Goal: Task Accomplishment & Management: Manage account settings

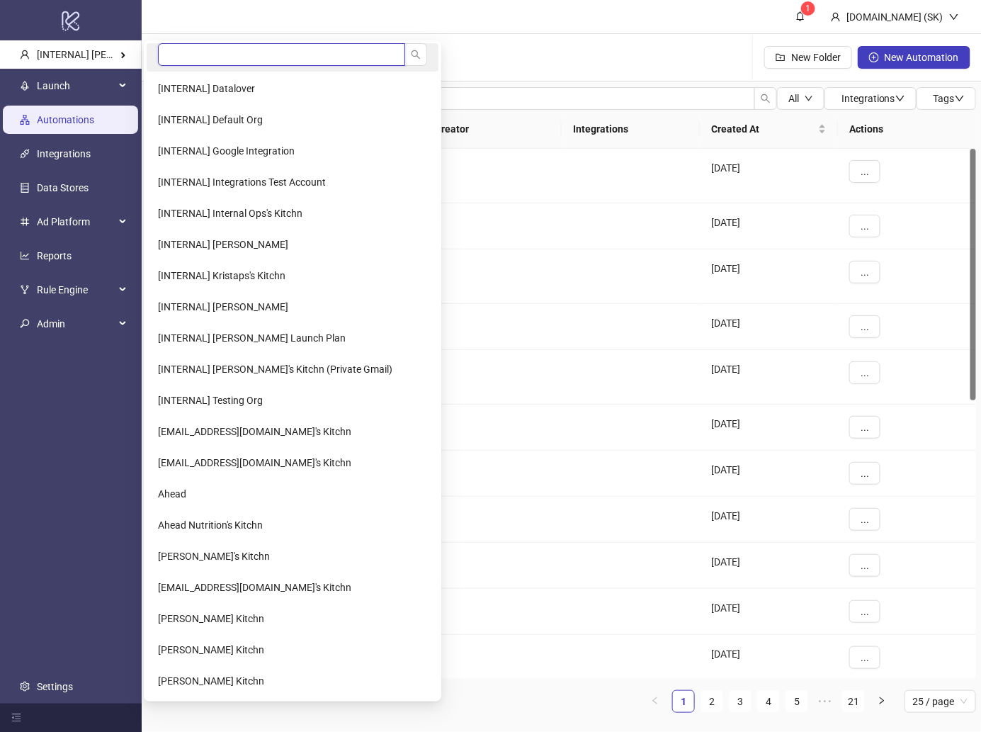
click at [212, 47] on input "search" at bounding box center [281, 54] width 247 height 23
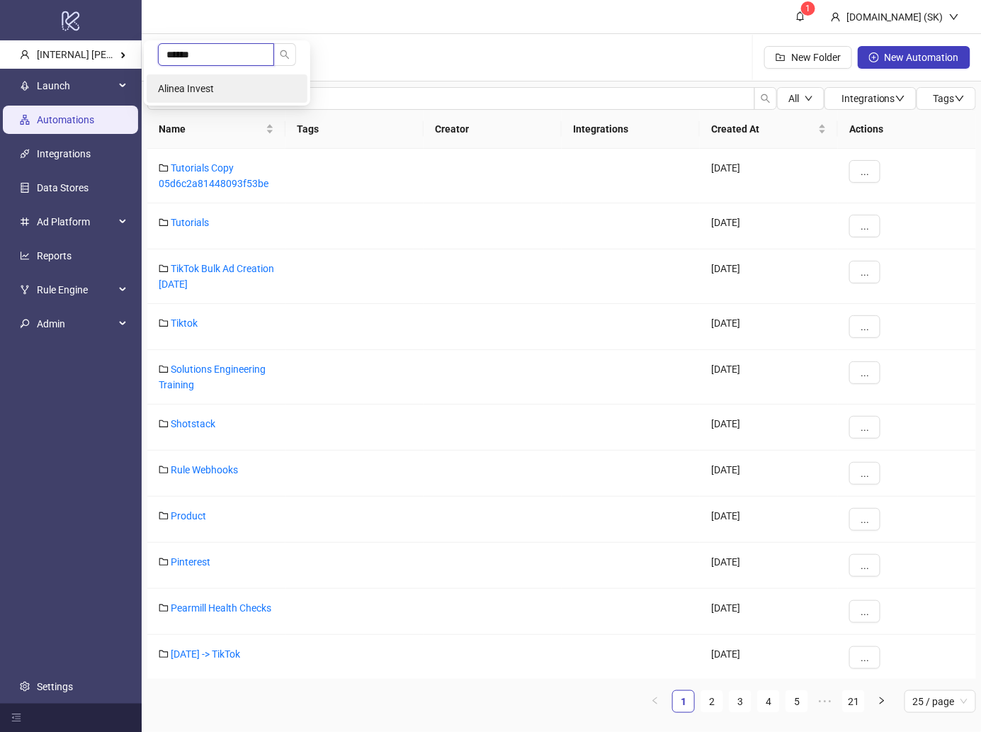
type input "******"
click at [220, 79] on li "Alinea Invest" at bounding box center [227, 88] width 161 height 28
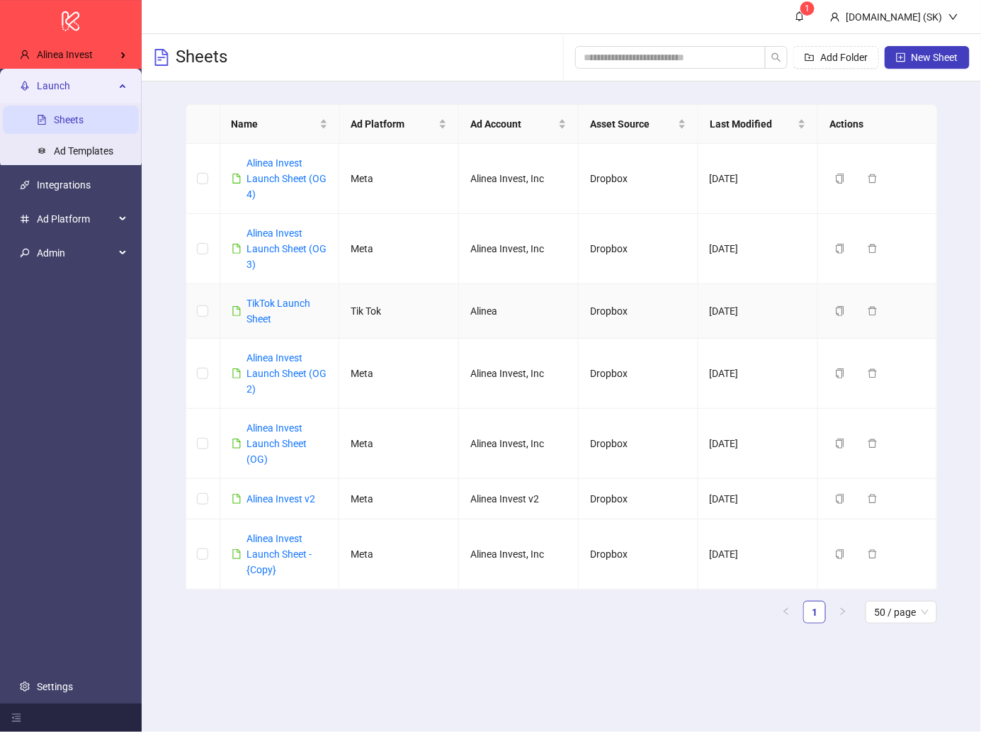
click at [190, 312] on td at bounding box center [203, 311] width 34 height 55
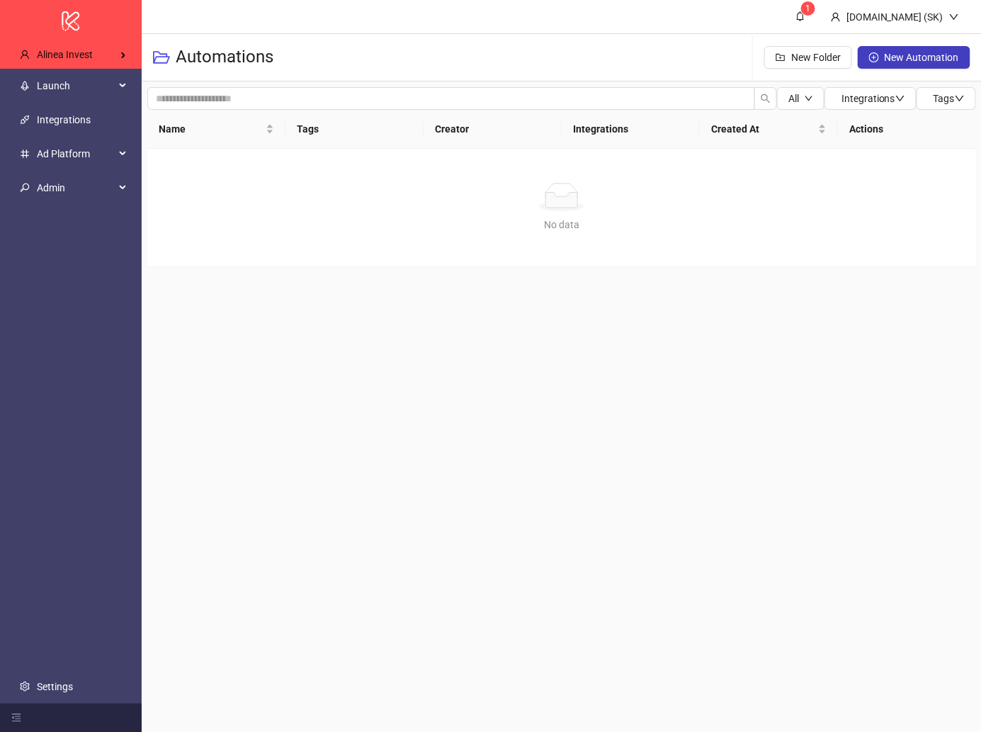
click at [203, 240] on div "No data No data" at bounding box center [561, 208] width 829 height 118
click at [894, 55] on span "New Automation" at bounding box center [922, 57] width 74 height 11
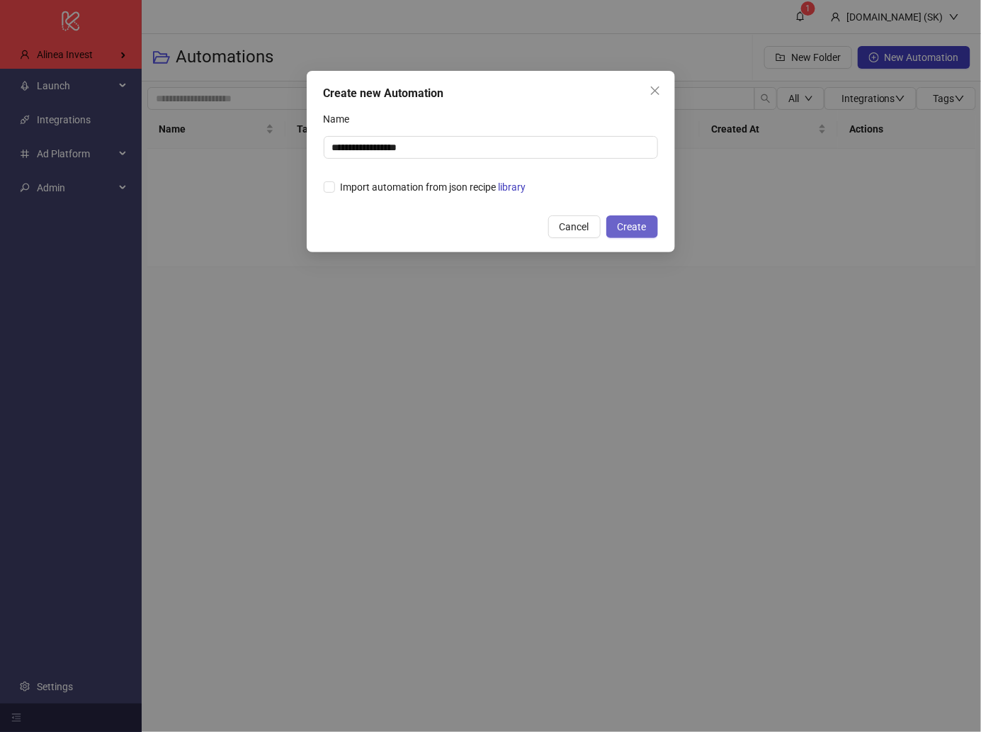
click at [650, 230] on button "Create" at bounding box center [633, 226] width 52 height 23
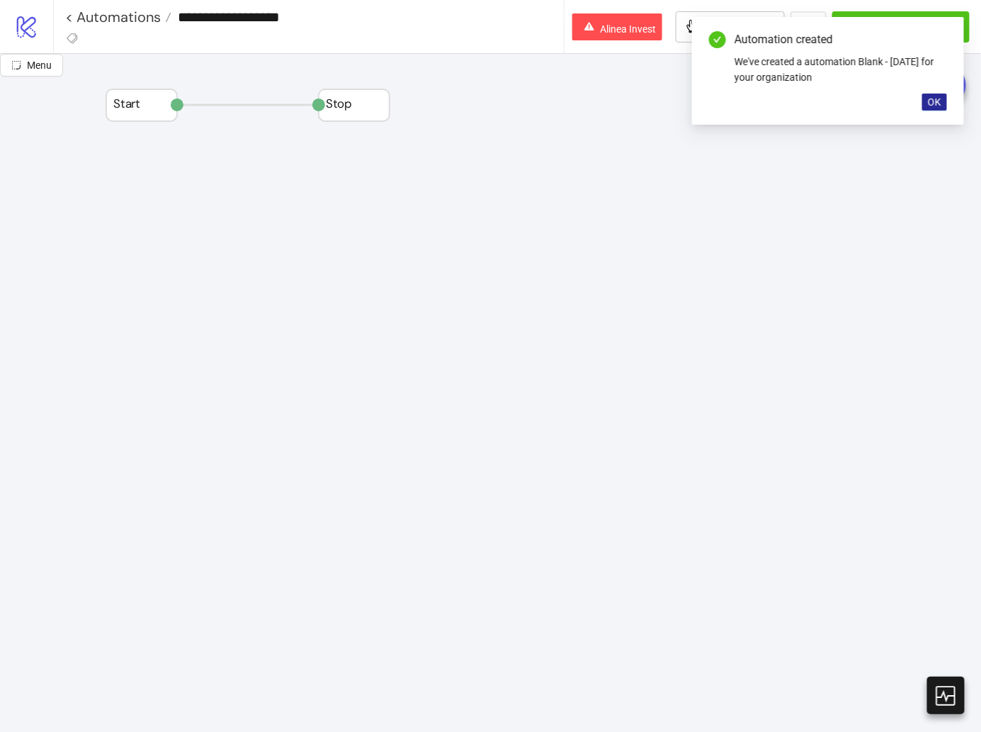
click at [936, 98] on span "OK" at bounding box center [934, 101] width 13 height 11
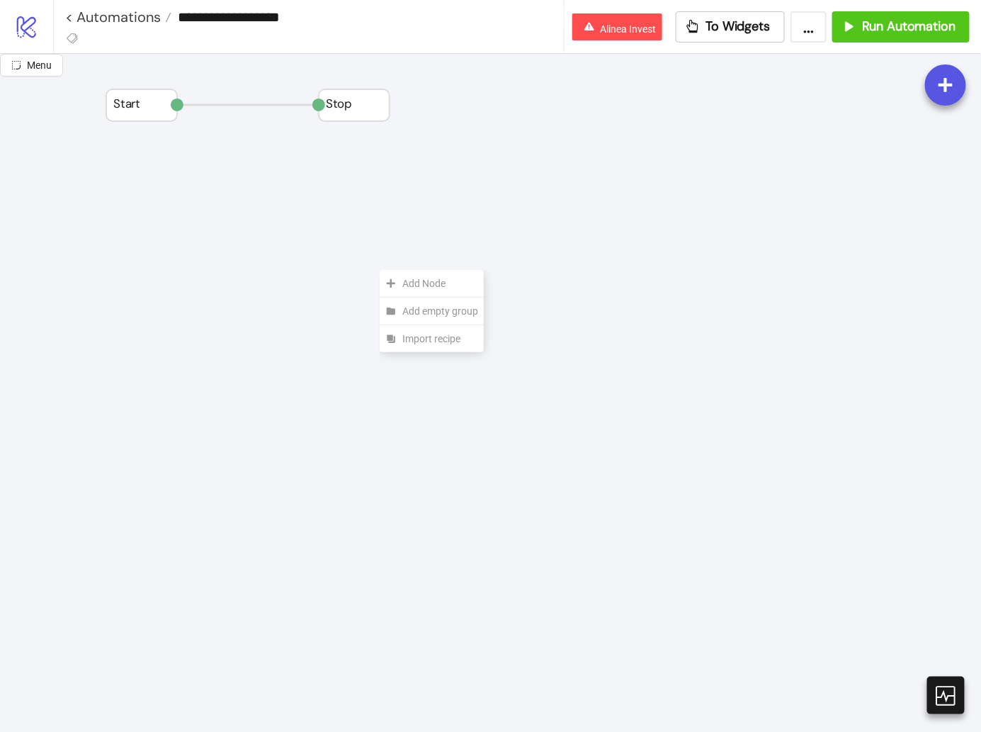
click at [282, 259] on div "Add Node" at bounding box center [334, 273] width 104 height 28
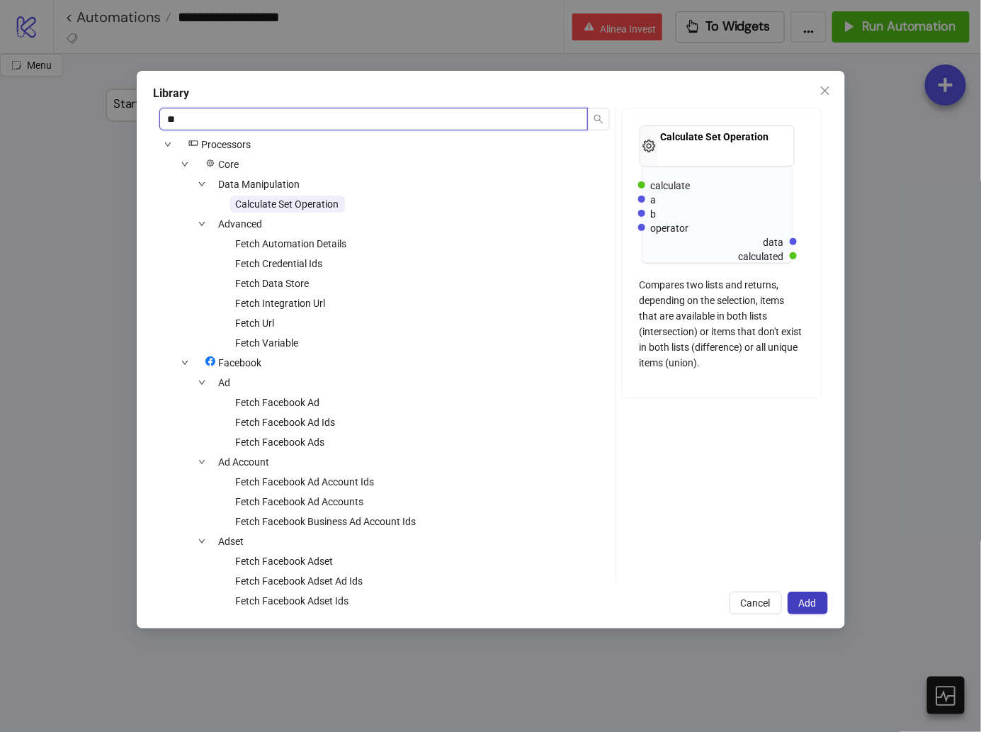
type input "***"
type input "*"
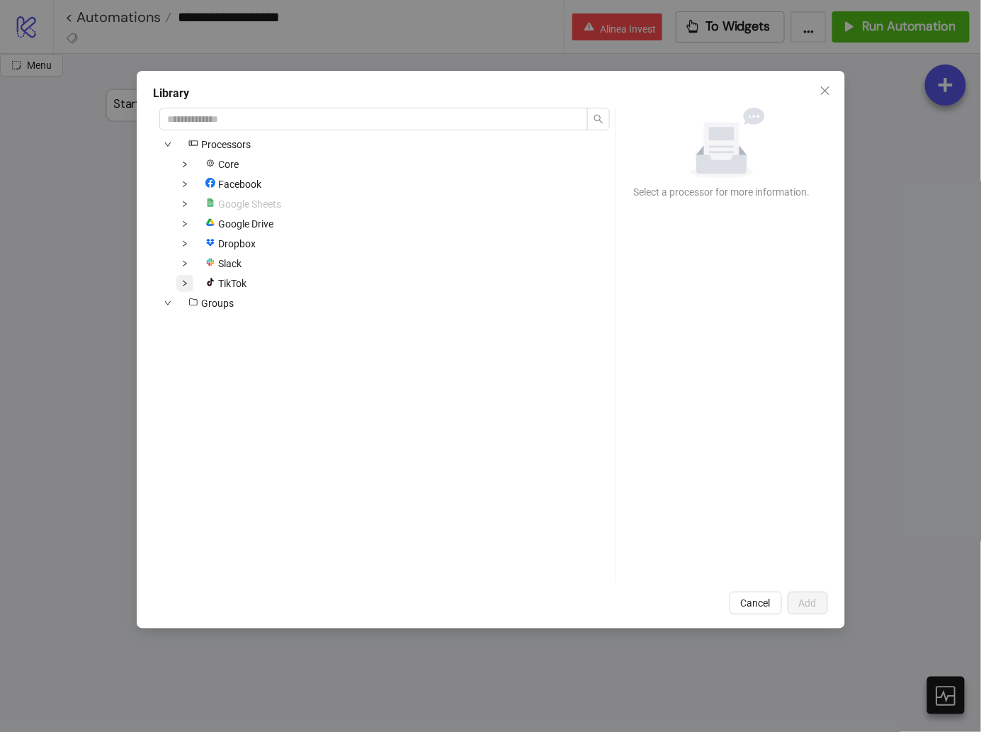
click at [185, 281] on icon "down" at bounding box center [184, 283] width 7 height 7
click at [205, 325] on icon "down" at bounding box center [201, 323] width 7 height 7
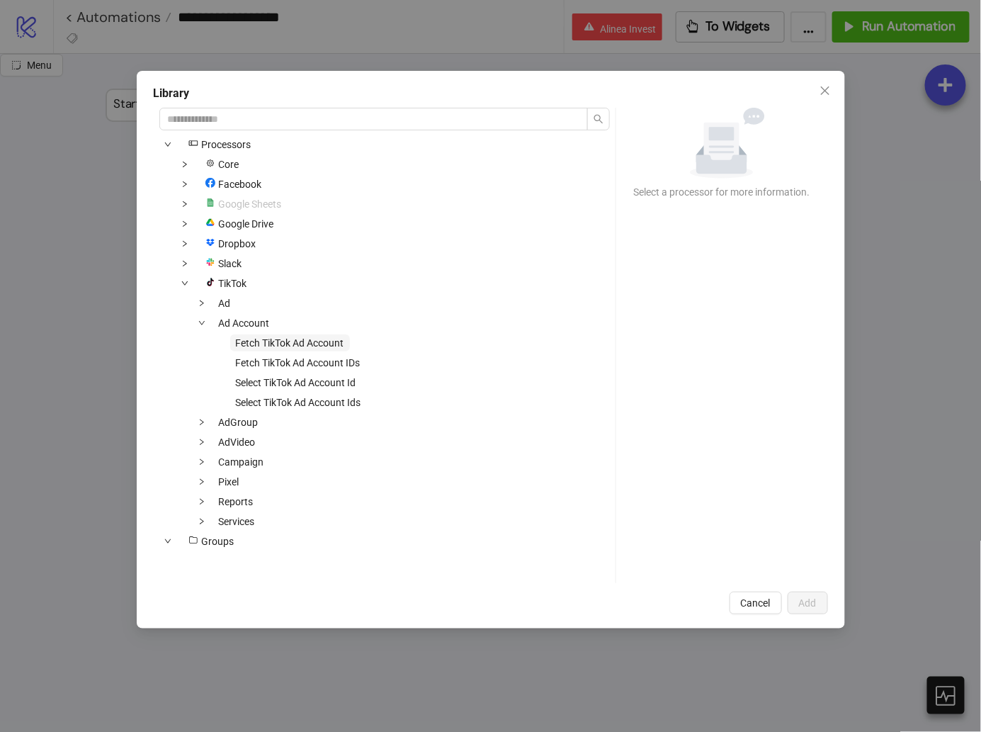
click at [271, 346] on span "Fetch TikTok Ad Account" at bounding box center [290, 342] width 108 height 11
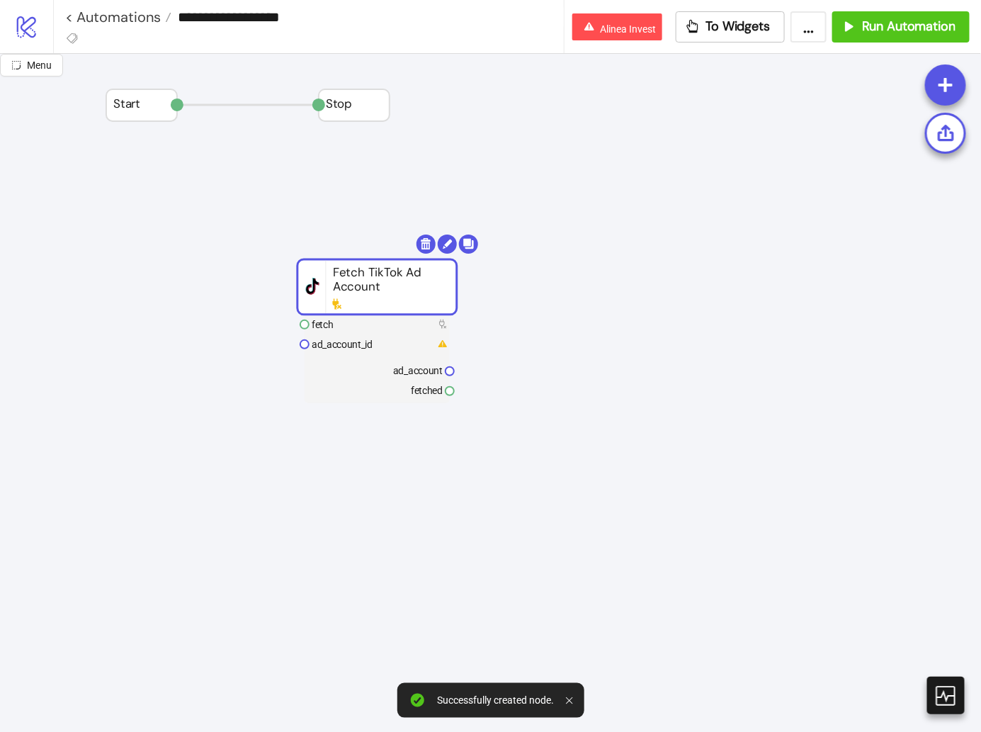
drag, startPoint x: 350, startPoint y: 267, endPoint x: 525, endPoint y: 267, distance: 175.0
click at [457, 267] on rect at bounding box center [377, 286] width 159 height 55
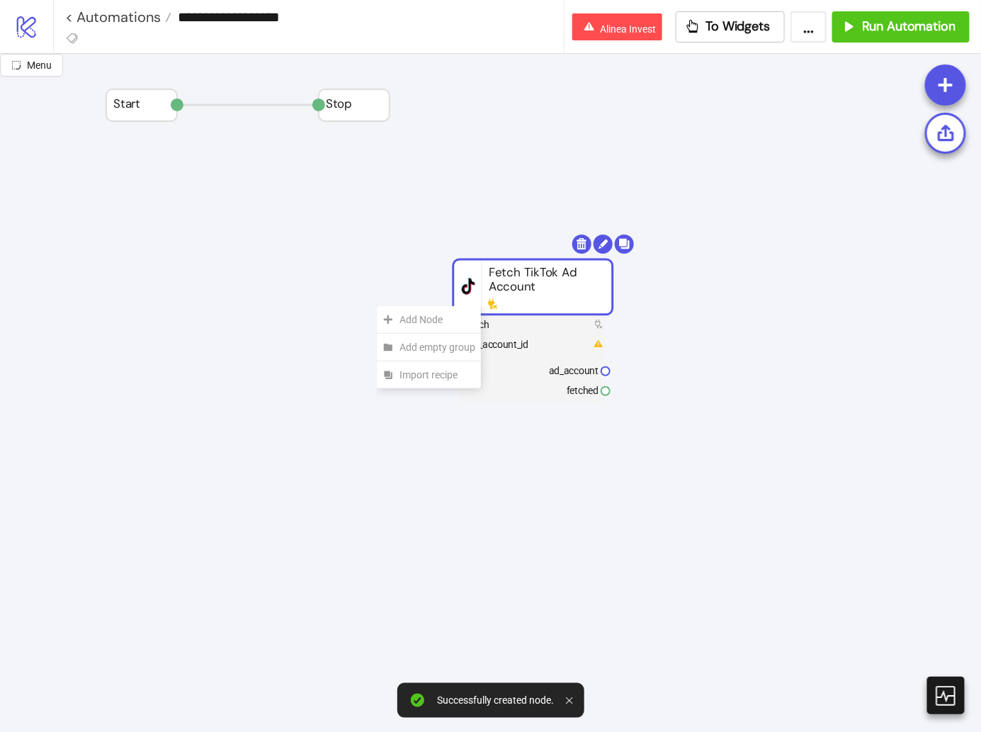
click at [377, 306] on div "Add Node" at bounding box center [429, 320] width 104 height 28
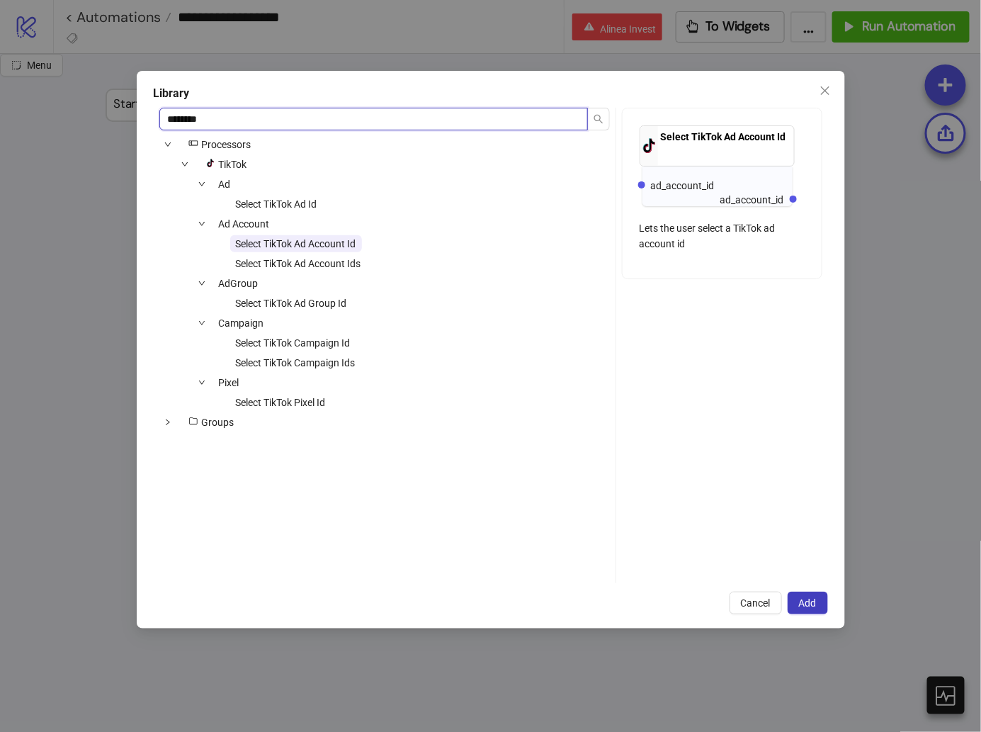
type input "********"
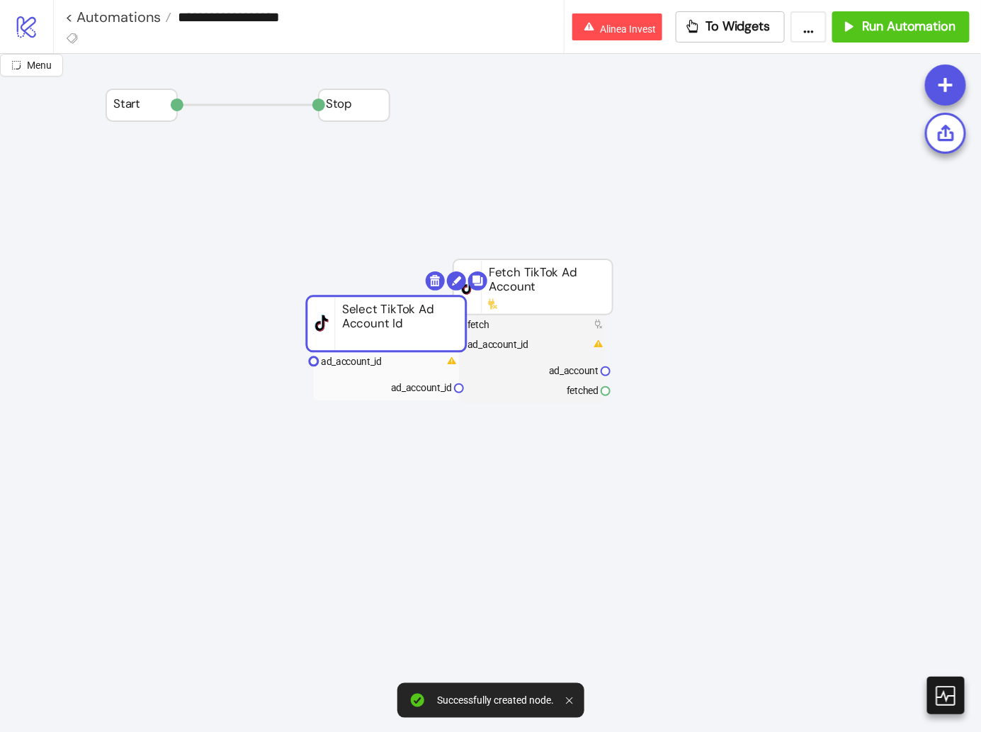
drag, startPoint x: 420, startPoint y: 335, endPoint x: 301, endPoint y: 308, distance: 121.4
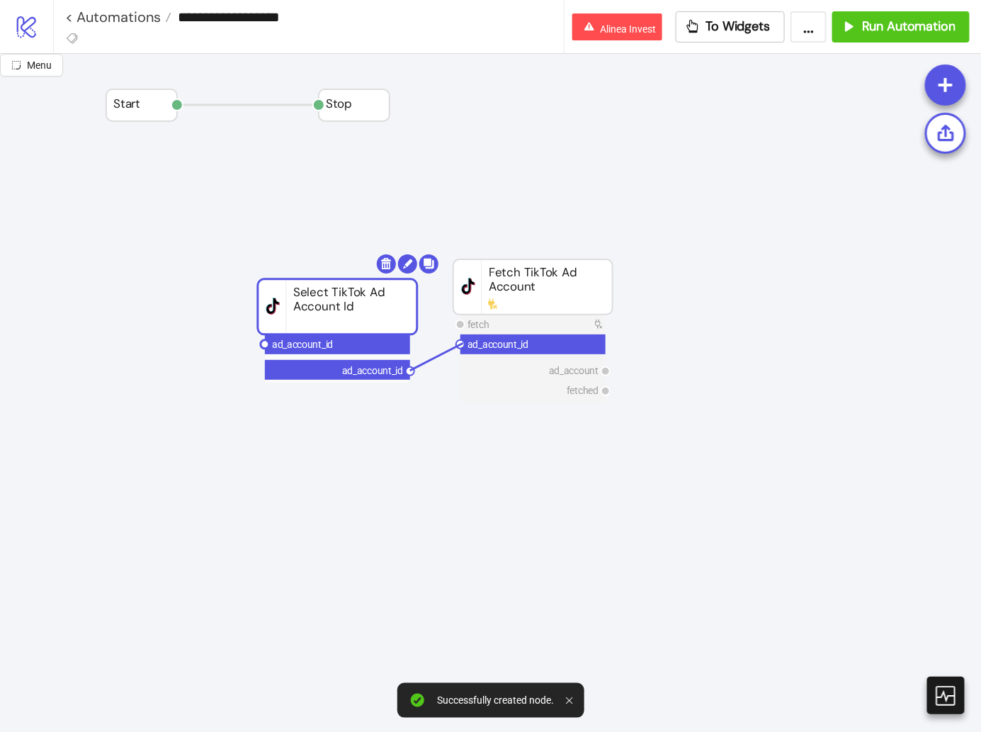
drag, startPoint x: 411, startPoint y: 373, endPoint x: 463, endPoint y: 343, distance: 60.3
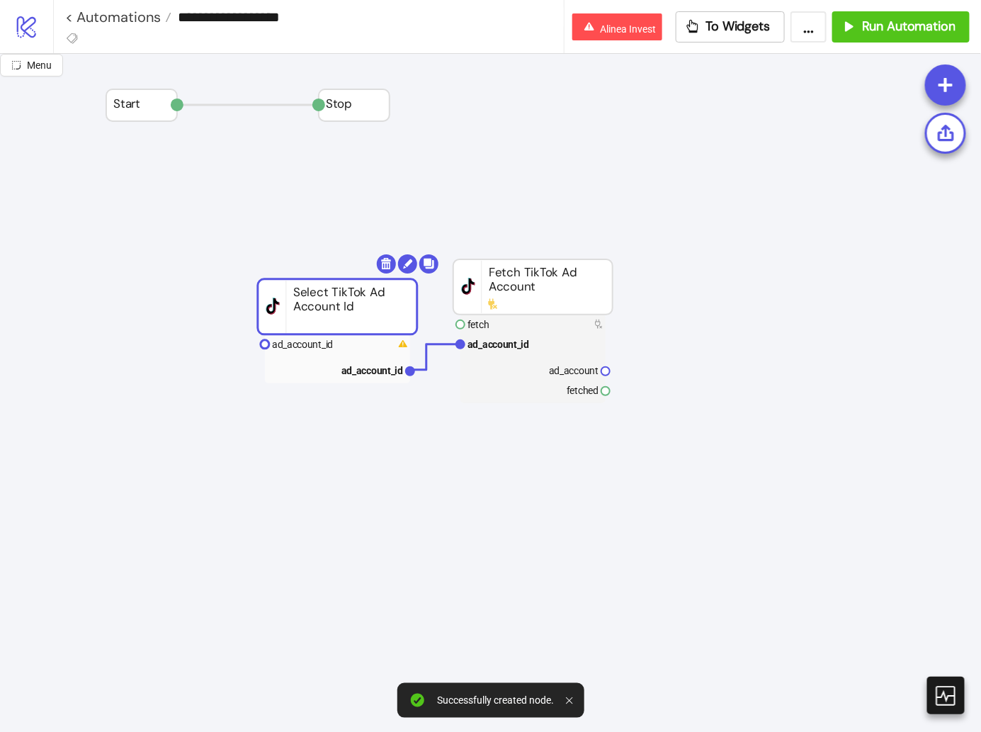
click at [382, 344] on rect at bounding box center [337, 344] width 145 height 20
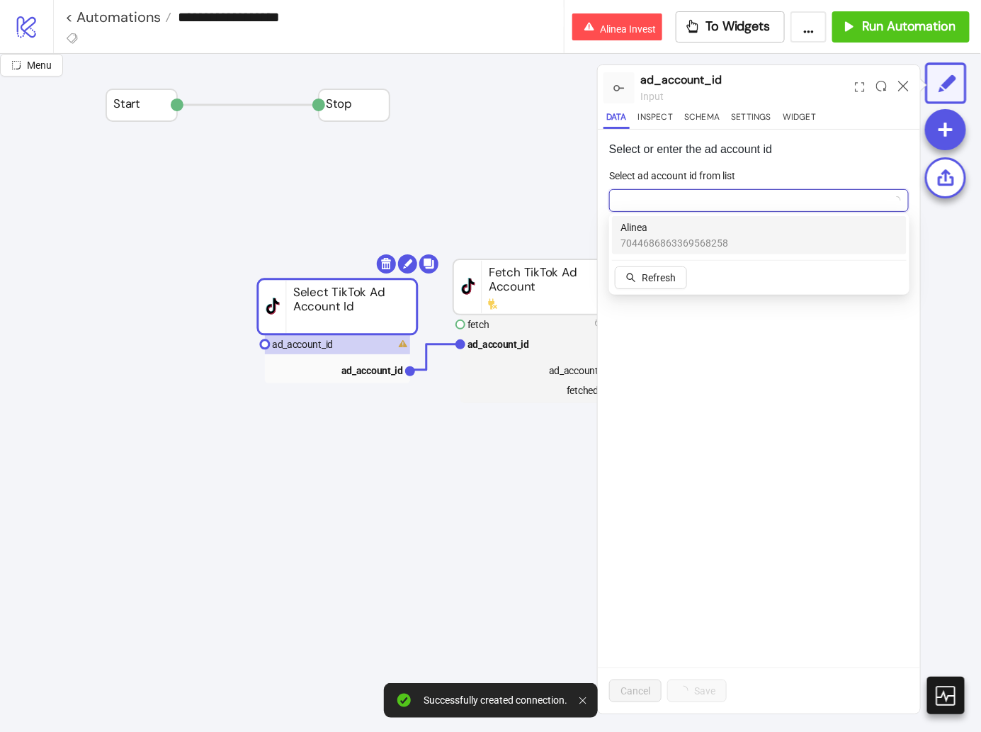
click at [722, 197] on input "Select ad account id from list" at bounding box center [753, 200] width 270 height 21
click at [709, 239] on span "7044686863369568258" at bounding box center [675, 243] width 108 height 16
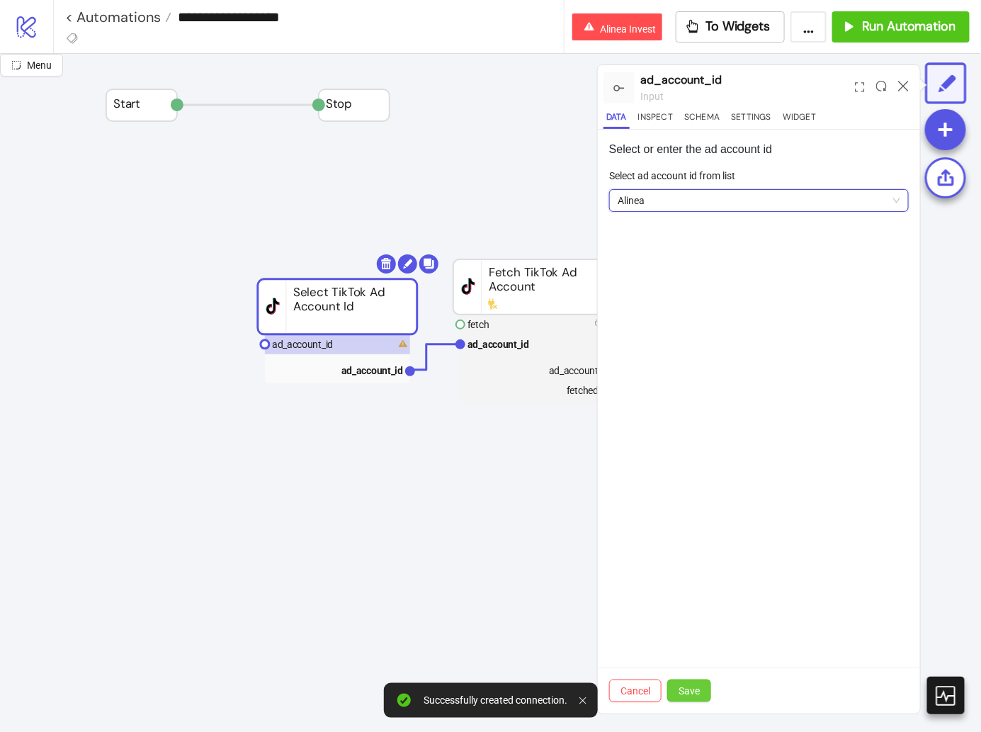
click at [709, 689] on button "Save" at bounding box center [690, 691] width 44 height 23
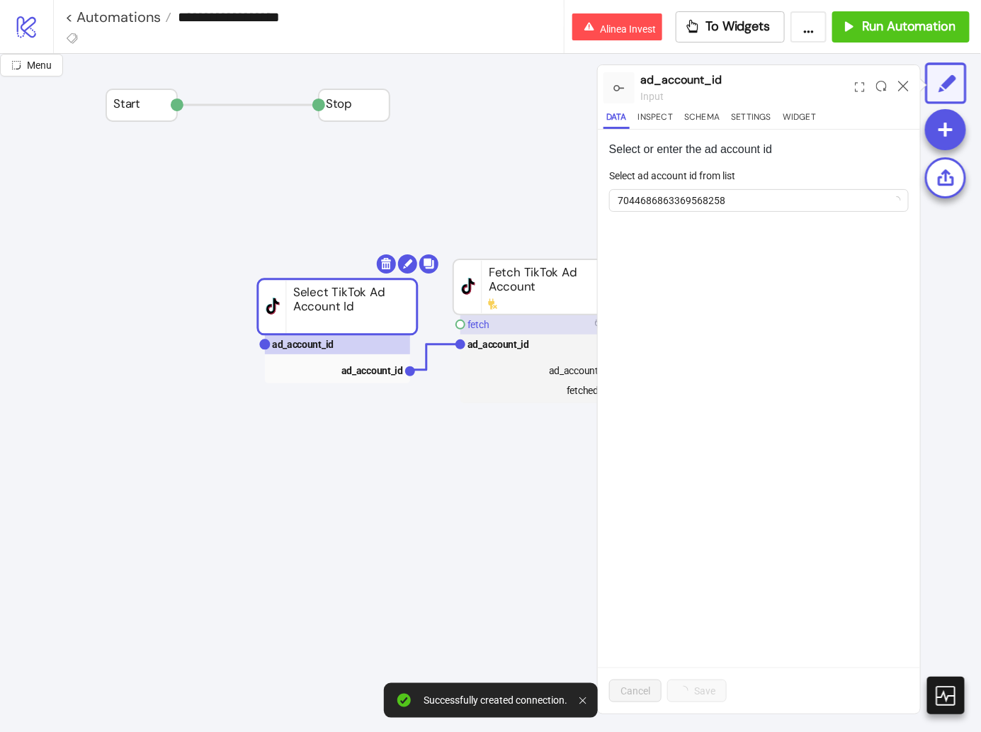
click at [527, 320] on rect at bounding box center [533, 325] width 145 height 20
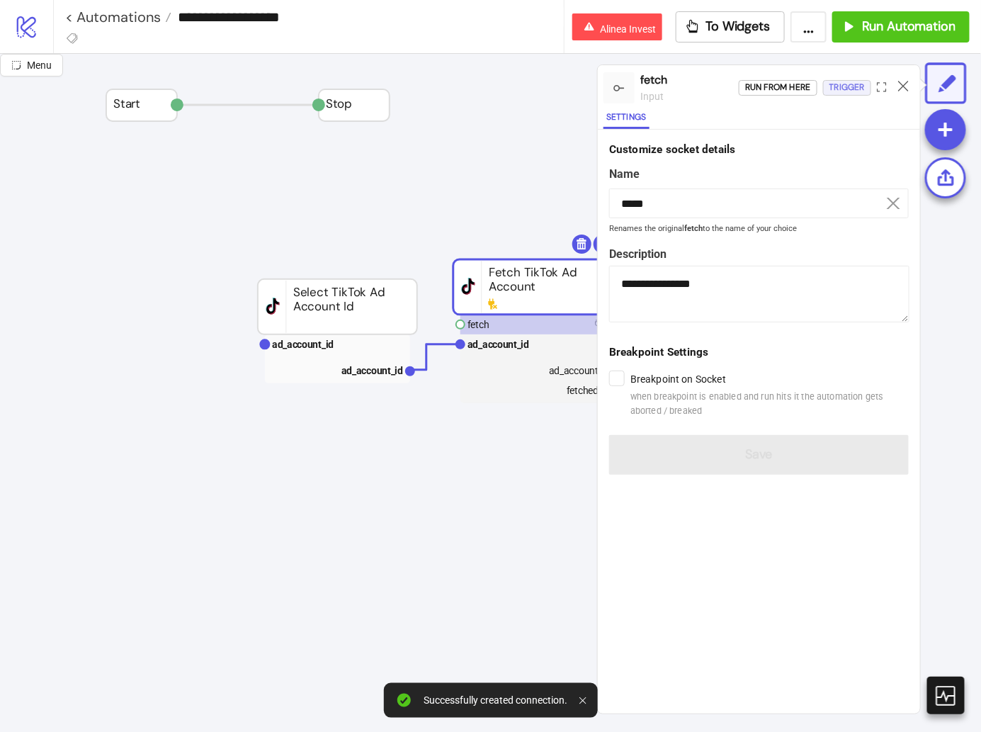
click at [848, 87] on div "Trigger" at bounding box center [847, 87] width 35 height 16
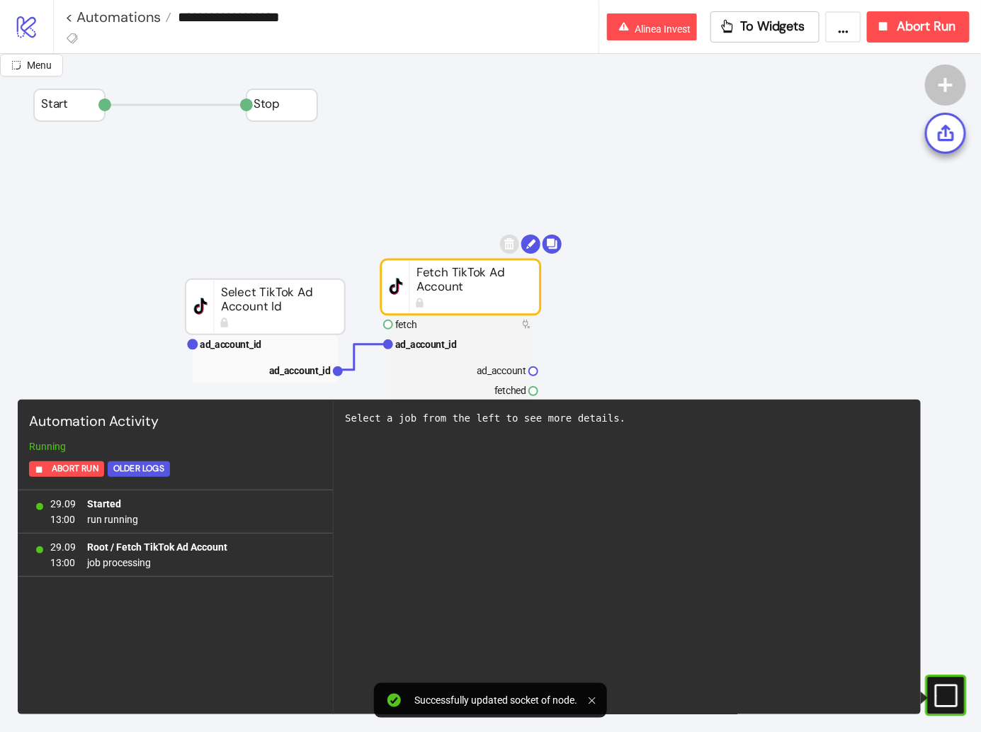
scroll to position [39, 72]
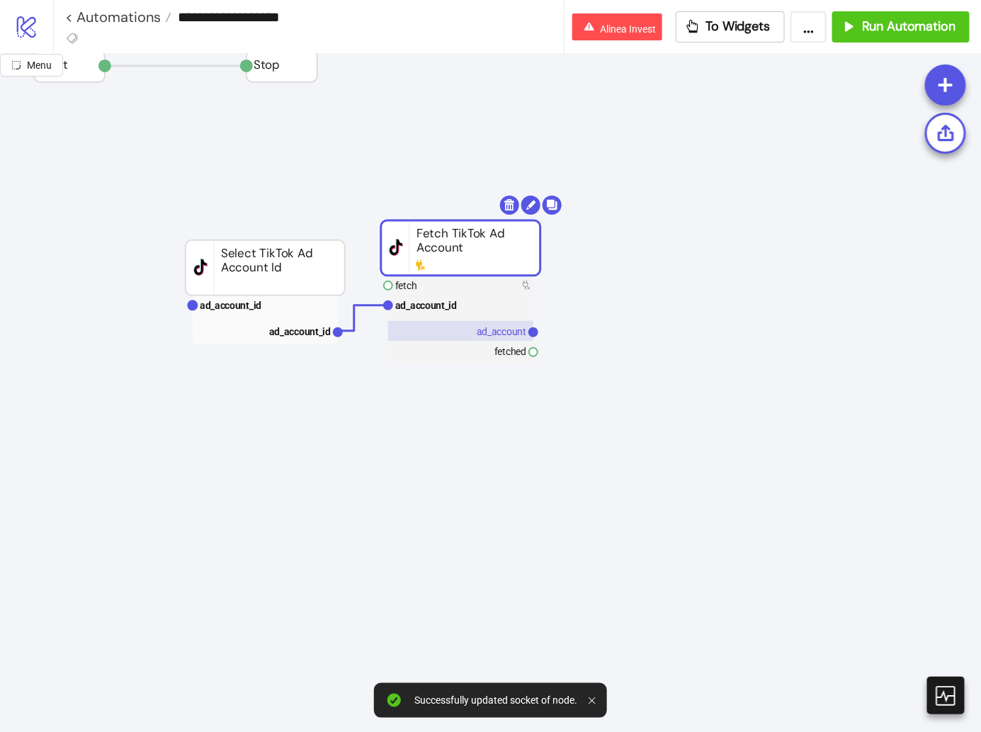
click at [478, 323] on rect at bounding box center [460, 331] width 145 height 20
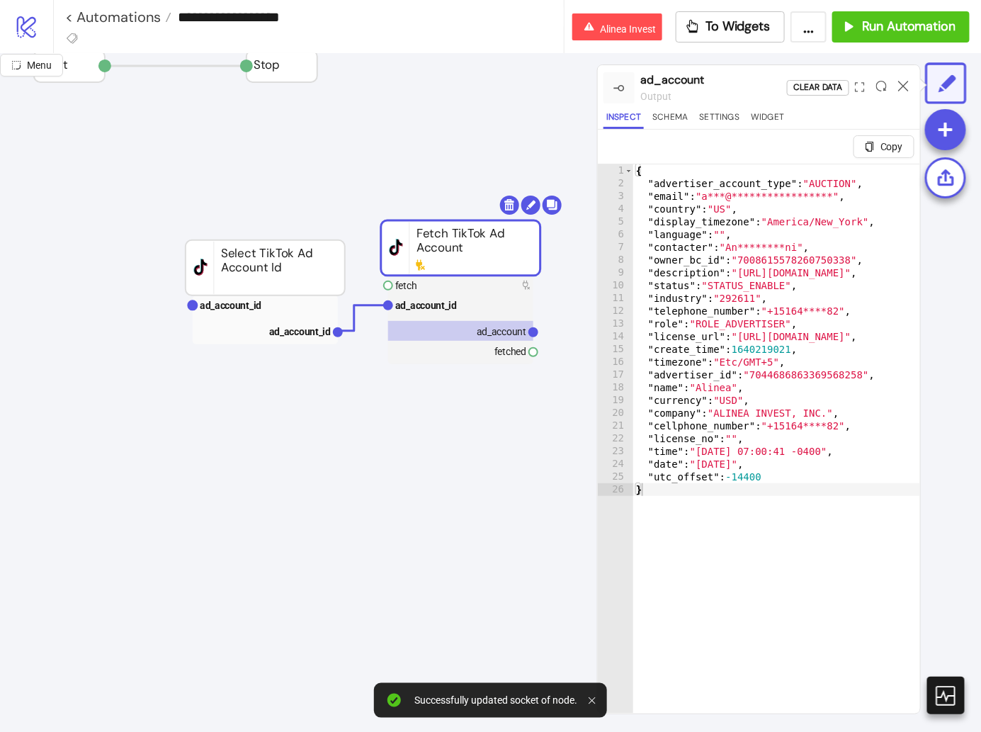
type textarea "**********"
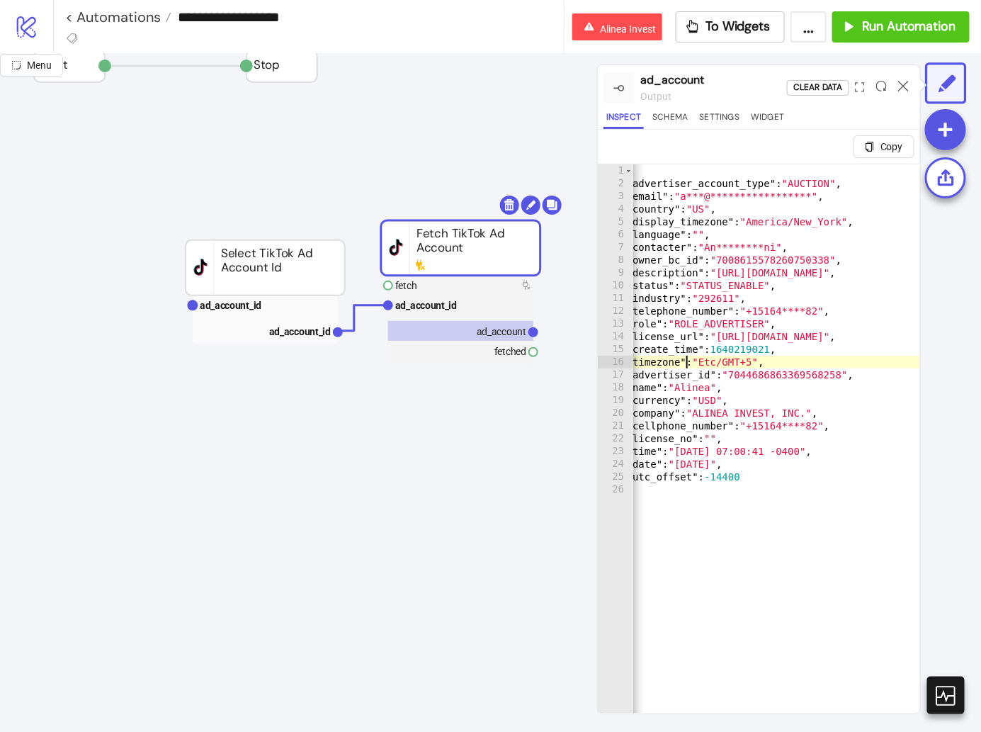
scroll to position [0, 0]
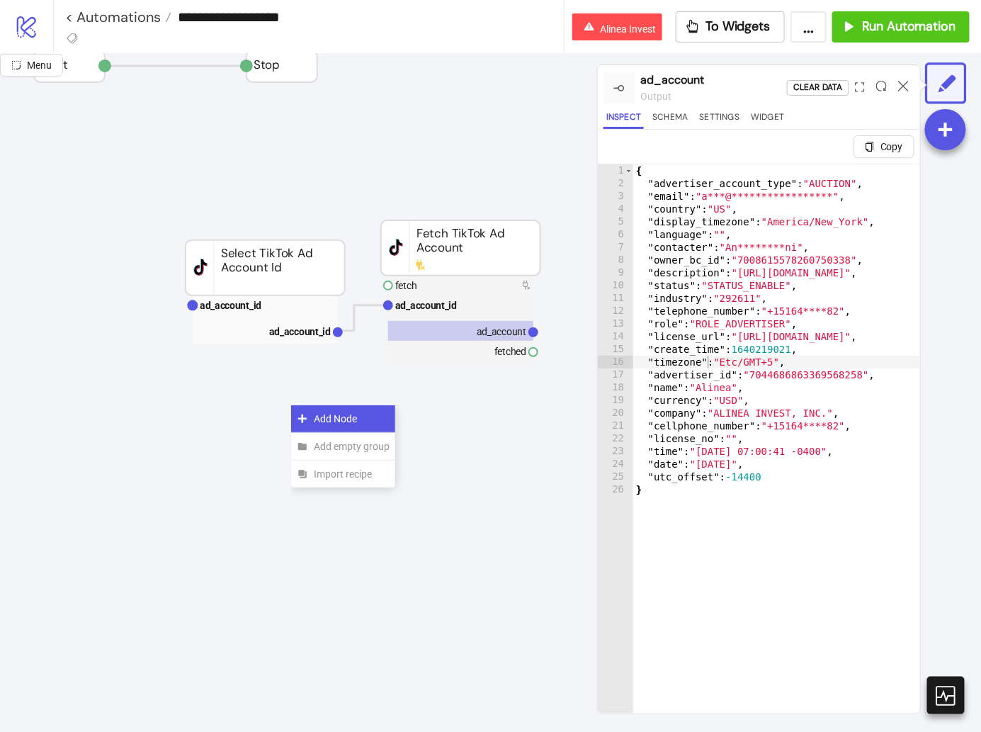
click at [301, 405] on div "Add Node" at bounding box center [343, 419] width 104 height 28
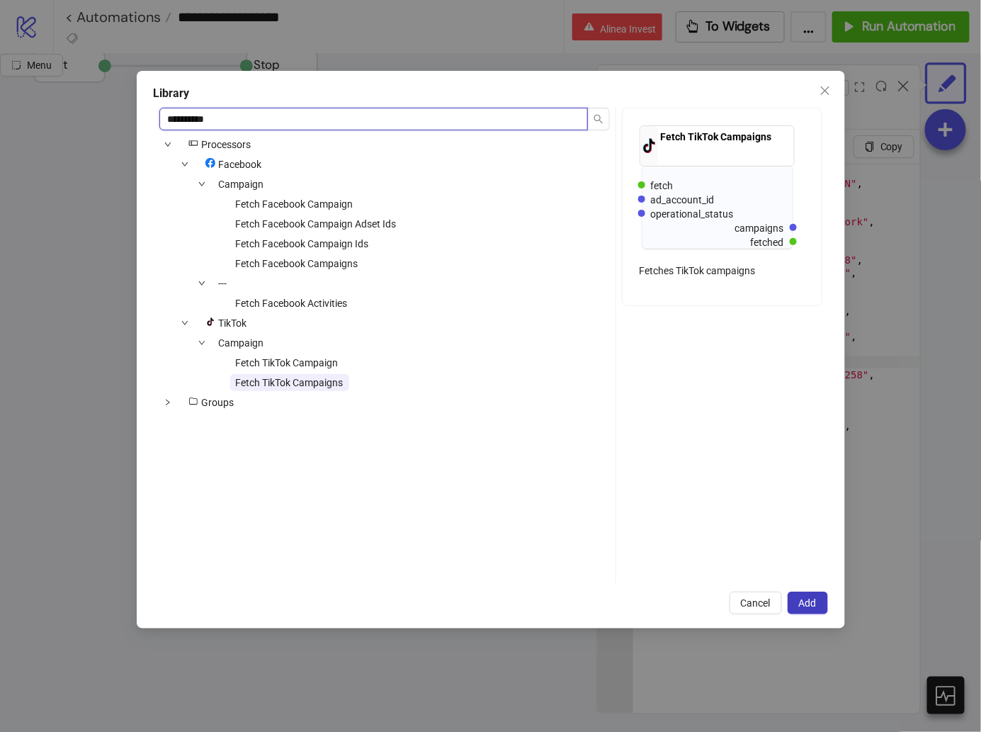
type input "**********"
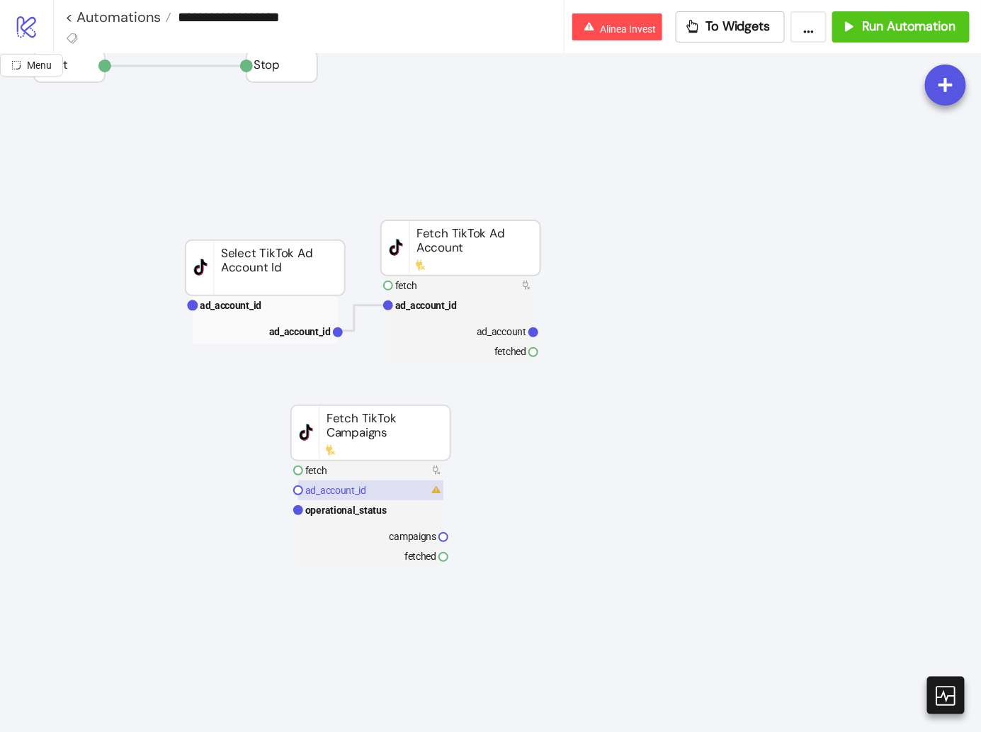
click at [353, 497] on rect at bounding box center [370, 490] width 145 height 20
click at [535, 429] on div "Add Node" at bounding box center [587, 443] width 104 height 28
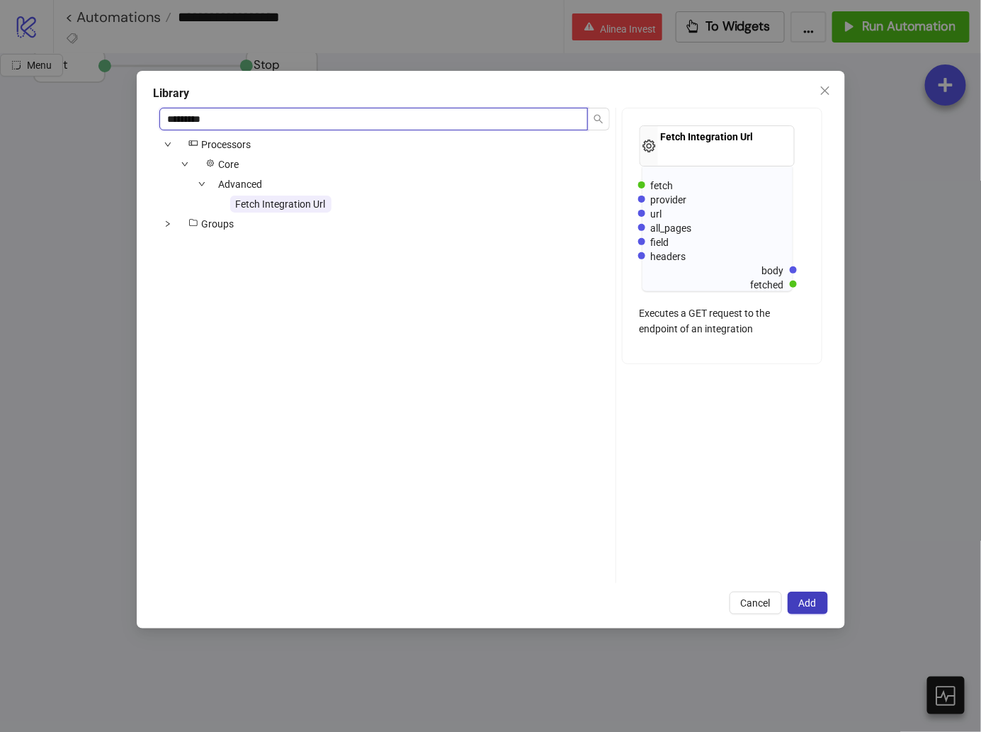
type input "*********"
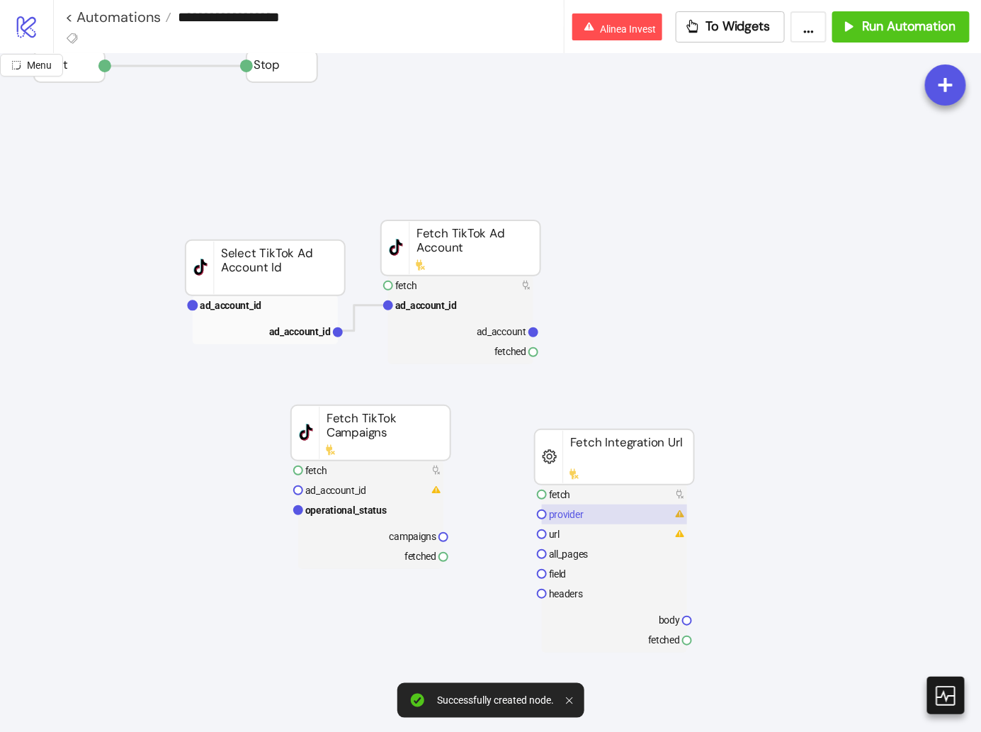
click at [604, 513] on rect at bounding box center [614, 515] width 145 height 20
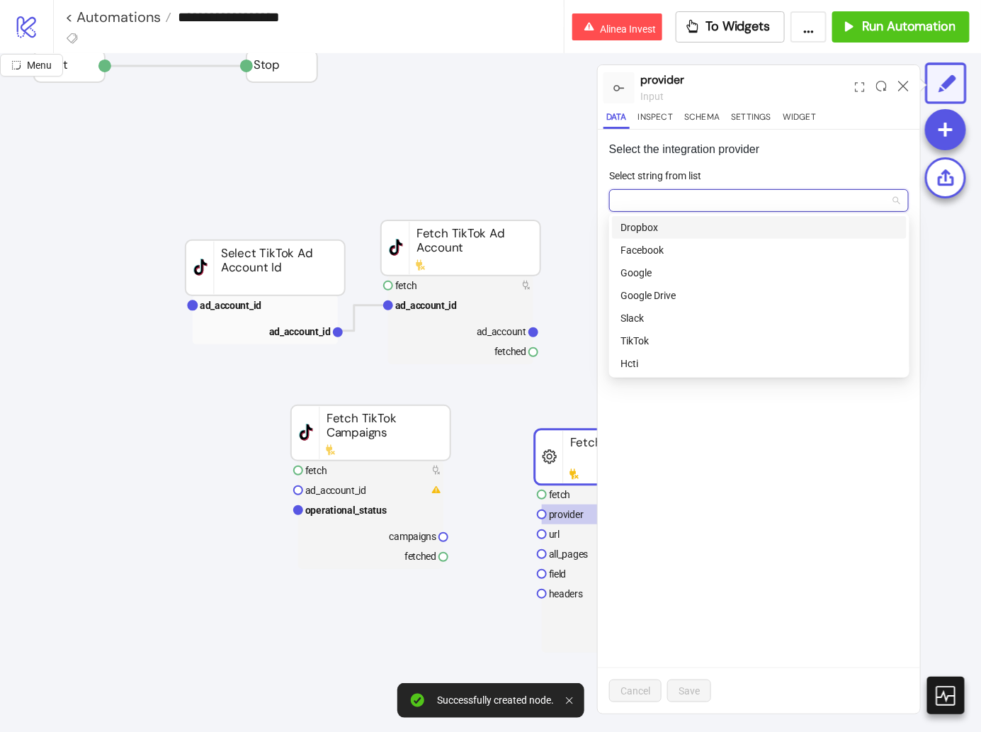
click at [706, 192] on input "Select string from list" at bounding box center [753, 200] width 270 height 21
type input "***"
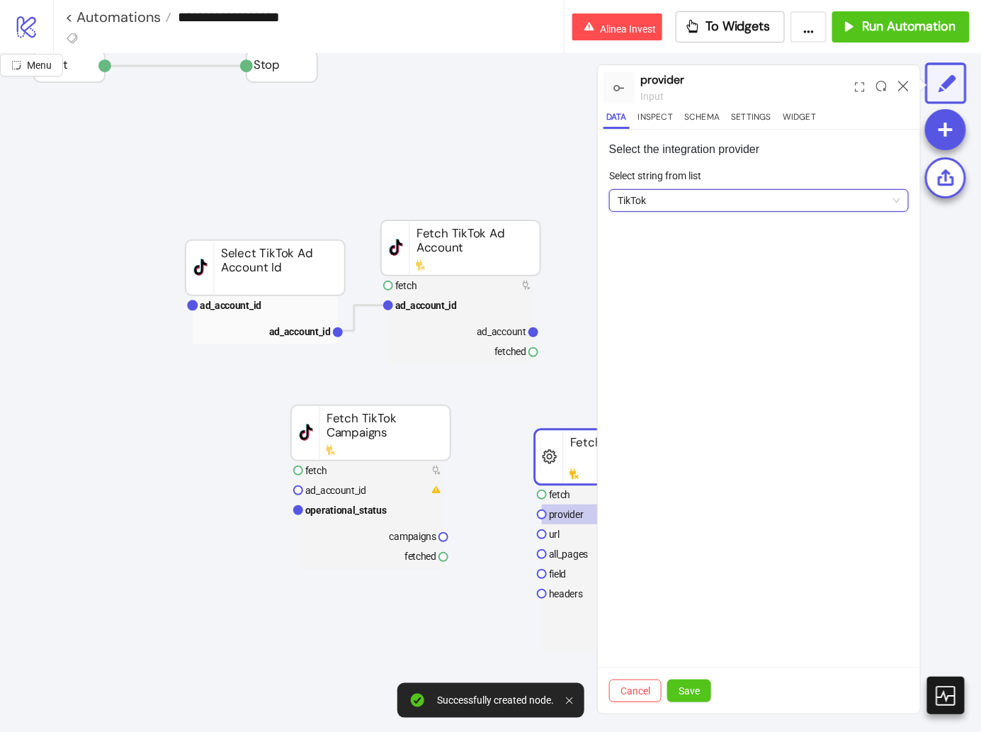
click at [689, 677] on div "Cancel Save" at bounding box center [759, 691] width 322 height 46
click at [688, 695] on span "Save" at bounding box center [689, 690] width 21 height 11
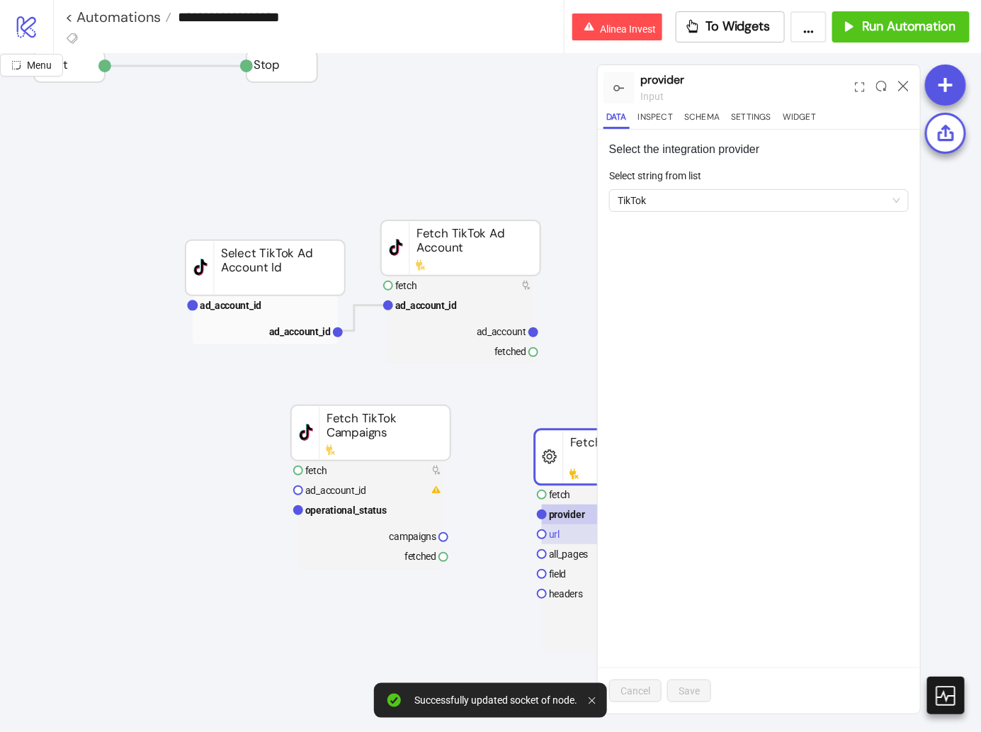
click at [573, 539] on rect at bounding box center [614, 534] width 145 height 20
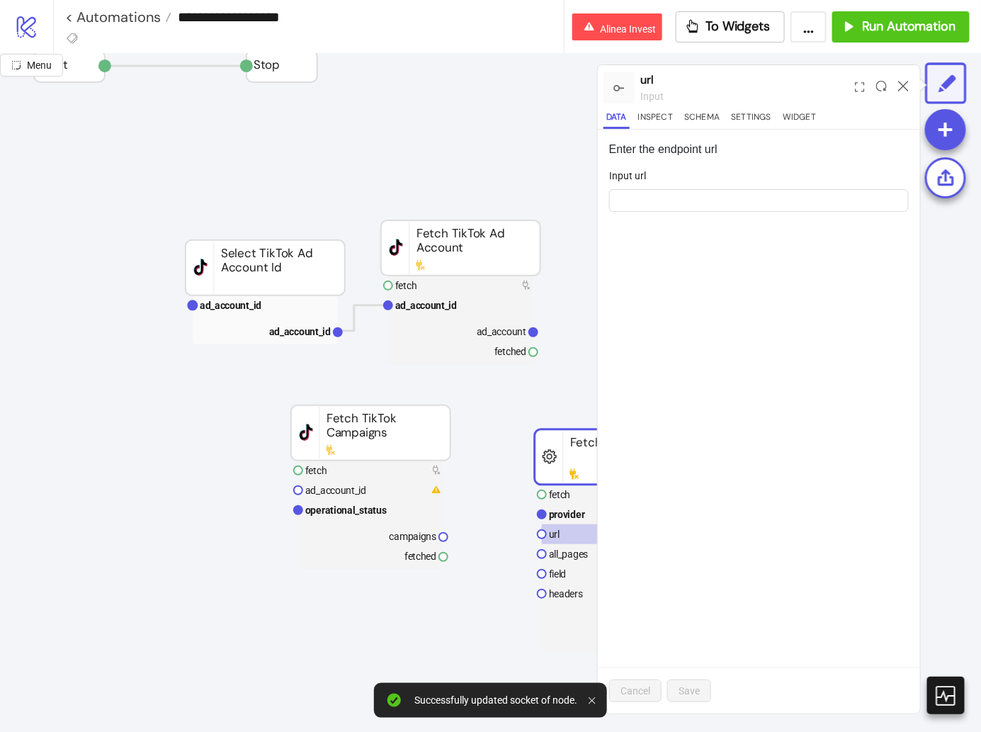
click at [680, 211] on form "Input url" at bounding box center [759, 198] width 300 height 61
click at [680, 208] on input "Input url" at bounding box center [759, 200] width 300 height 23
paste input "**********"
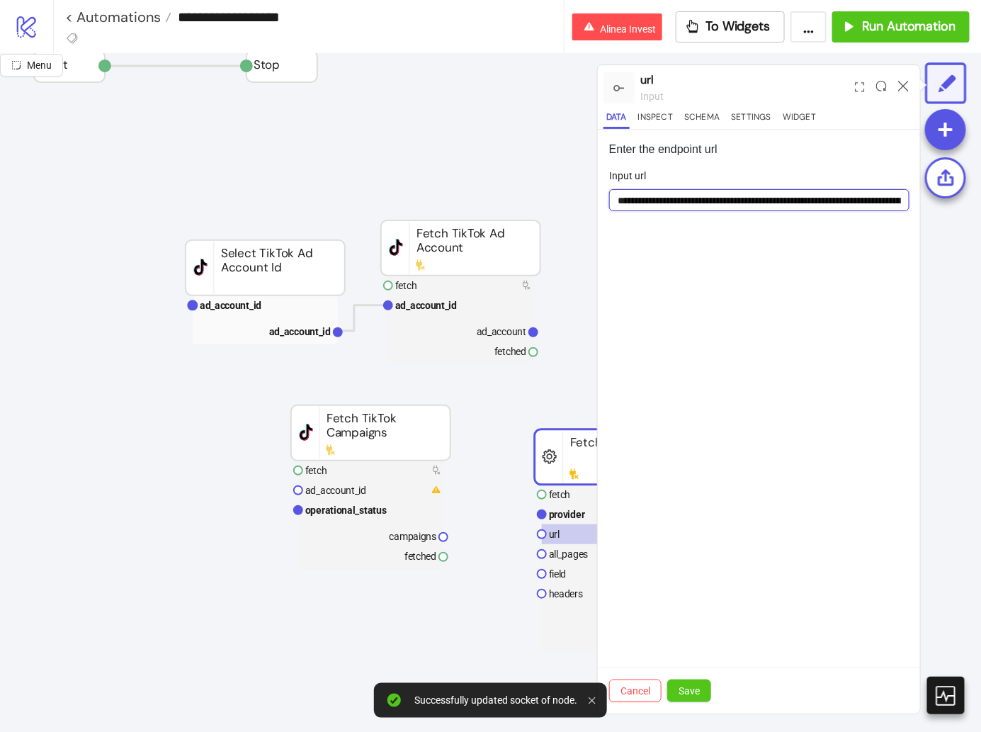
scroll to position [0, 40]
type input "**********"
click at [684, 688] on span "Save" at bounding box center [689, 690] width 21 height 11
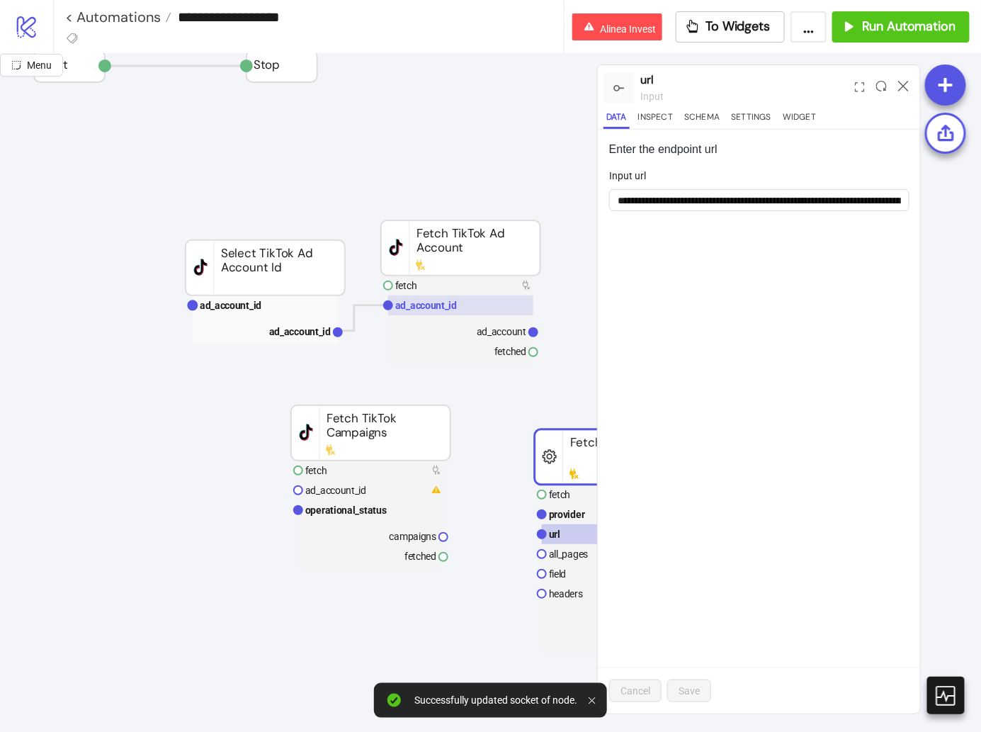
click at [447, 302] on text "ad_account_id" at bounding box center [426, 305] width 62 height 11
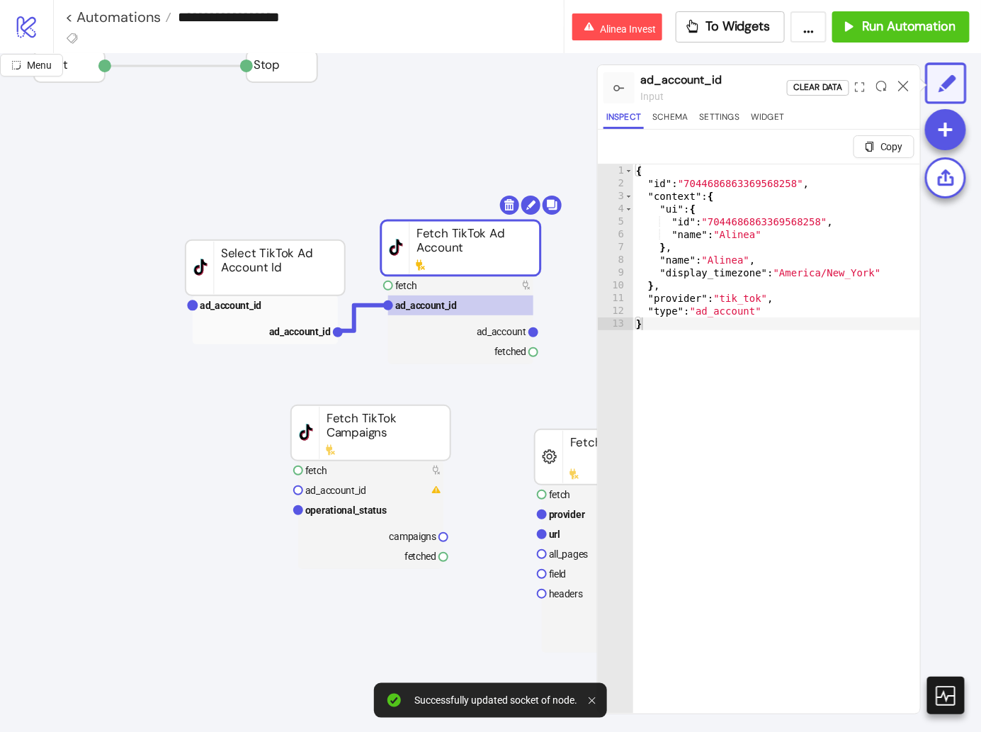
type textarea "**********"
click at [735, 181] on div "{ "id" : "7044686863369568258" , "context" : { "ui" : { "id" : "704468686336956…" at bounding box center [778, 469] width 288 height 611
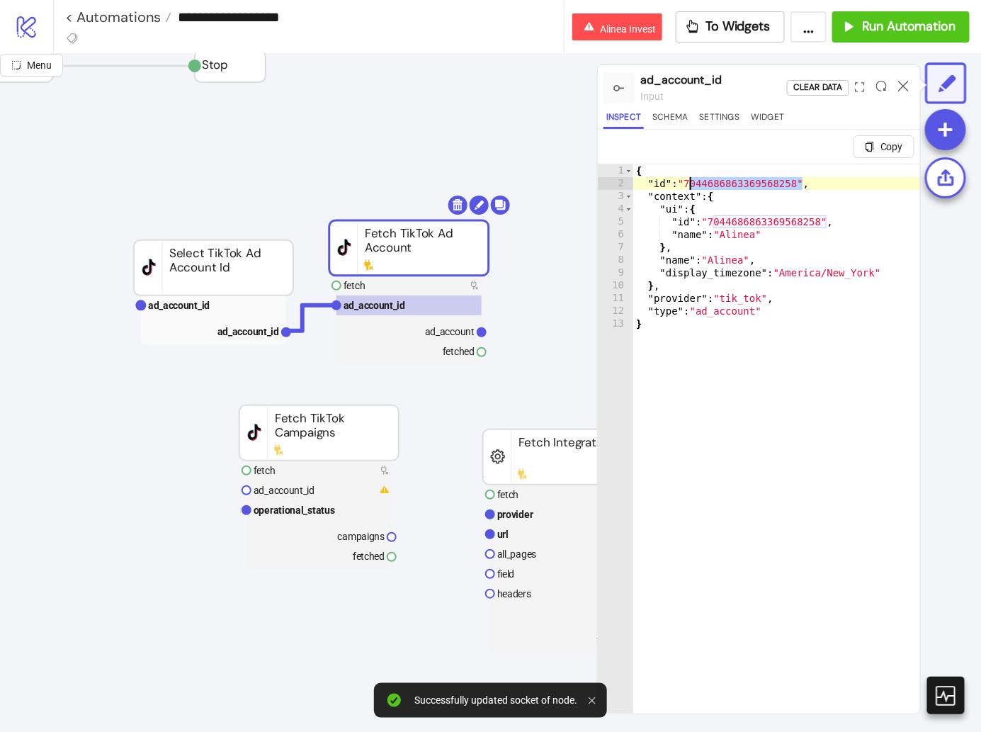
scroll to position [39, 202]
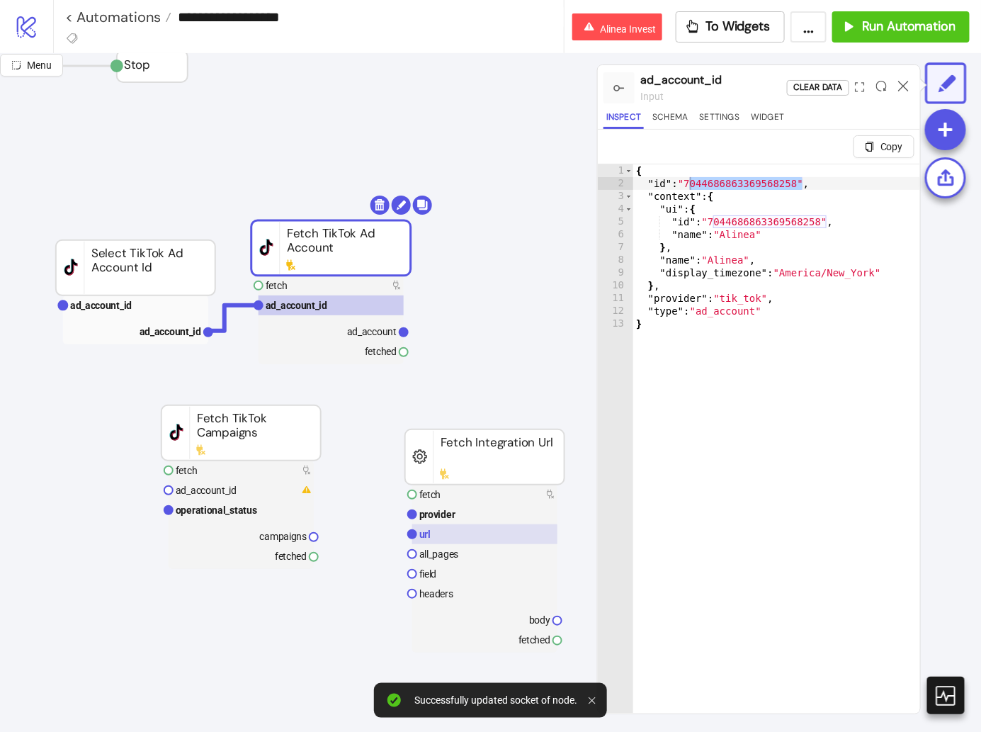
click at [472, 538] on rect at bounding box center [484, 534] width 145 height 20
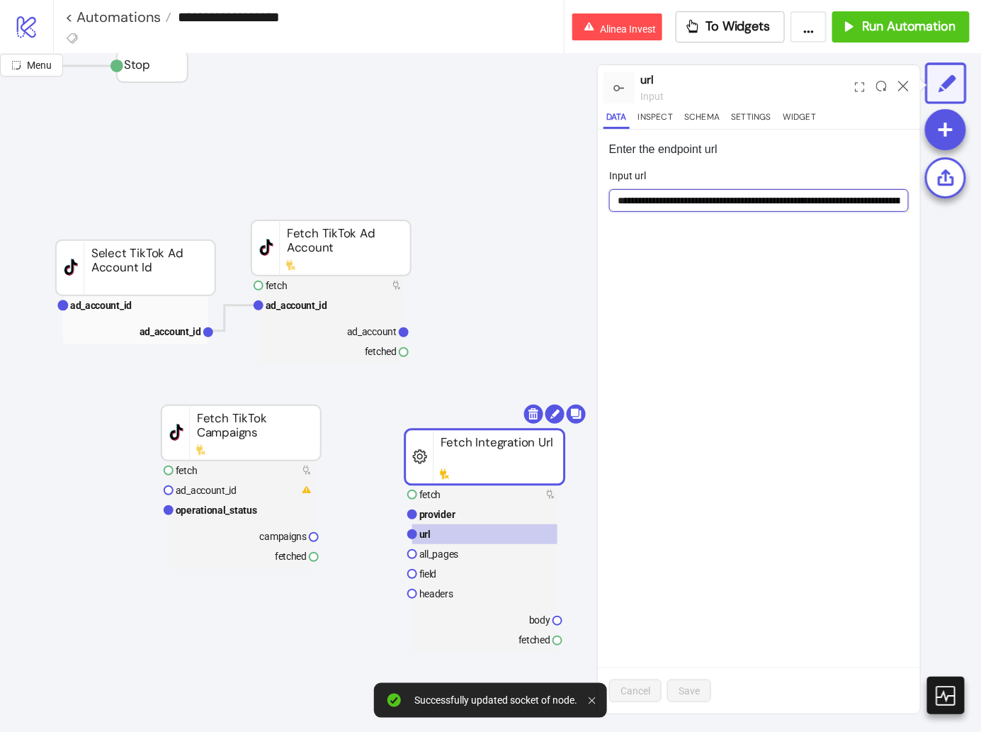
click at [765, 209] on input "**********" at bounding box center [759, 200] width 300 height 23
click at [777, 204] on input "**********" at bounding box center [759, 200] width 300 height 23
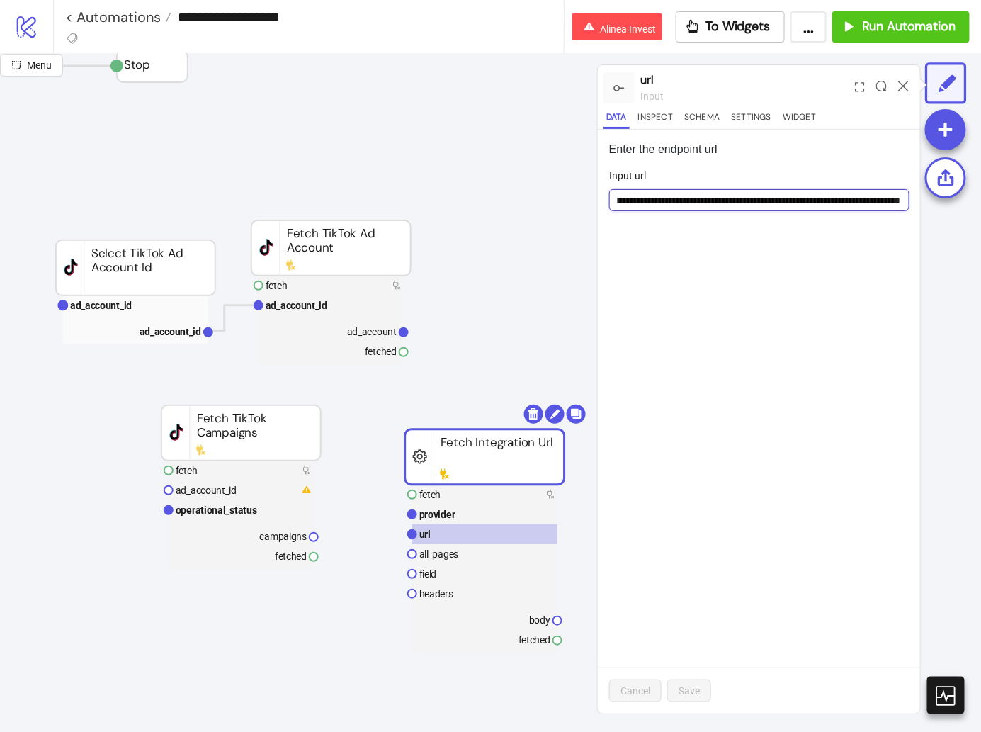
paste input "url"
type input "**********"
click at [696, 689] on span "Save" at bounding box center [689, 690] width 21 height 11
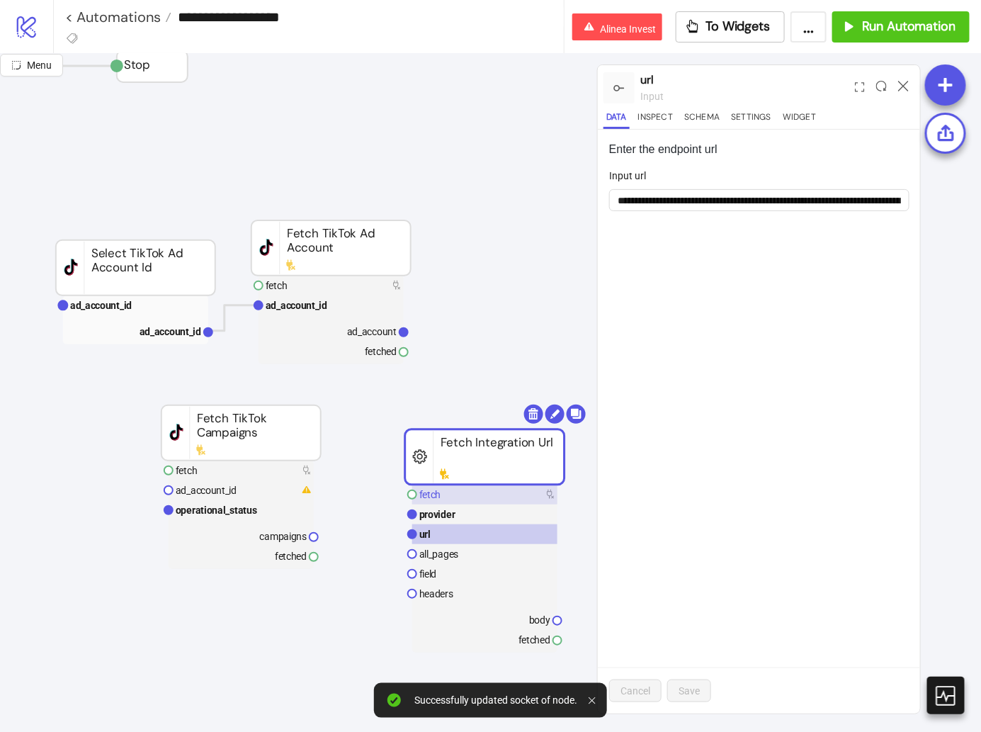
click at [512, 494] on rect at bounding box center [484, 495] width 145 height 20
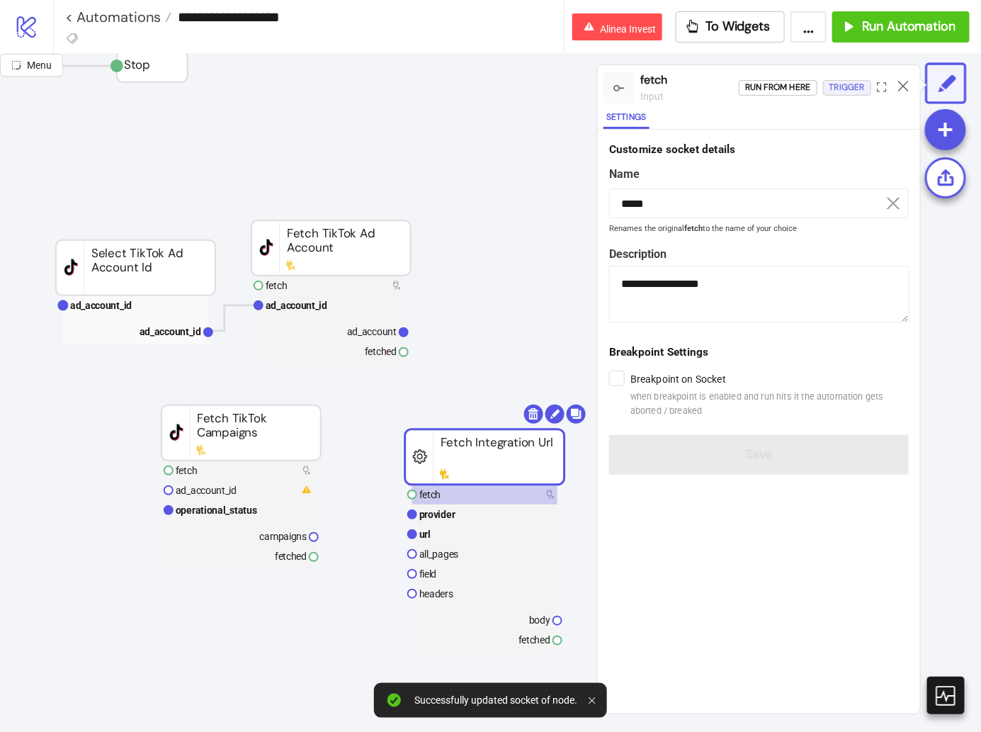
click at [845, 82] on div "Trigger" at bounding box center [847, 87] width 35 height 16
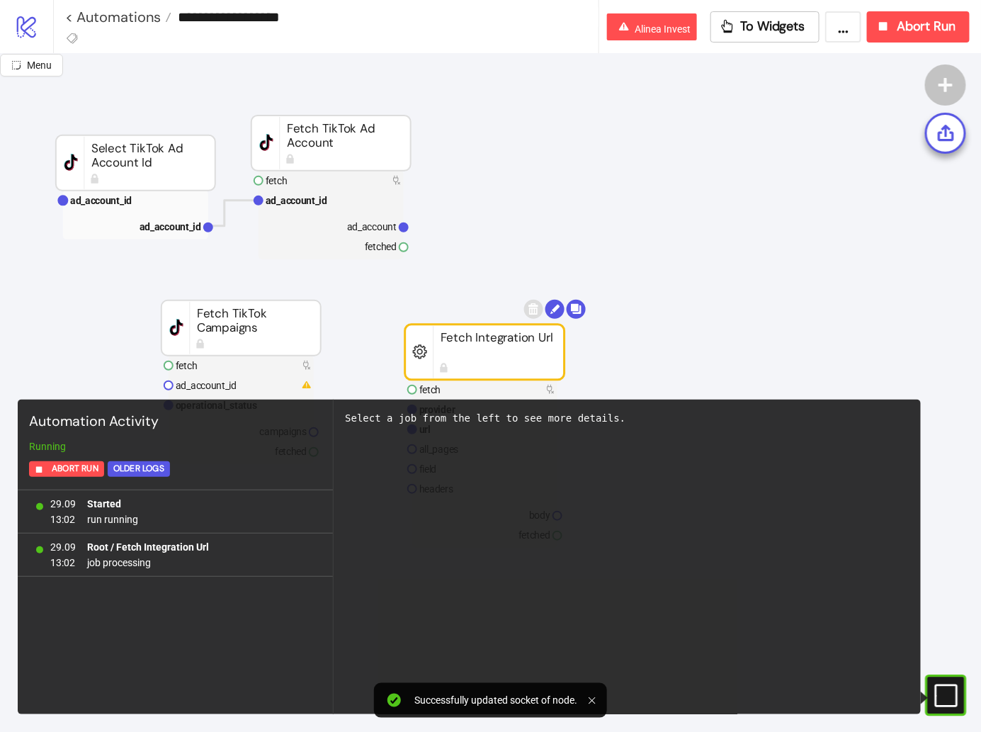
scroll to position [154, 202]
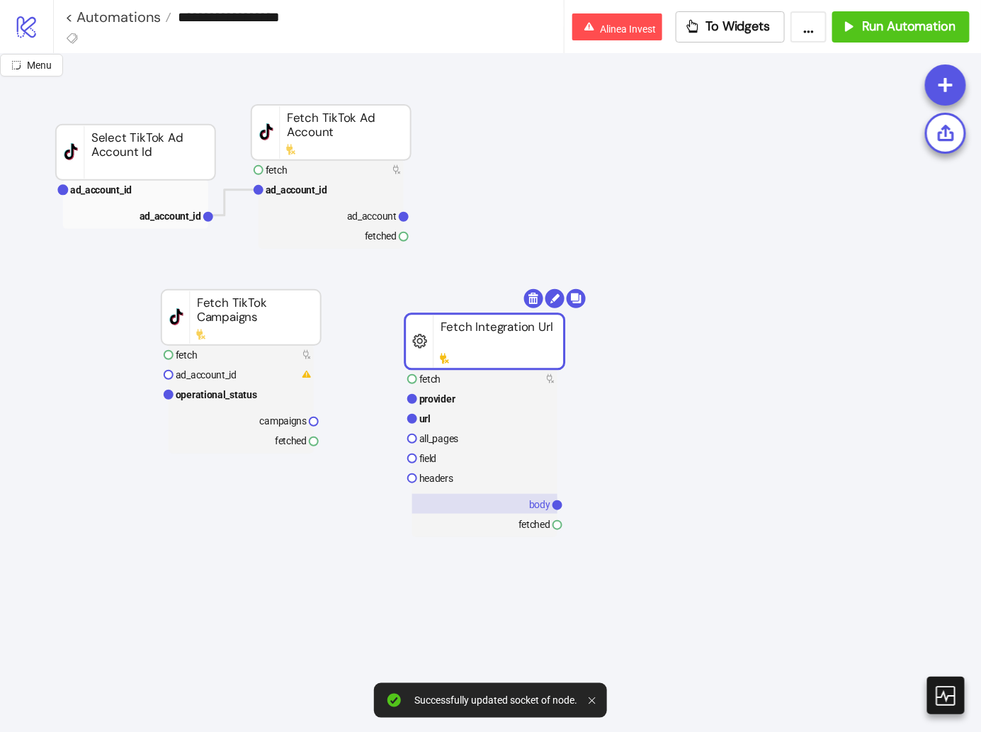
click at [475, 505] on rect at bounding box center [484, 504] width 145 height 20
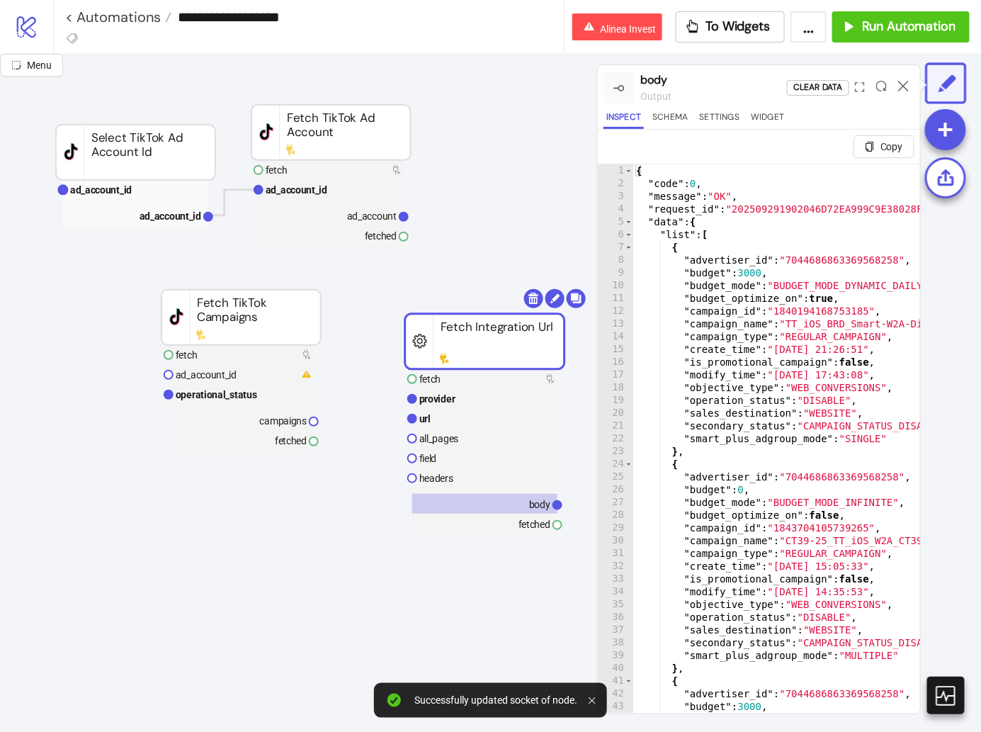
click at [789, 387] on div "{ "code" : 0 , "message" : "OK" , "request_id" : "202509291902046D72EA999C9E380…" at bounding box center [988, 469] width 708 height 611
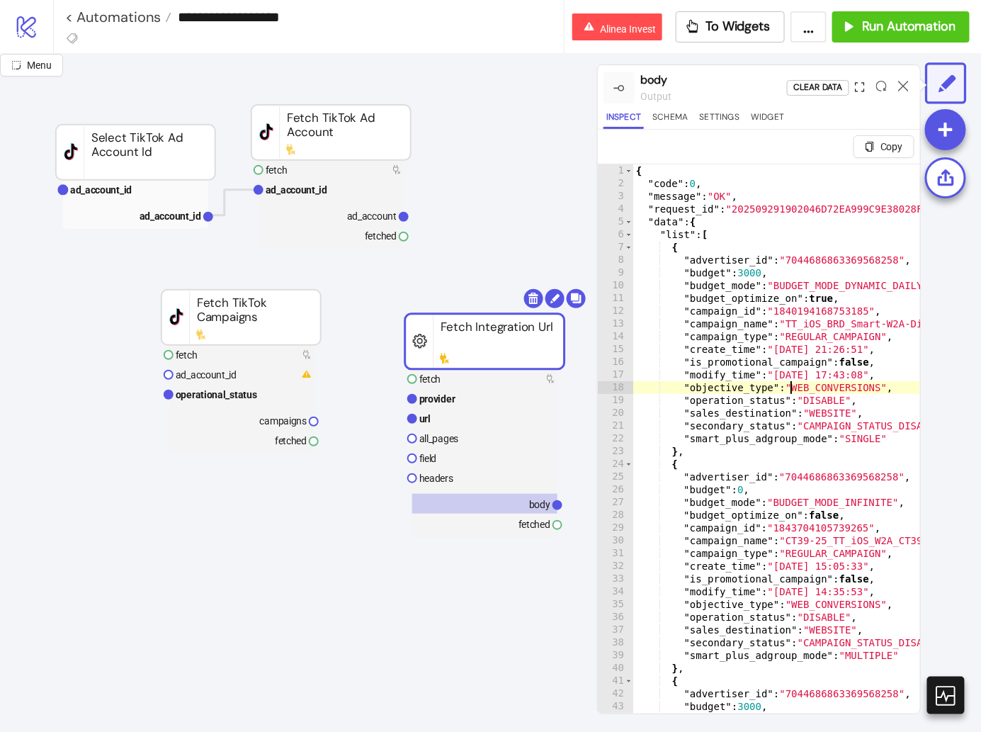
click at [860, 87] on icon "expand" at bounding box center [860, 87] width 10 height 10
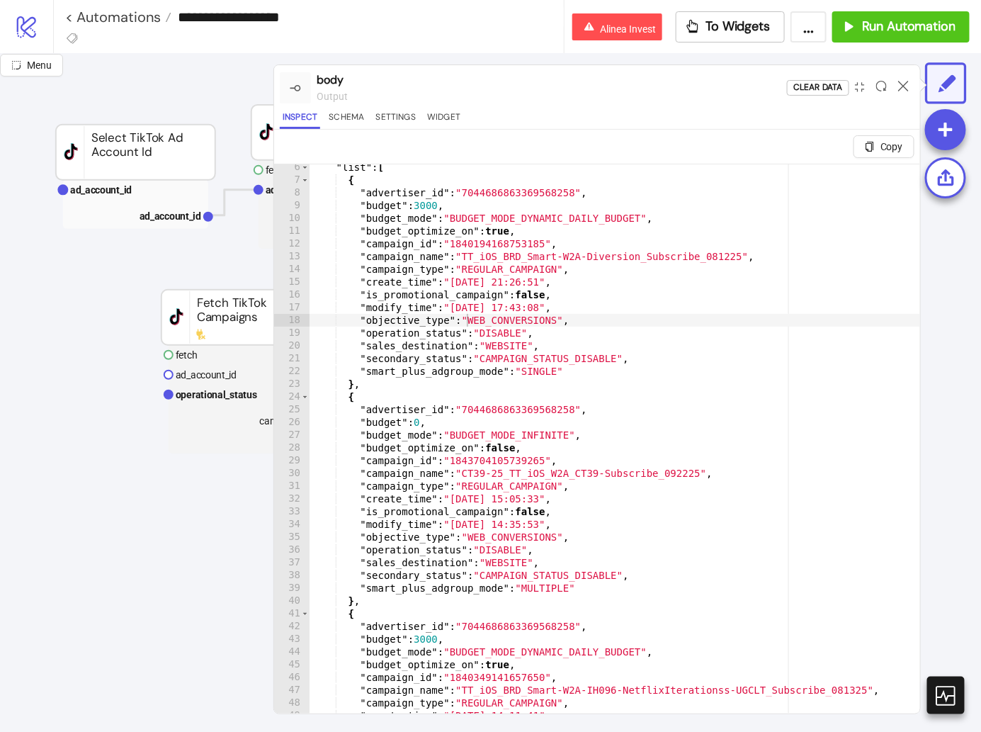
scroll to position [67, 0]
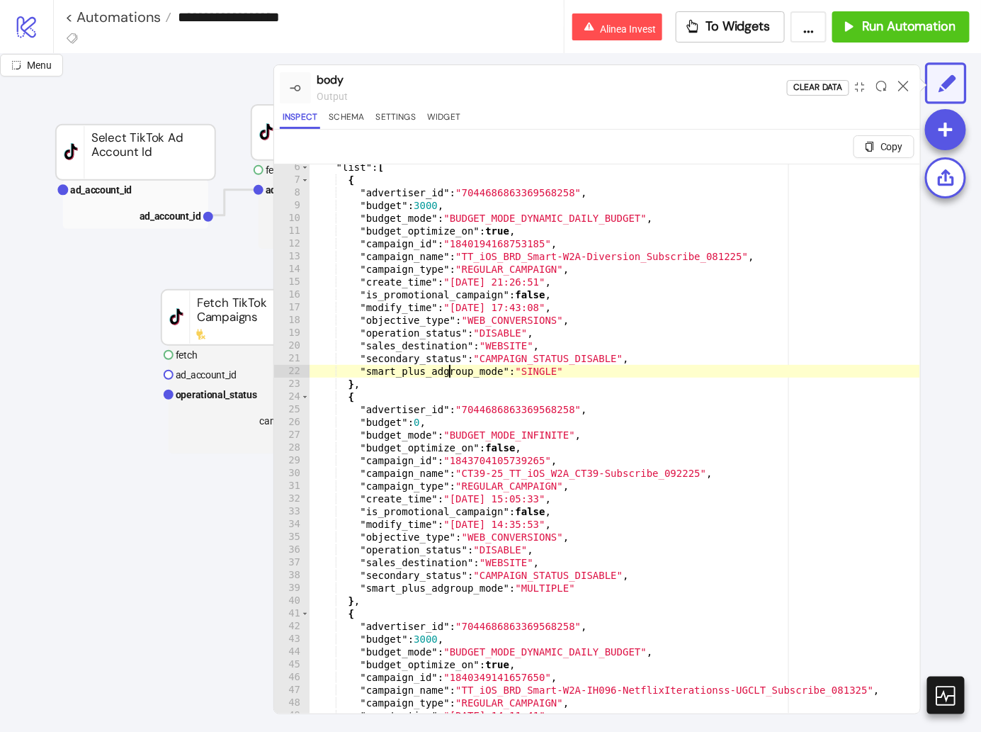
click at [451, 368] on div ""list" : [ { "advertiser_id" : "7044686863369568258" , "budget" : 3000 , "budge…" at bounding box center [664, 466] width 708 height 611
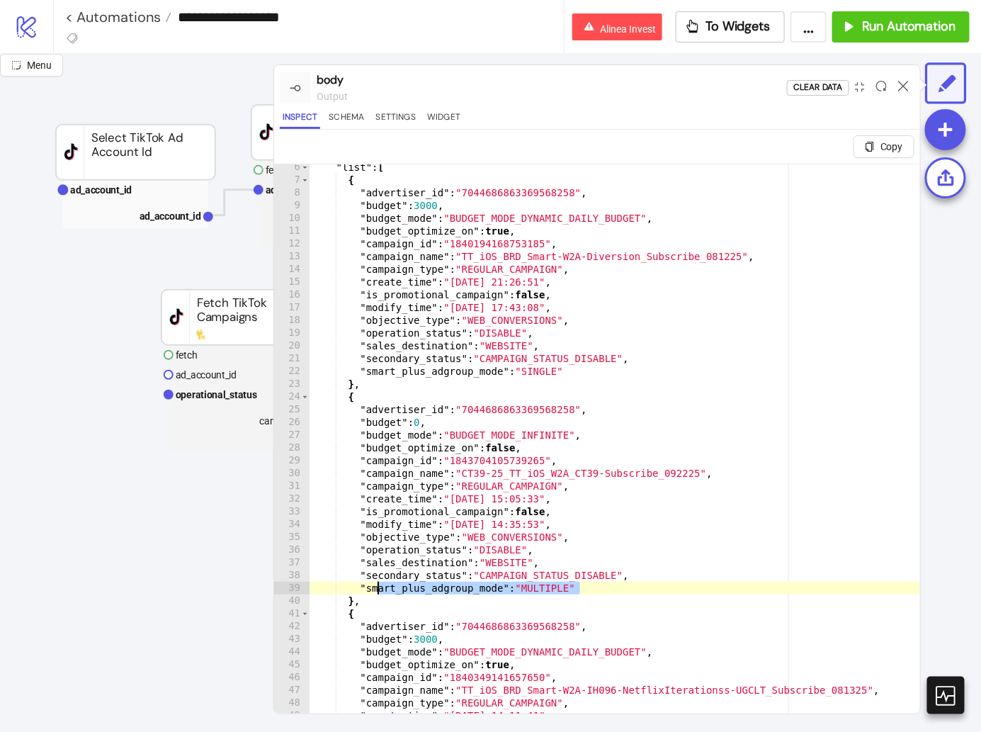
drag, startPoint x: 579, startPoint y: 592, endPoint x: 366, endPoint y: 586, distance: 213.4
click at [366, 586] on div ""list" : [ { "advertiser_id" : "7044686863369568258" , "budget" : 3000 , "budge…" at bounding box center [664, 466] width 708 height 611
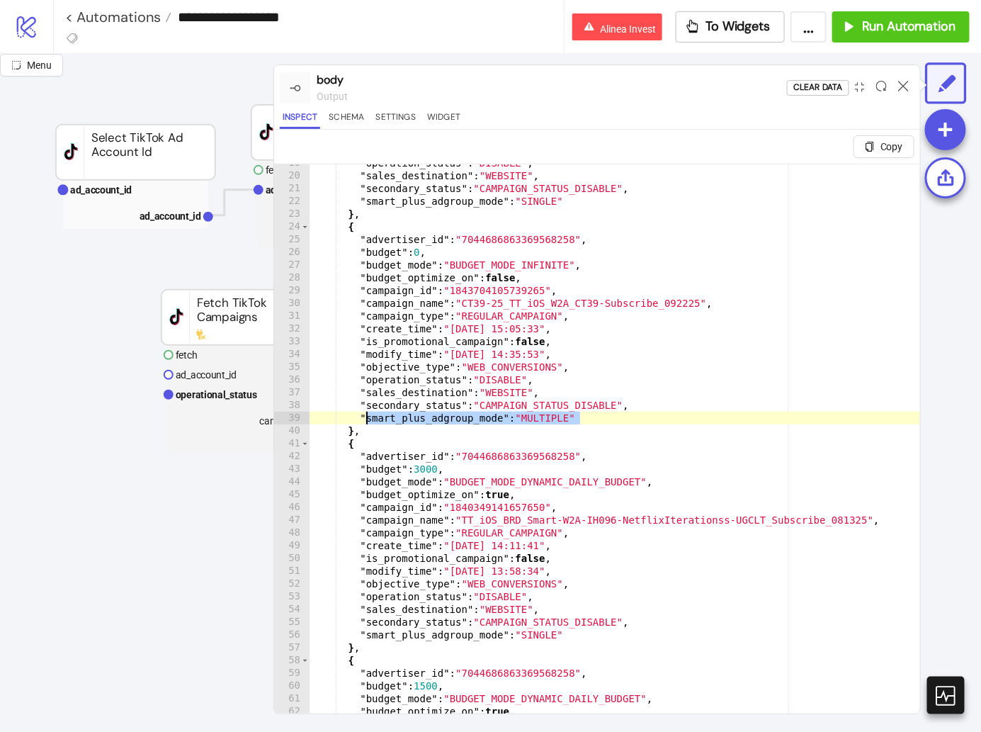
scroll to position [237, 0]
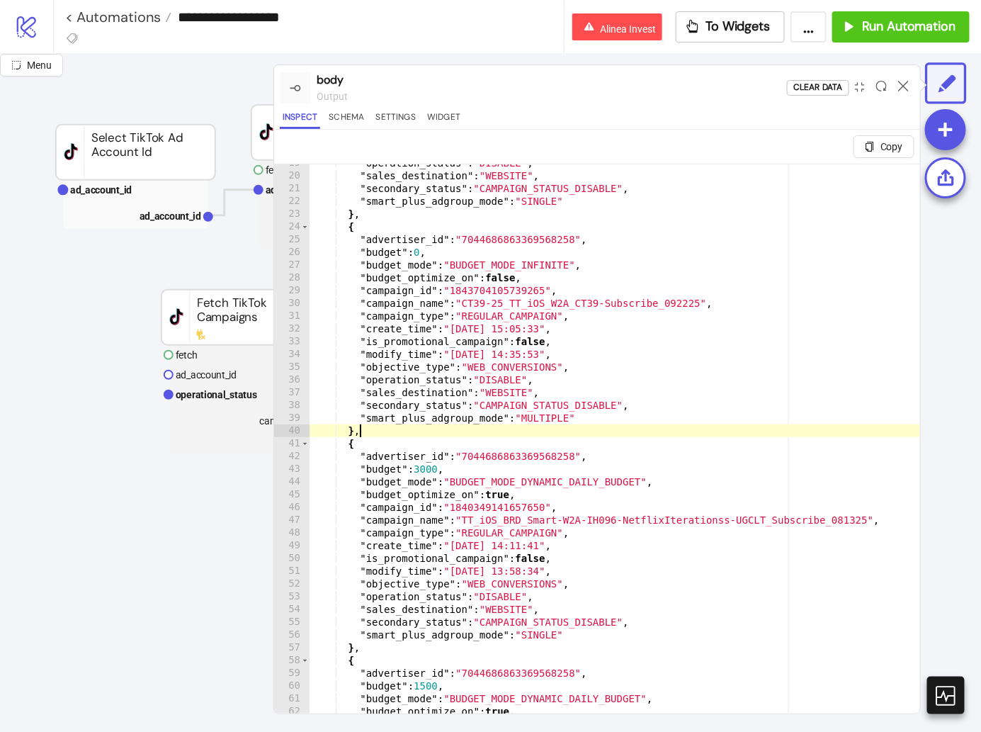
click at [421, 436] on div ""operation_status" : "DISABLE" , "sales_destination" : "WEBSITE" , "secondary_s…" at bounding box center [664, 462] width 708 height 611
click at [438, 426] on div ""operation_status" : "DISABLE" , "sales_destination" : "WEBSITE" , "secondary_s…" at bounding box center [664, 462] width 708 height 611
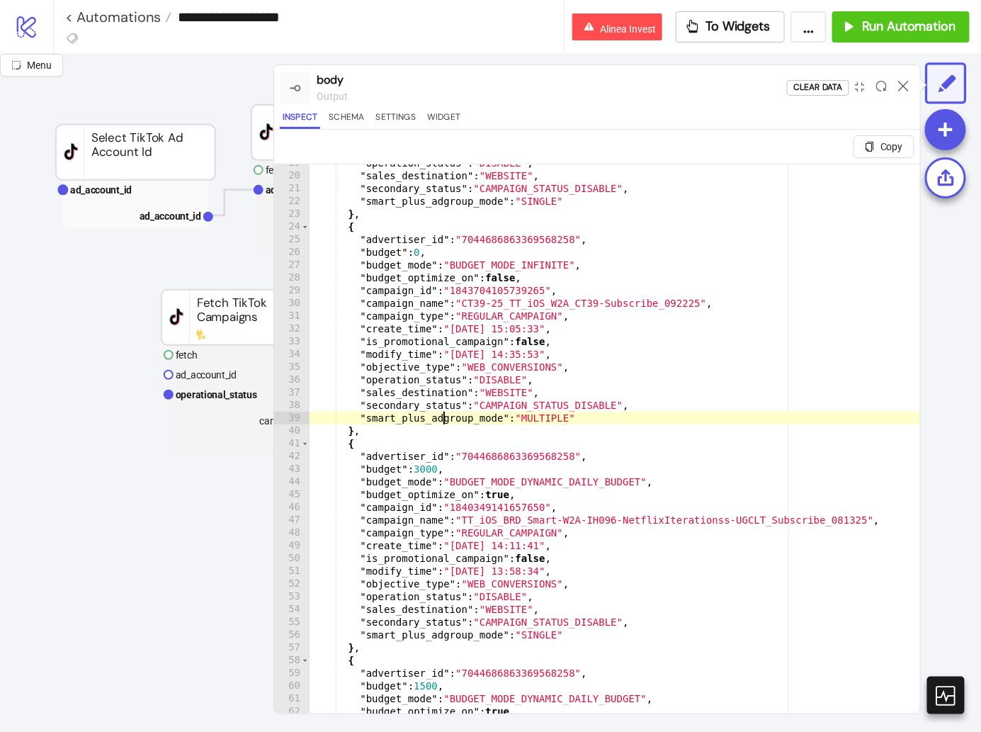
click at [441, 416] on div ""operation_status" : "DISABLE" , "sales_destination" : "WEBSITE" , "secondary_s…" at bounding box center [664, 462] width 708 height 611
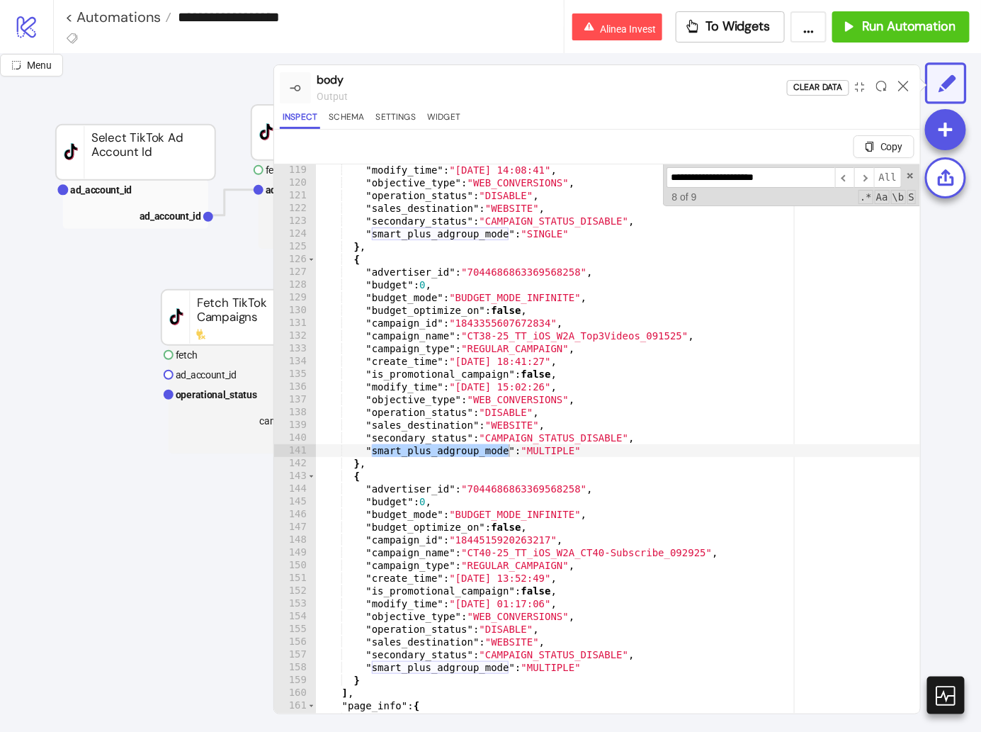
scroll to position [1506, 0]
click at [473, 444] on div ""modify_time" : "2025-08-21 14:08:41" , "objective_type" : "WEB_CONVERSIONS" , …" at bounding box center [669, 469] width 708 height 611
click at [527, 439] on div ""modify_time" : "2025-08-21 14:08:41" , "objective_type" : "WEB_CONVERSIONS" , …" at bounding box center [669, 469] width 708 height 611
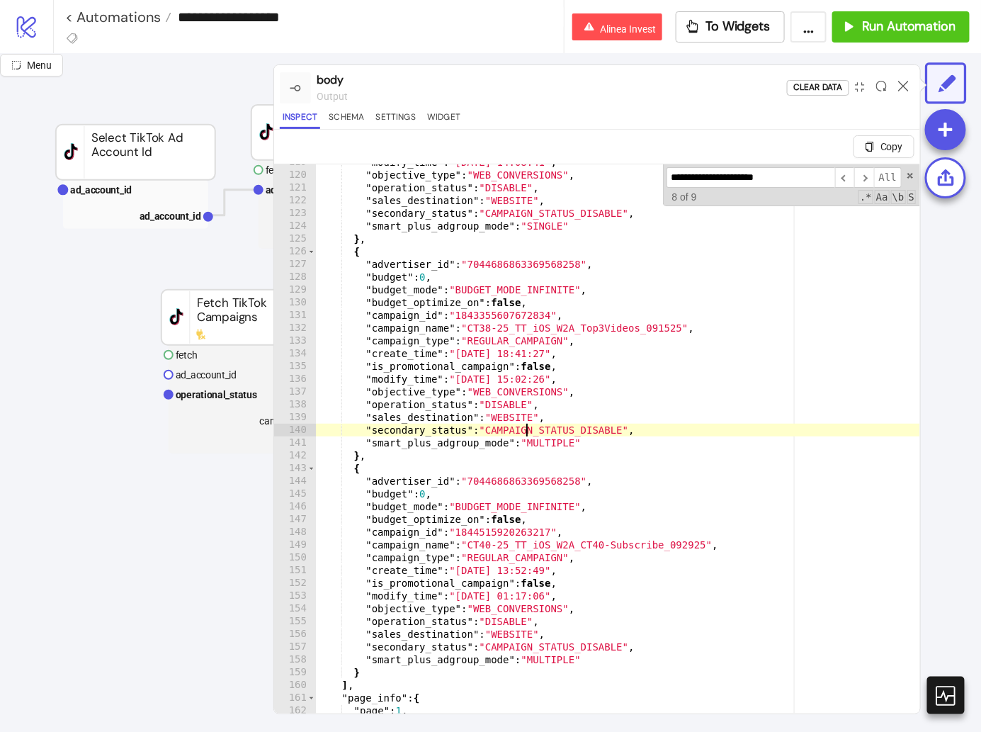
scroll to position [1518, 0]
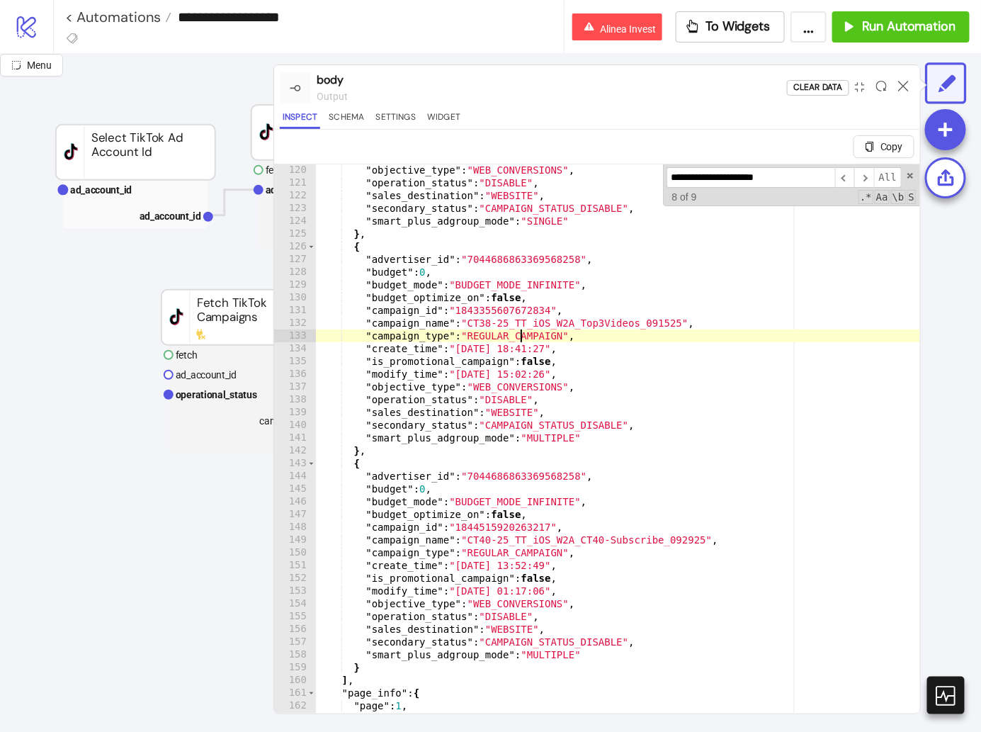
click at [518, 332] on div ""objective_type" : "WEB_CONVERSIONS" , "operation_status" : "DISABLE" , "sales_…" at bounding box center [669, 469] width 708 height 611
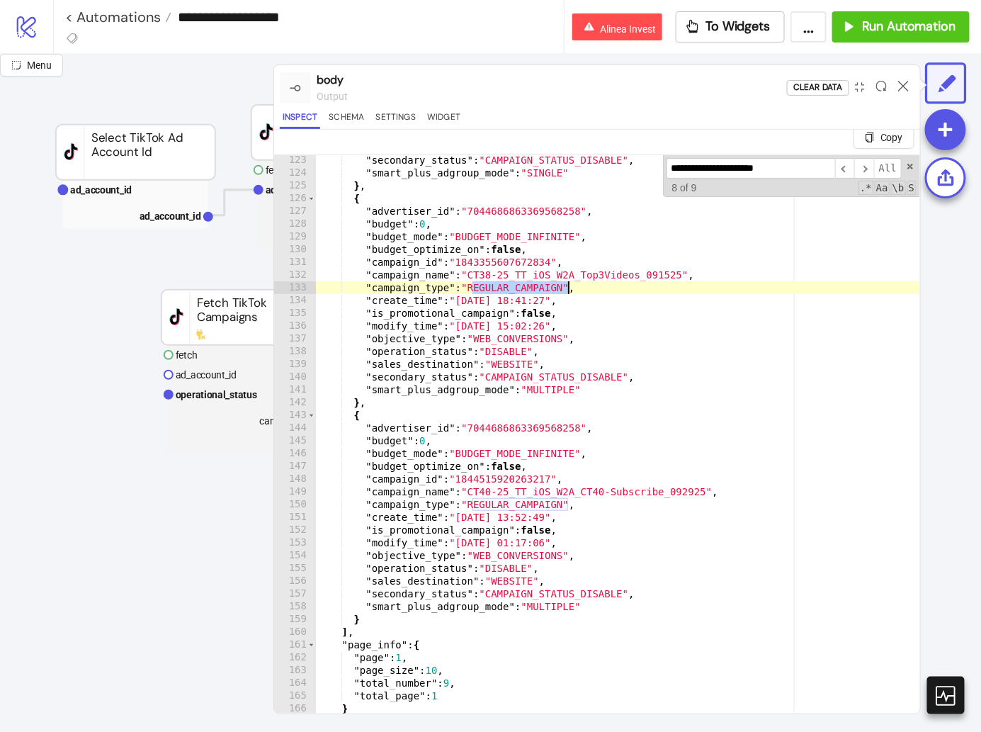
scroll to position [33, 0]
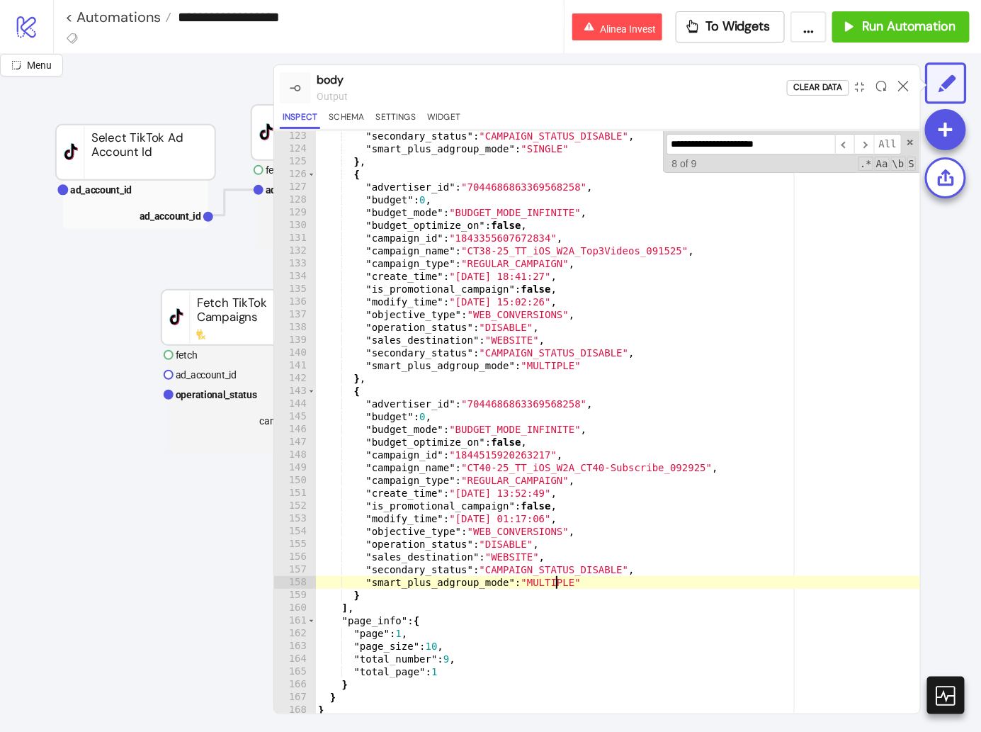
click at [559, 578] on div ""secondary_status" : "CAMPAIGN_STATUS_DISABLE" , "smart_plus_adgroup_mode" : "S…" at bounding box center [669, 435] width 708 height 611
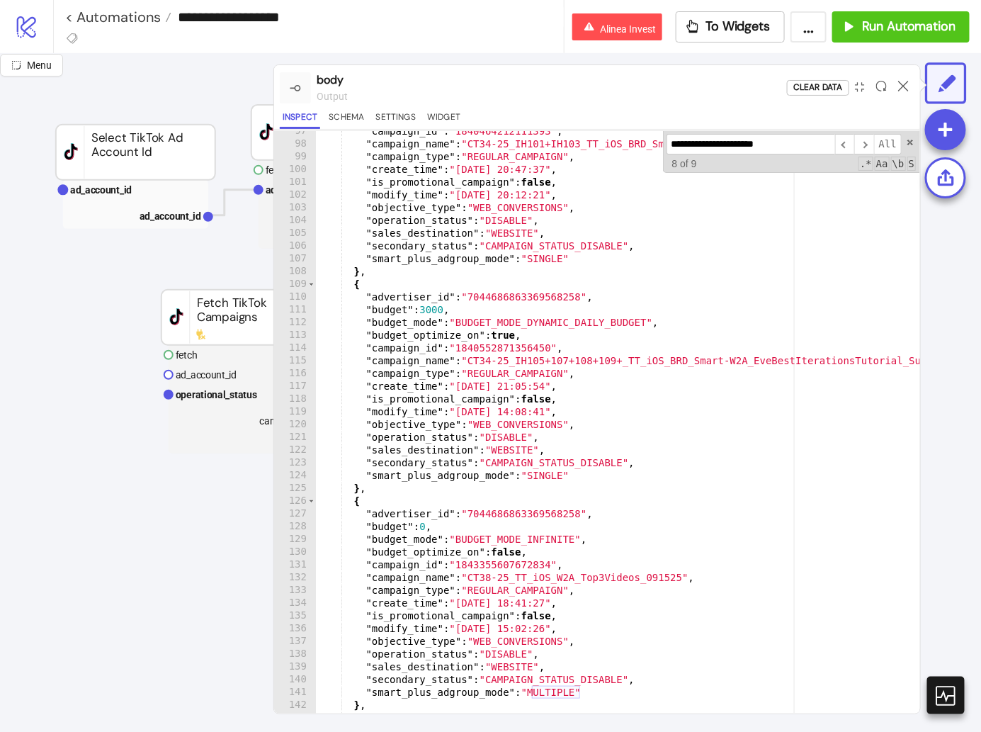
scroll to position [813, 0]
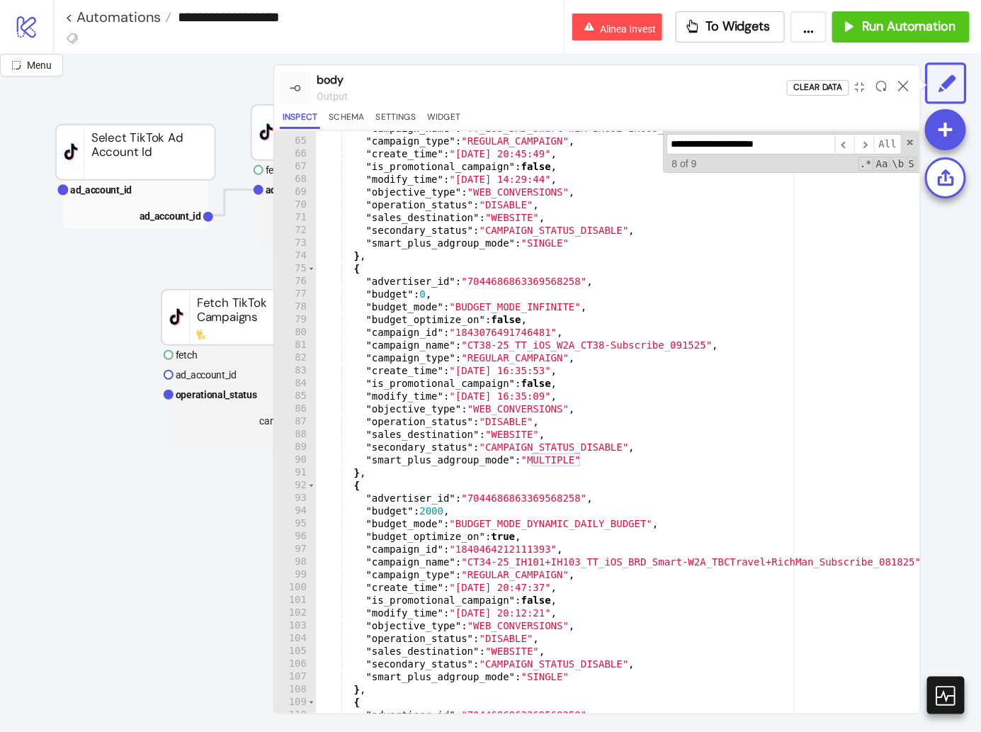
click at [582, 488] on div ""campaign_name" : "TT_iOS_BRD_Smart-W2A-IH092+IH099_Subscribe_081425" , "campai…" at bounding box center [669, 427] width 708 height 611
type textarea "*"
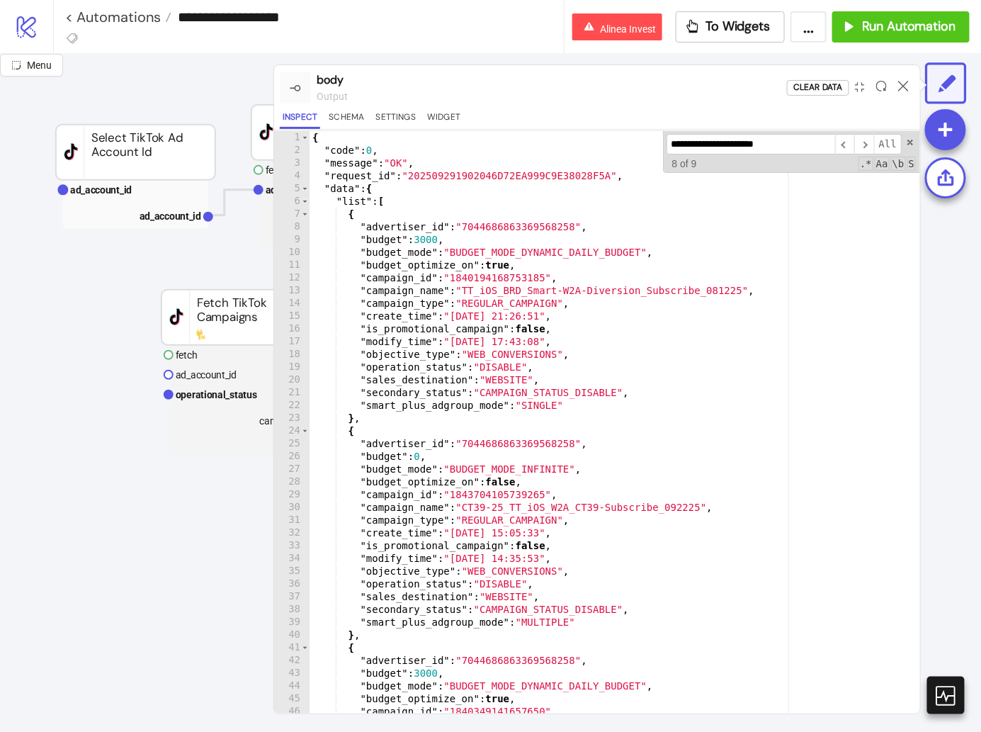
scroll to position [0, 0]
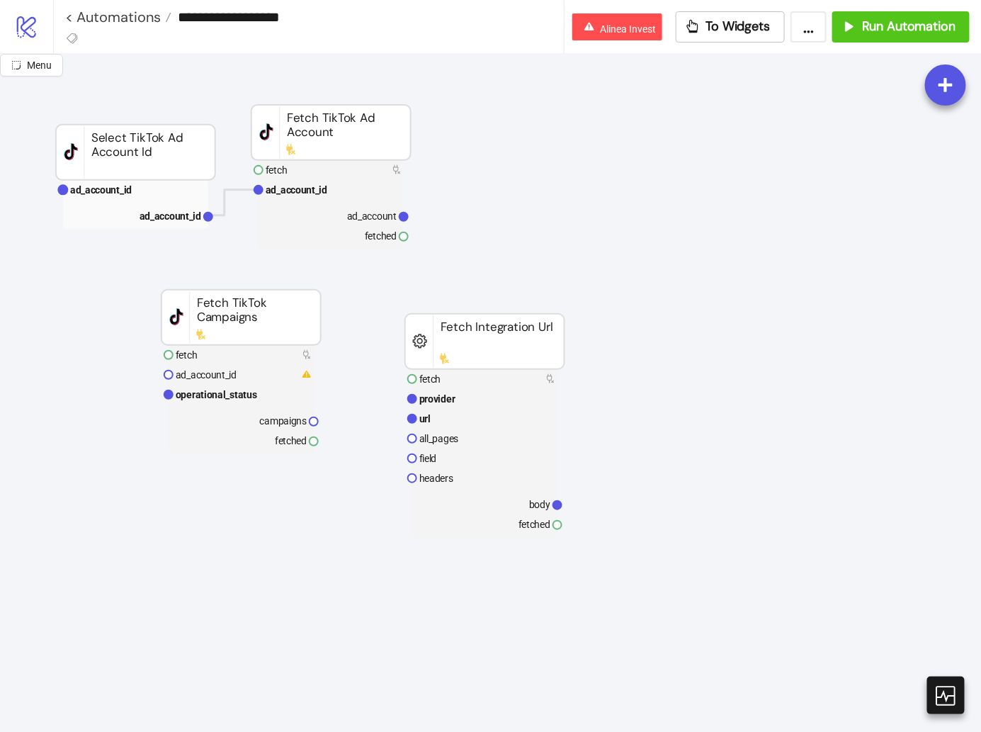
click at [530, 491] on rect at bounding box center [484, 453] width 145 height 168
click at [497, 504] on rect at bounding box center [484, 504] width 145 height 20
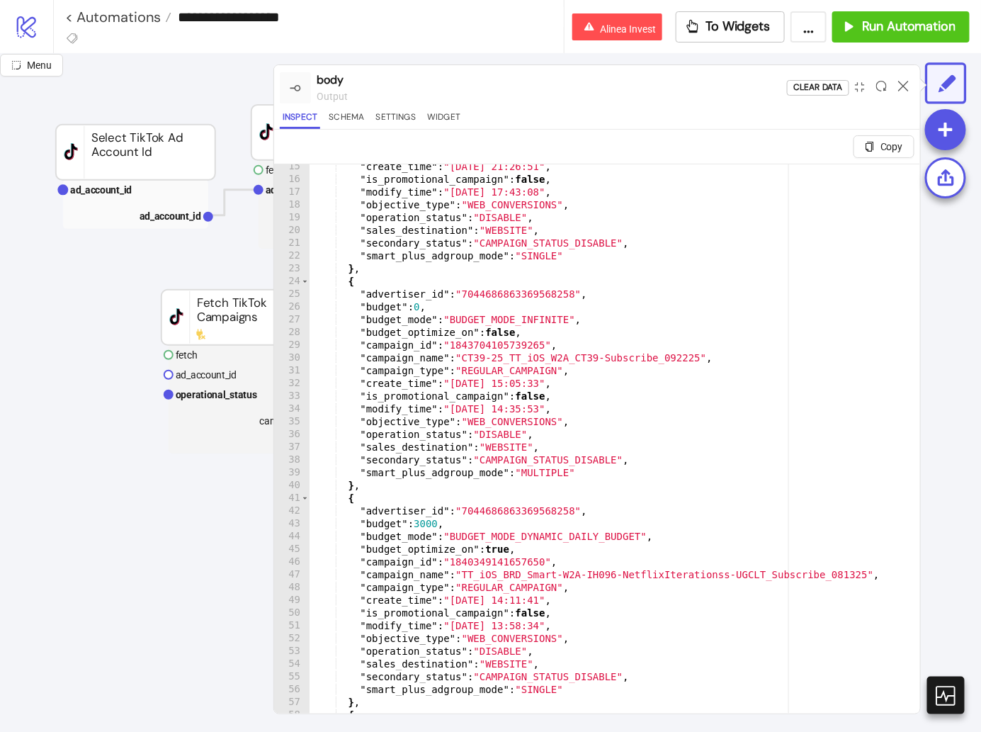
scroll to position [206, 0]
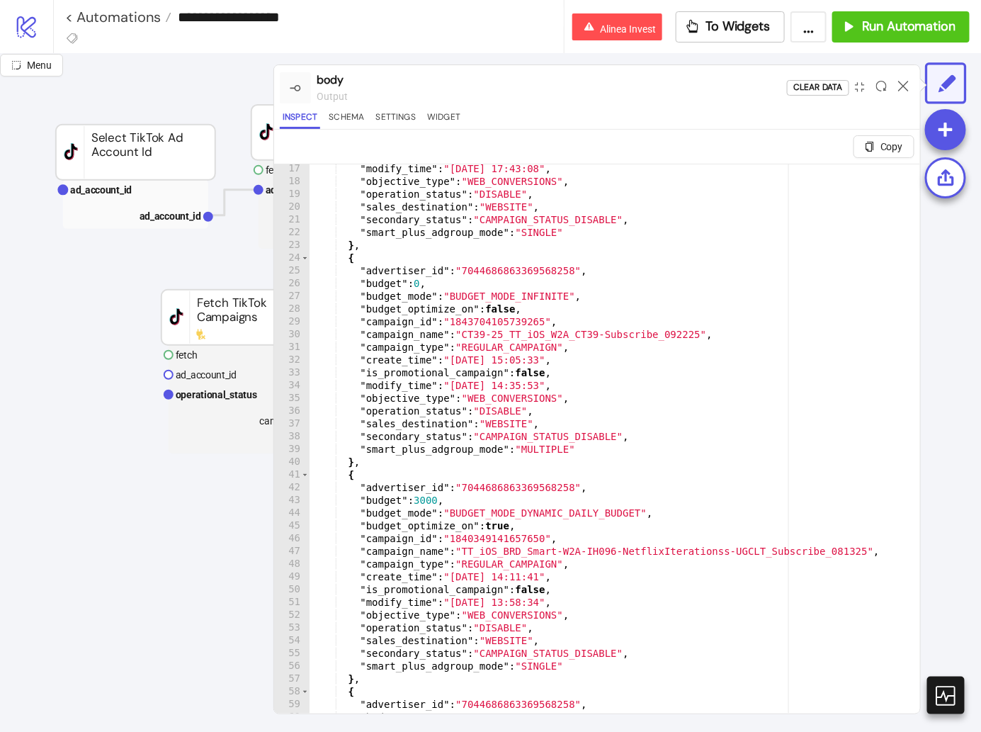
type textarea "**********"
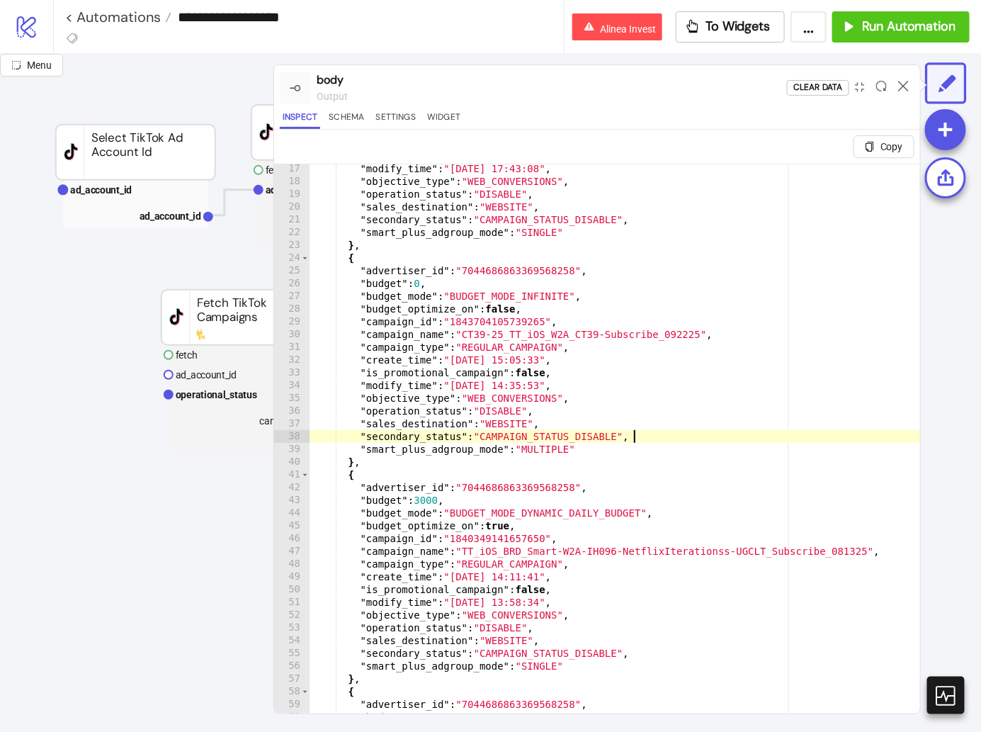
click at [658, 437] on div ""modify_time" : "2025-08-13 17:43:08" , "objective_type" : "WEB_CONVERSIONS" , …" at bounding box center [664, 467] width 708 height 611
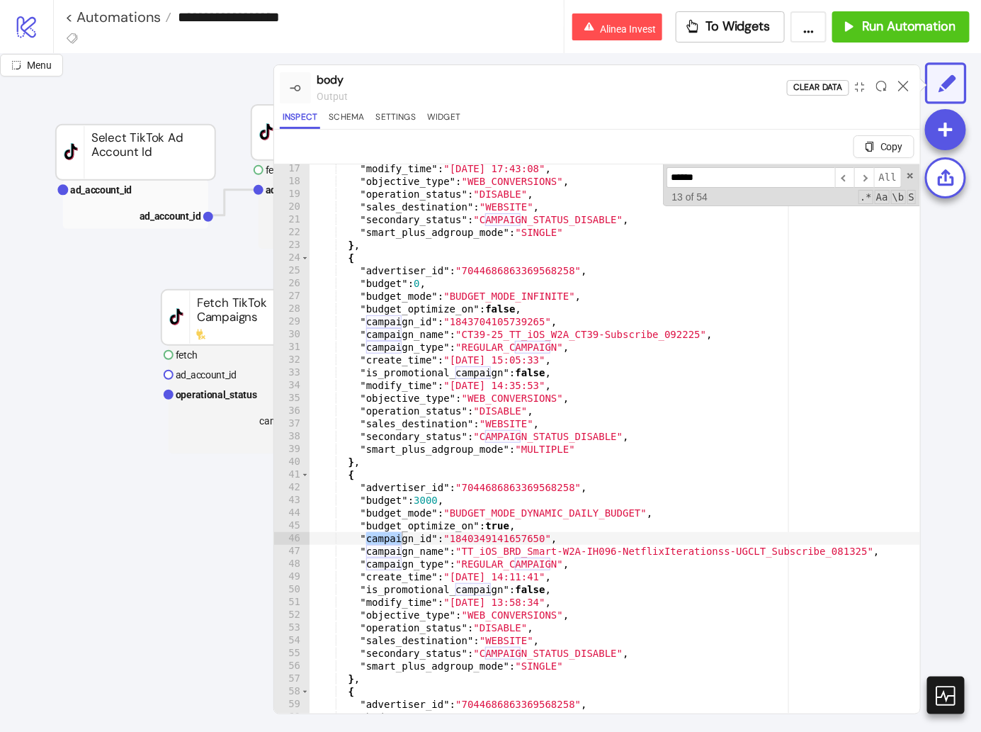
scroll to position [205, 0]
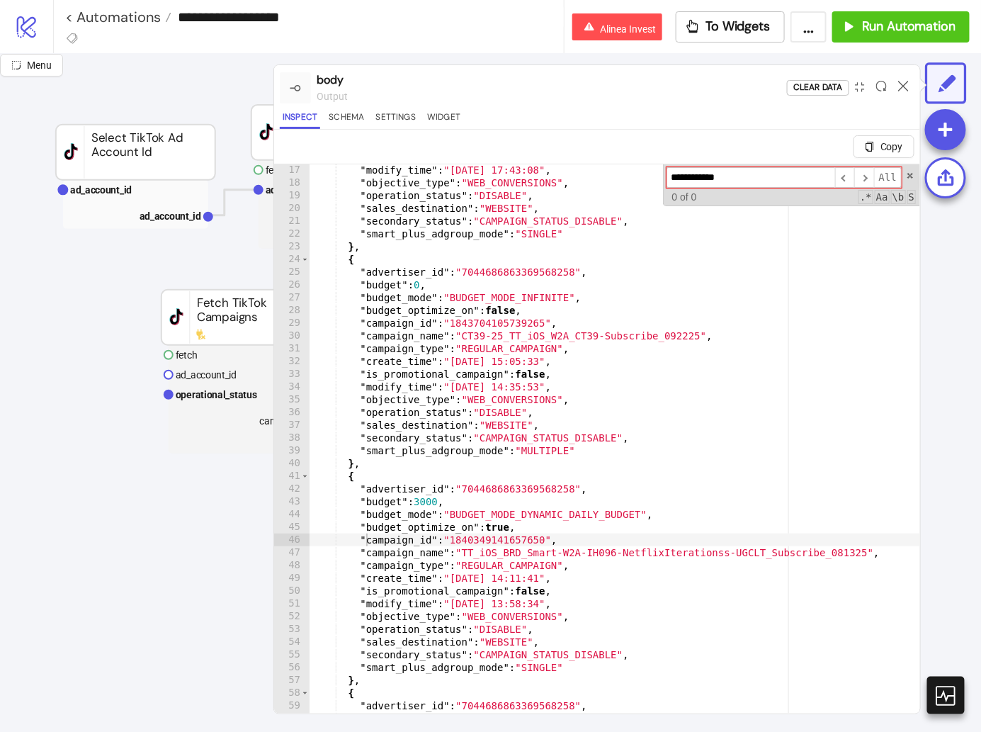
type input "**********"
type textarea "**********"
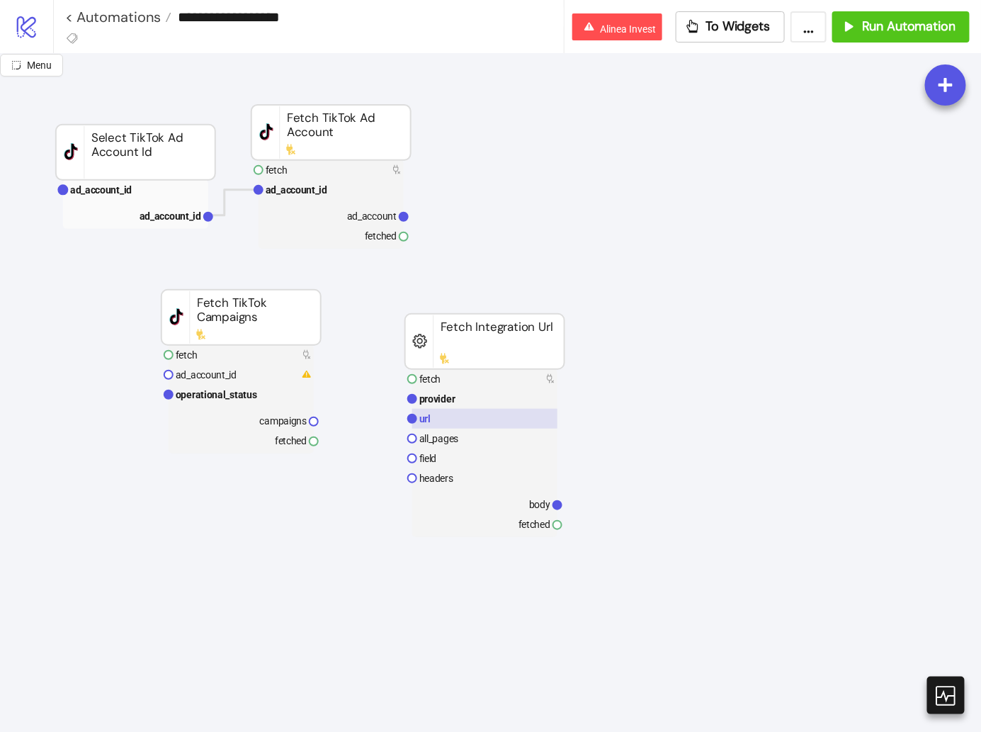
click at [441, 420] on rect at bounding box center [484, 419] width 145 height 20
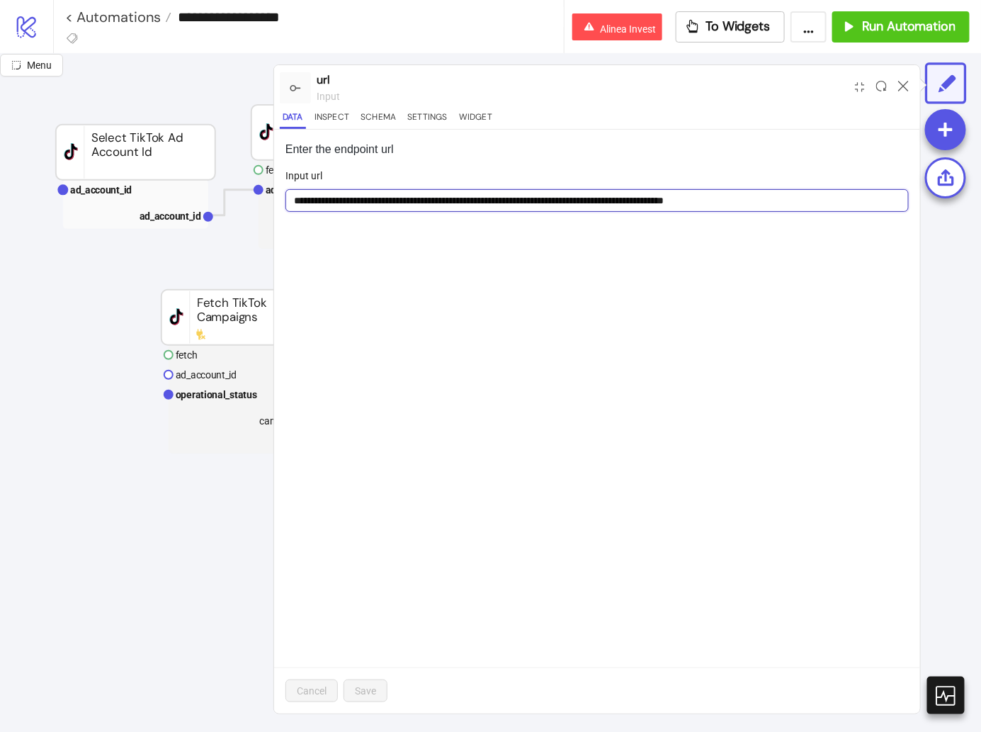
click at [564, 207] on input "**********" at bounding box center [598, 200] width 624 height 23
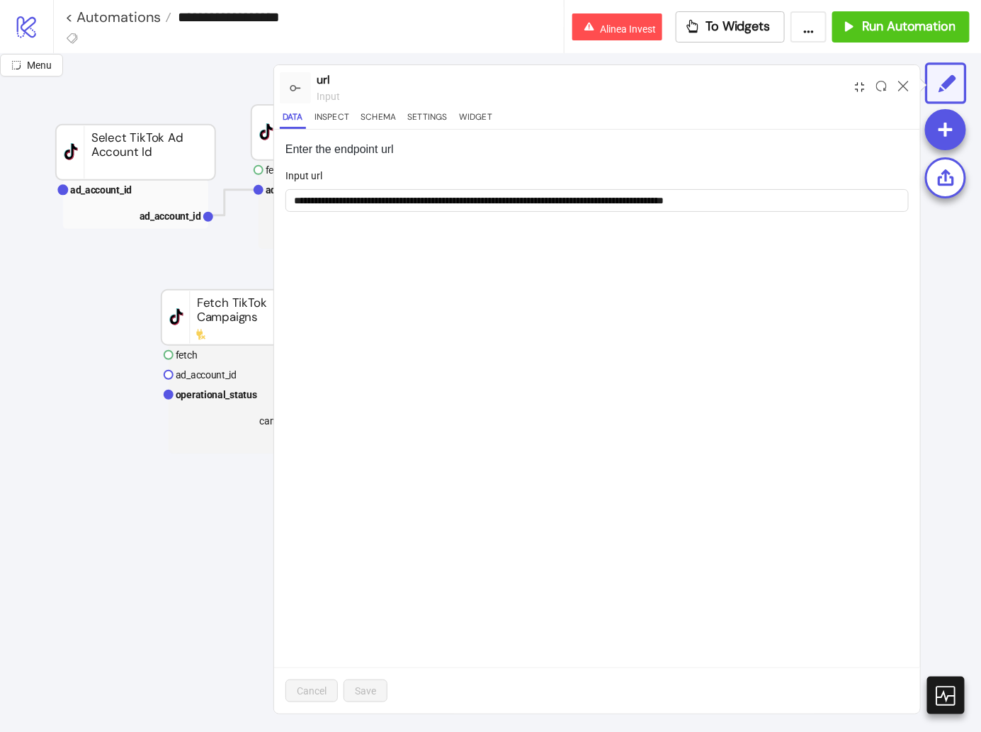
click at [862, 85] on icon "compress" at bounding box center [860, 87] width 10 height 10
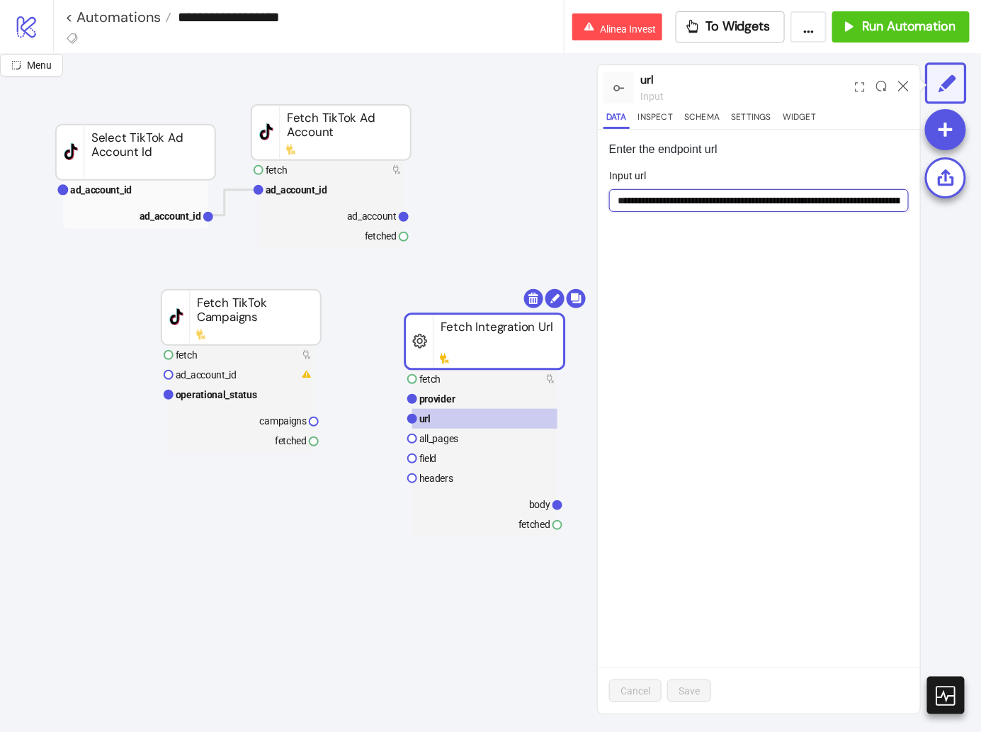
click at [881, 198] on input "**********" at bounding box center [759, 200] width 300 height 23
click at [777, 196] on input "**********" at bounding box center [759, 200] width 300 height 22
type input "**********"
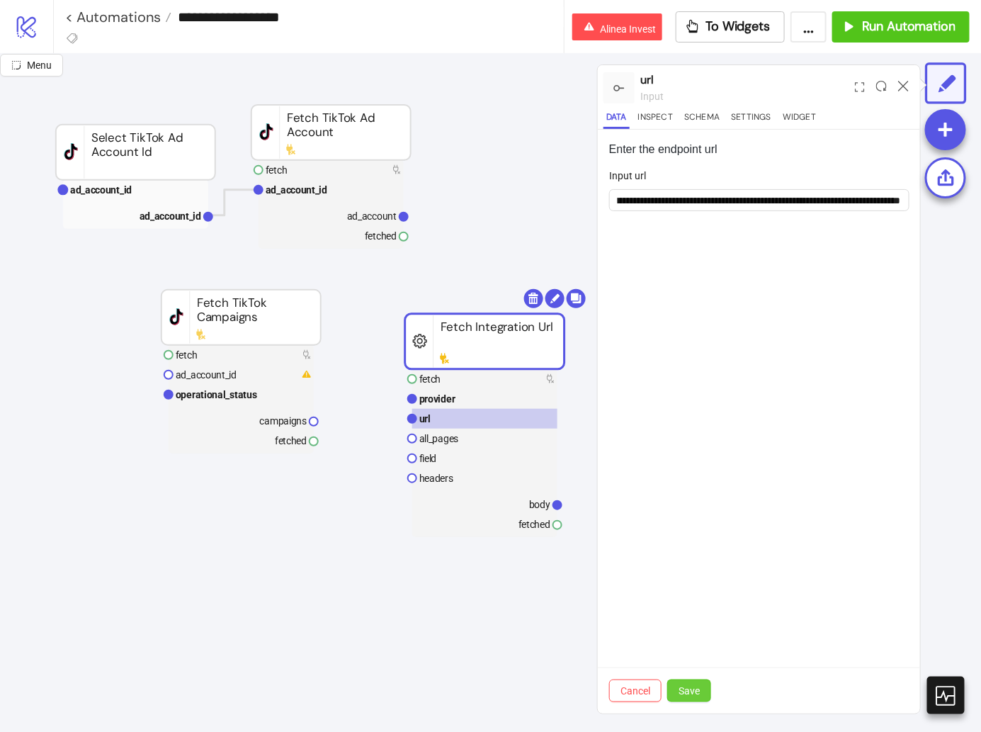
scroll to position [0, 0]
click at [697, 701] on button "Save" at bounding box center [690, 691] width 44 height 23
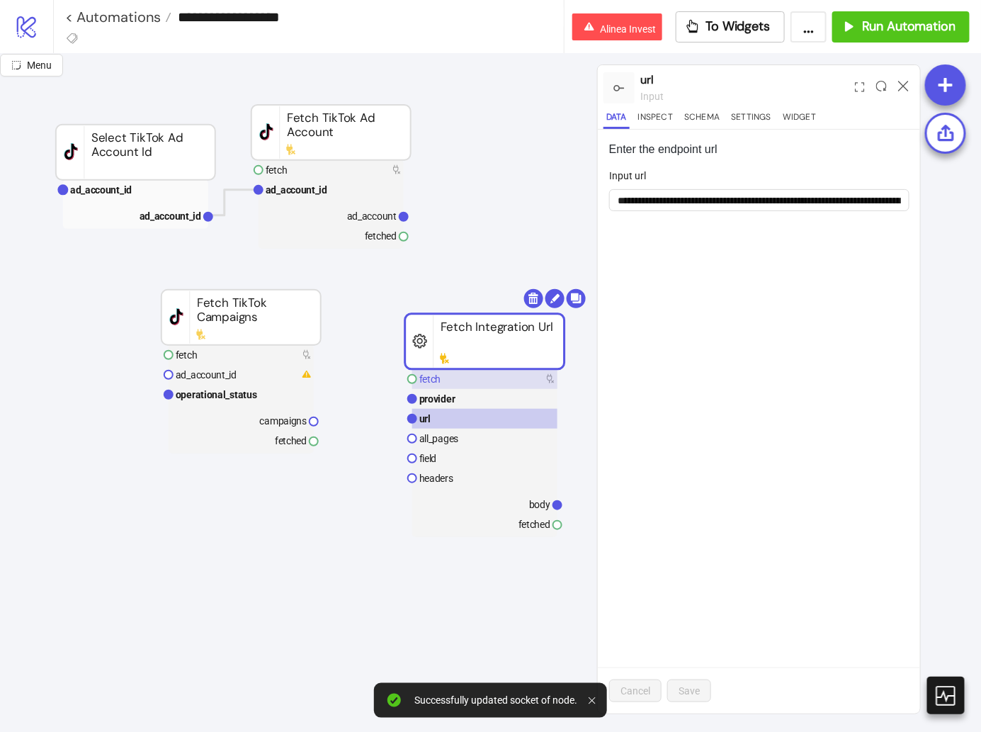
click at [508, 372] on rect at bounding box center [484, 379] width 145 height 20
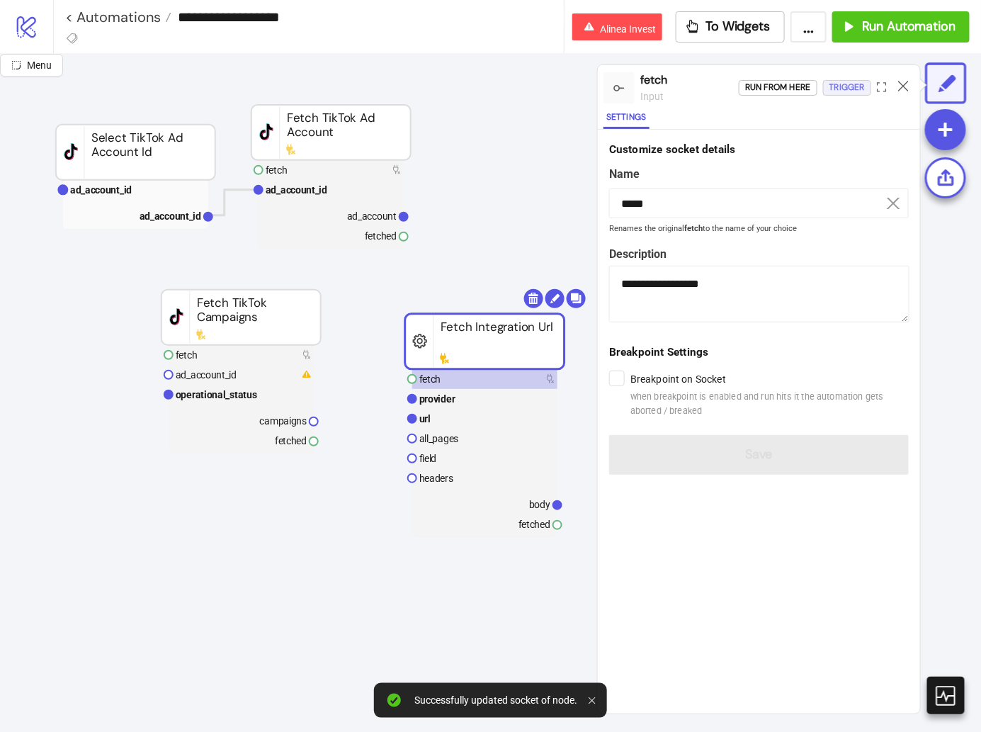
click at [843, 89] on div "Trigger" at bounding box center [847, 87] width 35 height 16
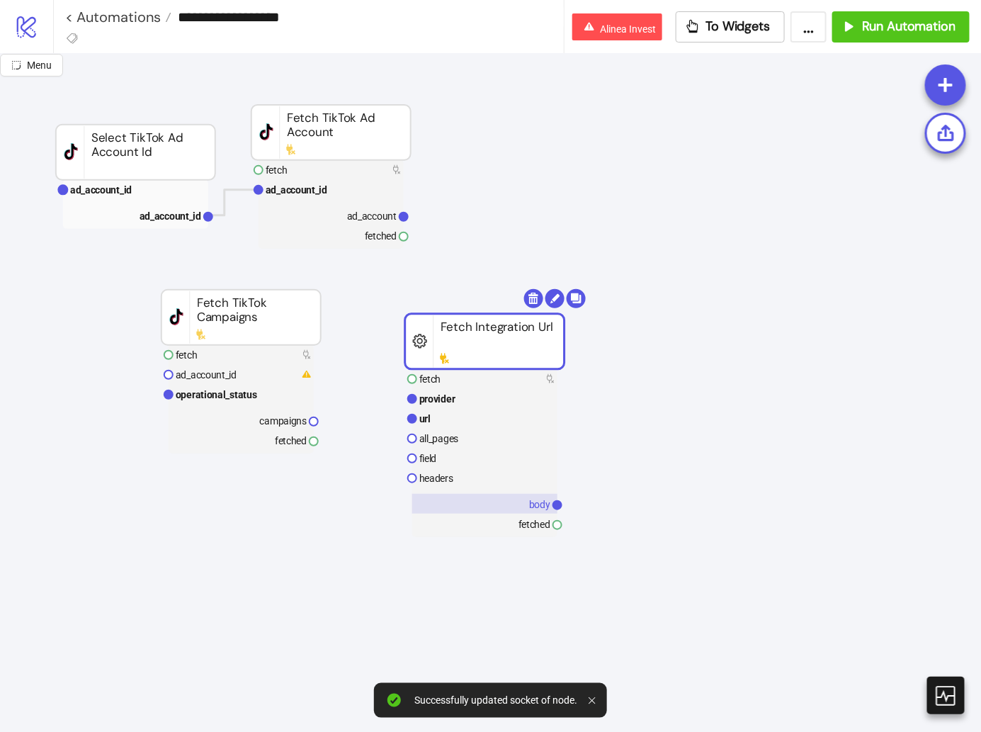
click at [509, 501] on rect at bounding box center [484, 504] width 145 height 20
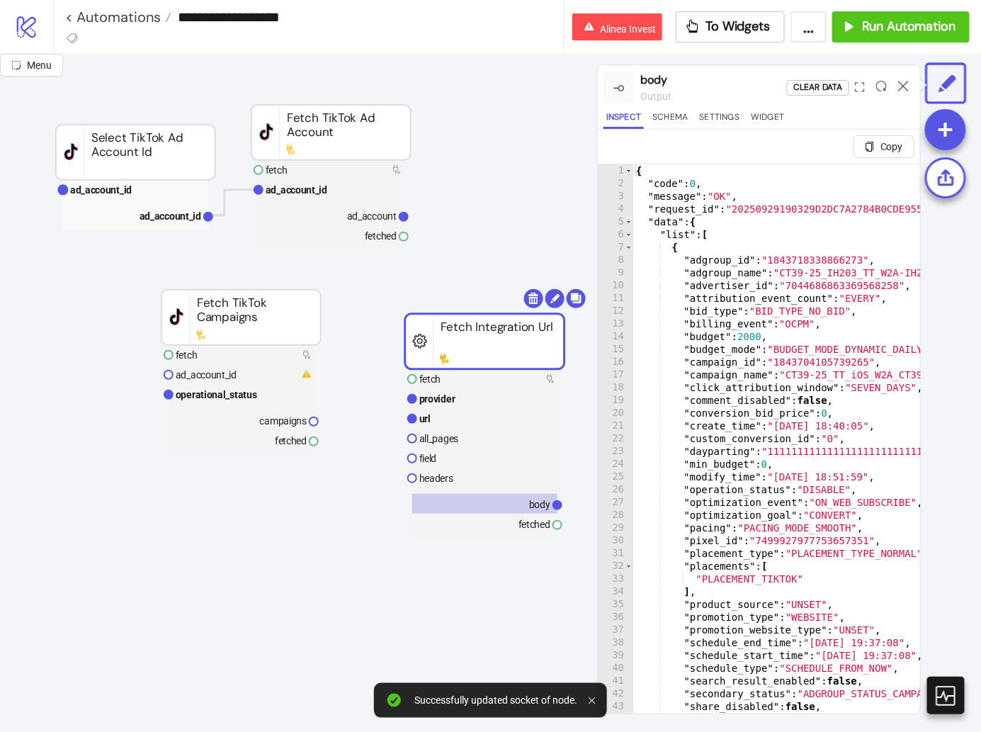
type textarea "**********"
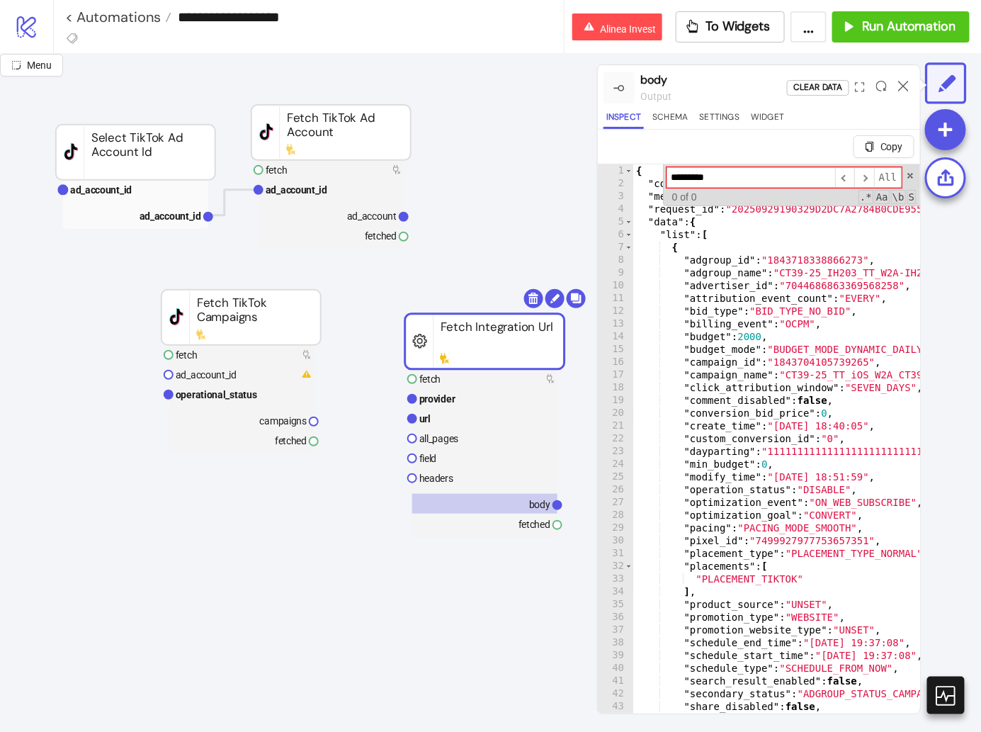
type input "**********"
type textarea "**********"
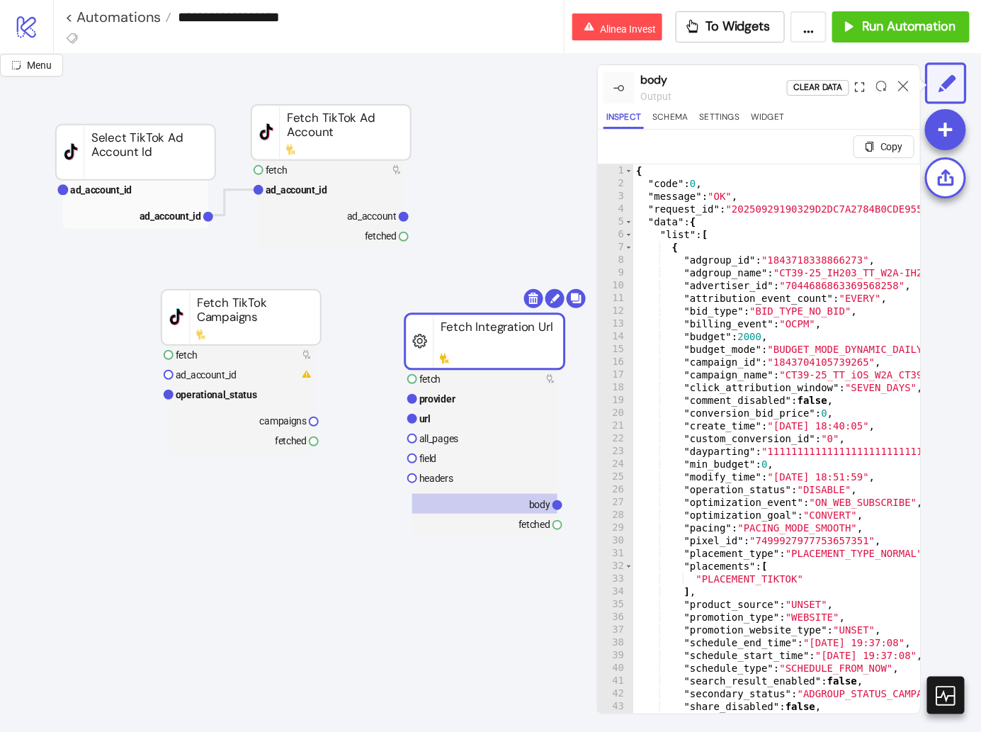
click at [860, 82] on icon "expand" at bounding box center [860, 87] width 10 height 10
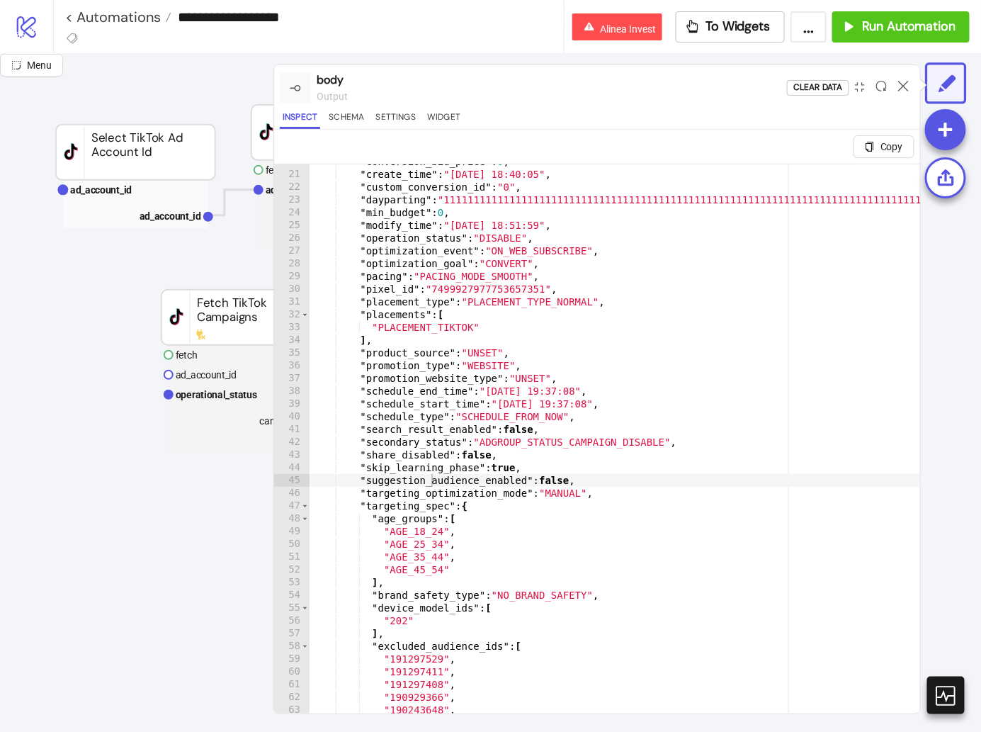
scroll to position [251, 0]
click at [303, 502] on span "Toggle code folding, rows 47 through 79" at bounding box center [305, 506] width 8 height 13
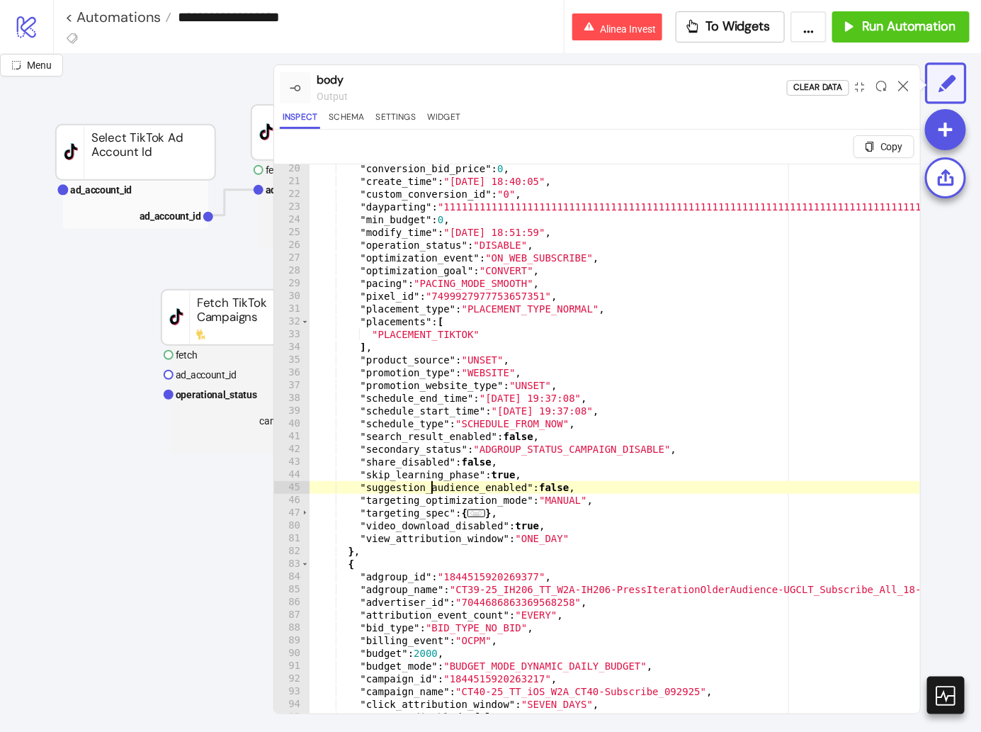
scroll to position [0, 0]
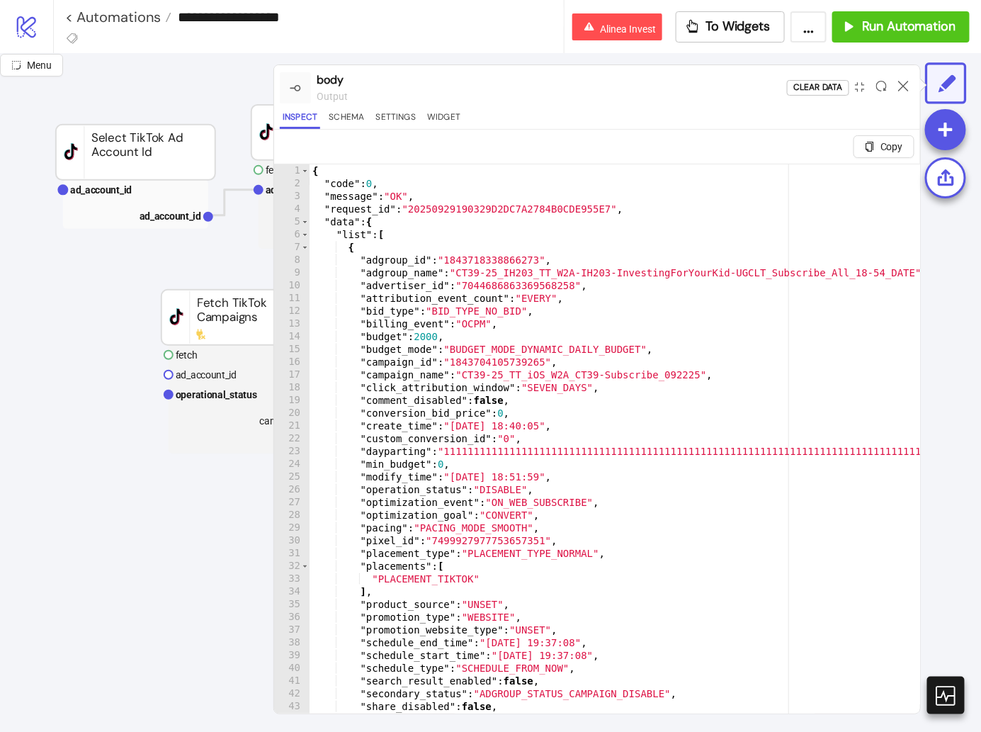
click at [910, 83] on div at bounding box center [904, 88] width 22 height 38
click at [903, 82] on icon at bounding box center [904, 86] width 11 height 11
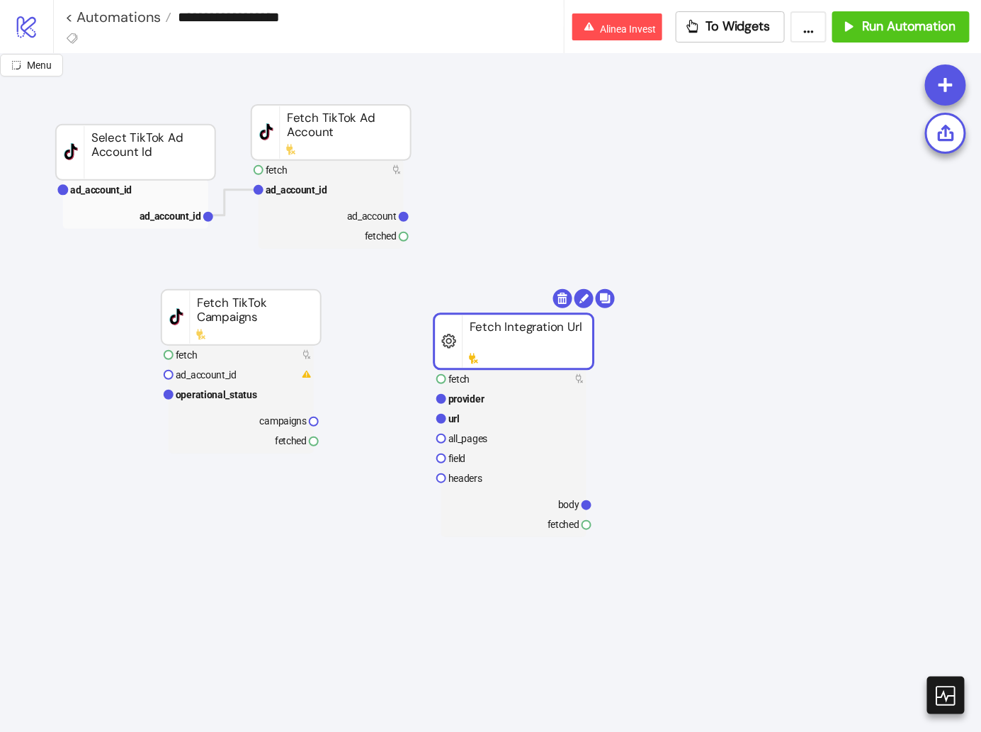
drag, startPoint x: 507, startPoint y: 340, endPoint x: 536, endPoint y: 339, distance: 28.4
click at [552, 411] on rect at bounding box center [513, 418] width 145 height 20
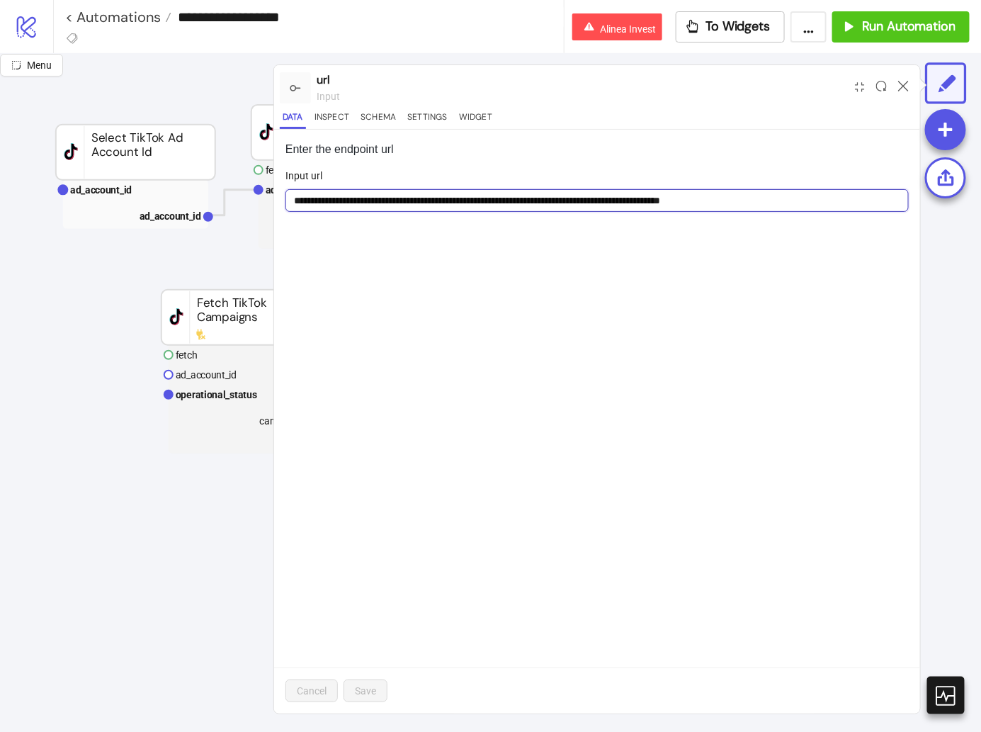
click at [566, 198] on input "**********" at bounding box center [598, 200] width 624 height 23
type input "**********"
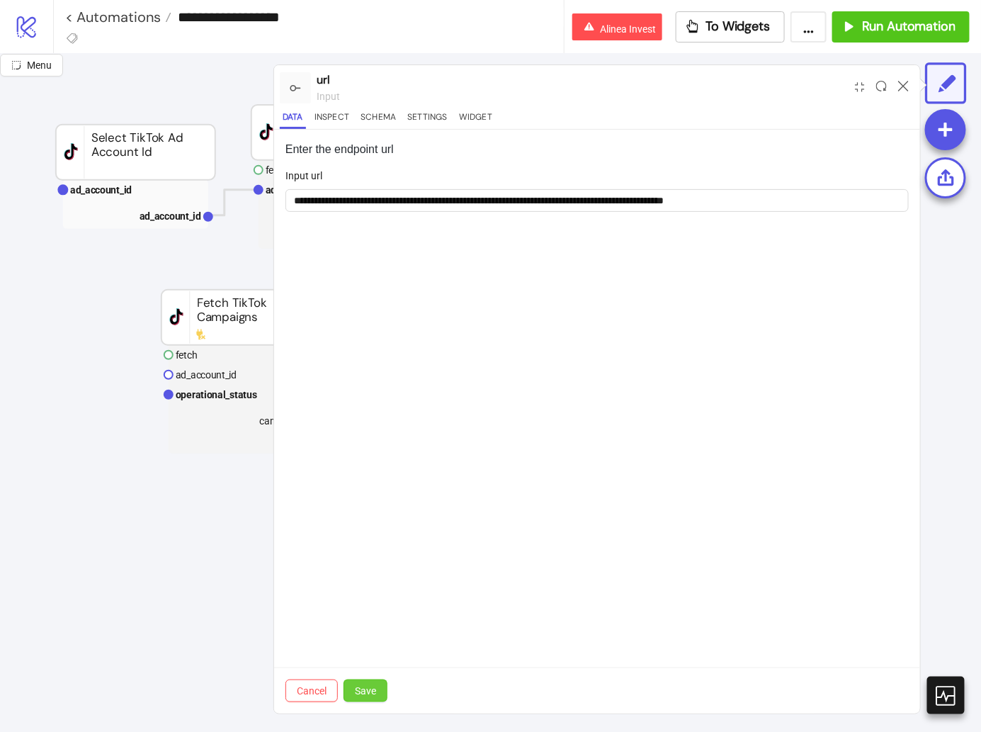
click at [362, 688] on span "Save" at bounding box center [365, 690] width 21 height 11
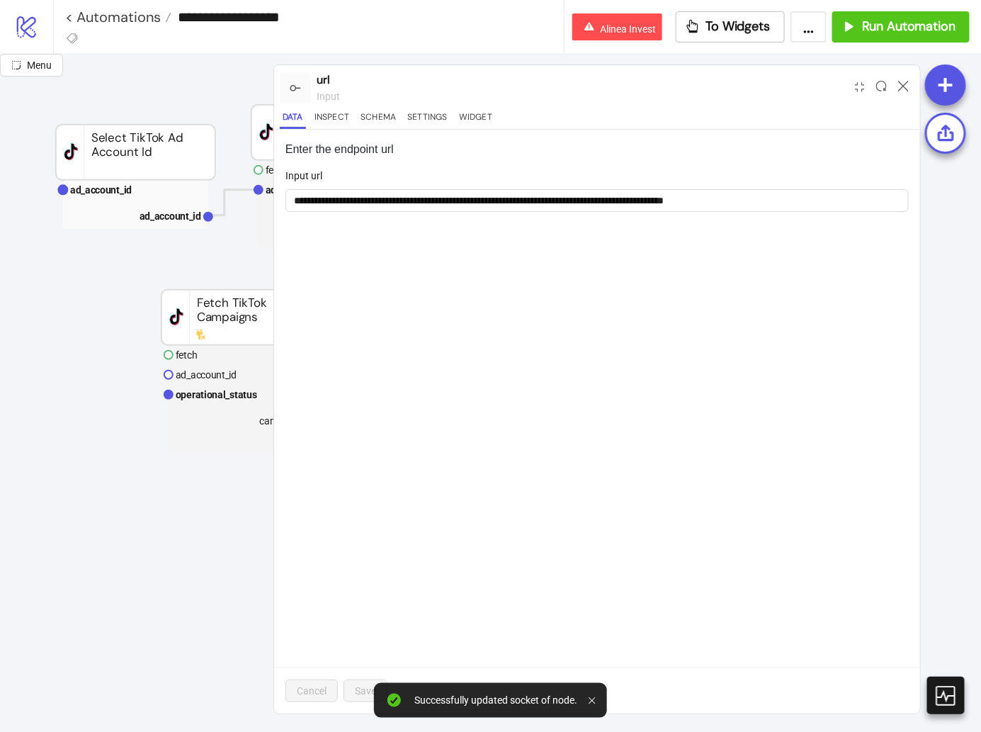
click at [862, 79] on div at bounding box center [860, 88] width 21 height 38
click at [858, 86] on icon "compress" at bounding box center [860, 87] width 10 height 10
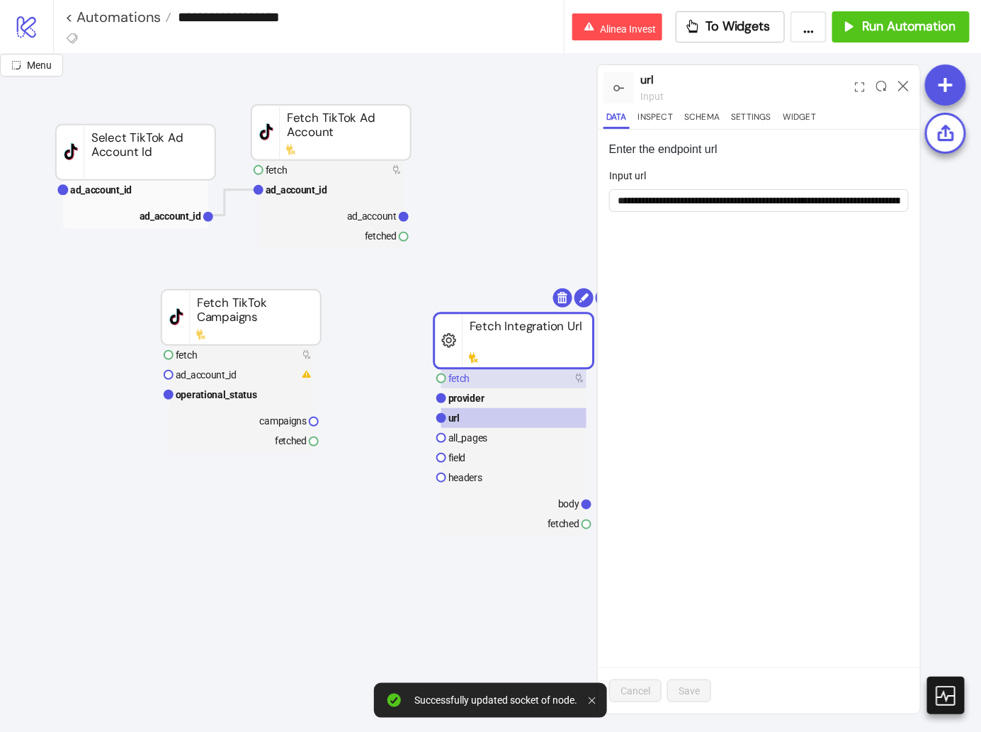
click at [474, 378] on rect at bounding box center [513, 378] width 145 height 20
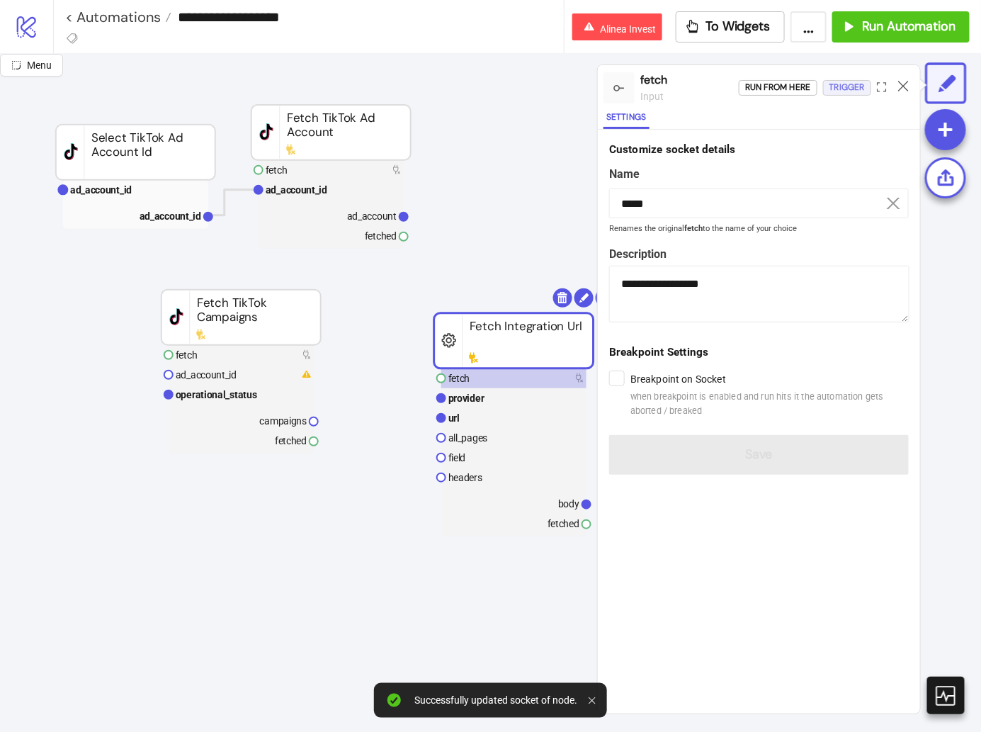
click at [852, 81] on div "Trigger" at bounding box center [847, 87] width 35 height 16
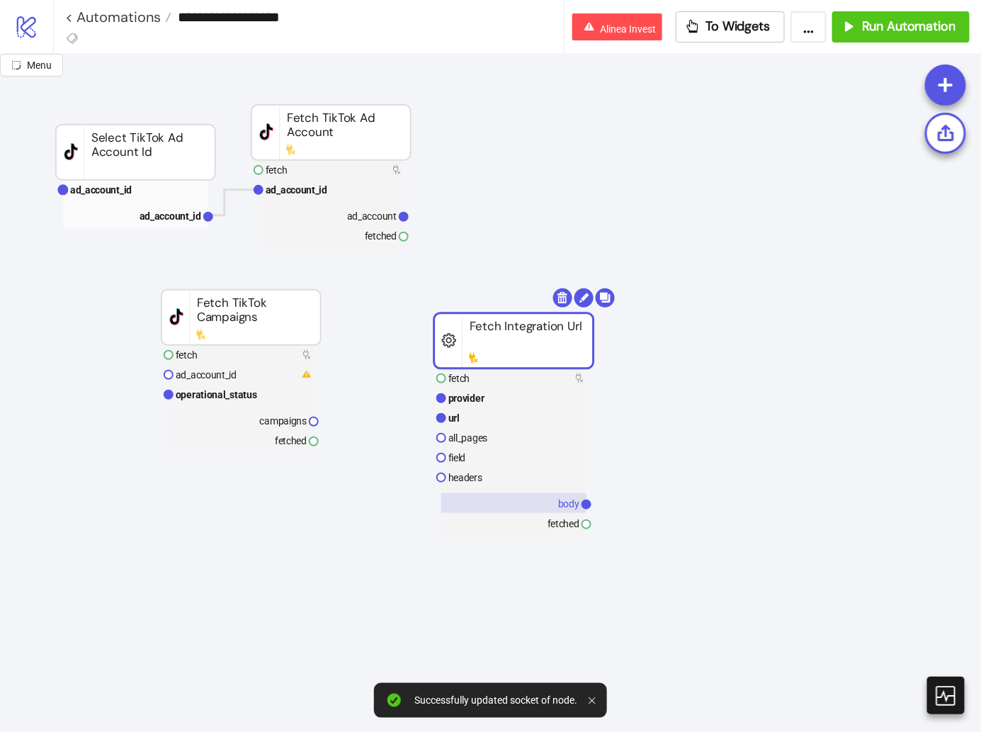
click at [508, 507] on rect at bounding box center [513, 503] width 145 height 20
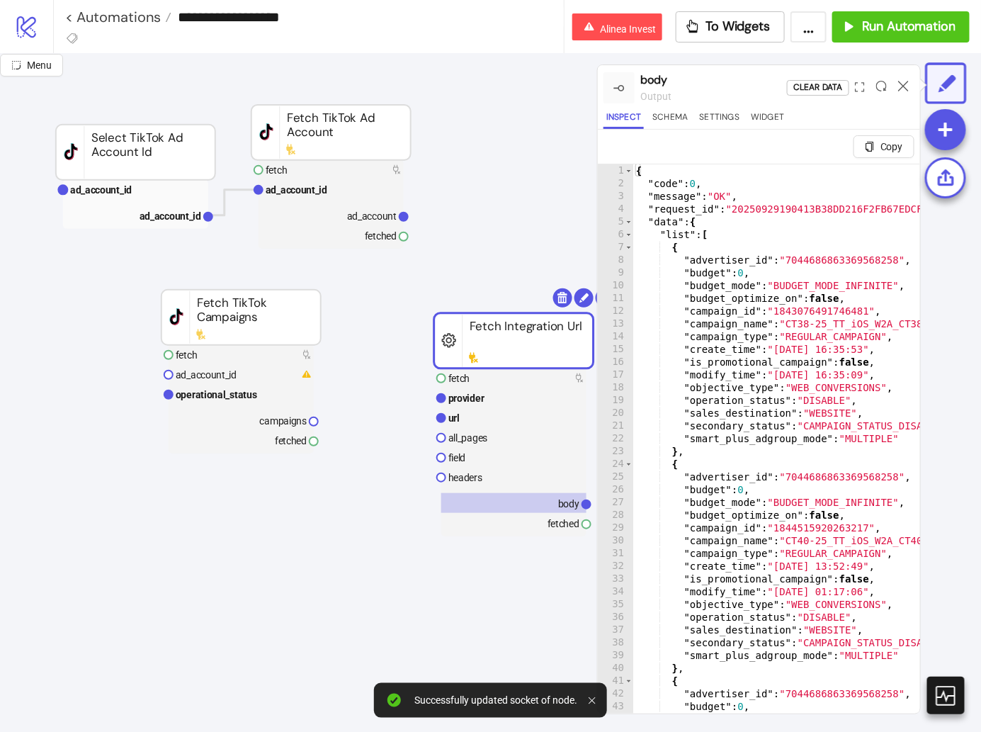
type textarea "**********"
click at [685, 405] on div "{ "code" : 0 , "message" : "OK" , "request_id" : "20250929190413B38DD216F2FB67E…" at bounding box center [988, 469] width 708 height 611
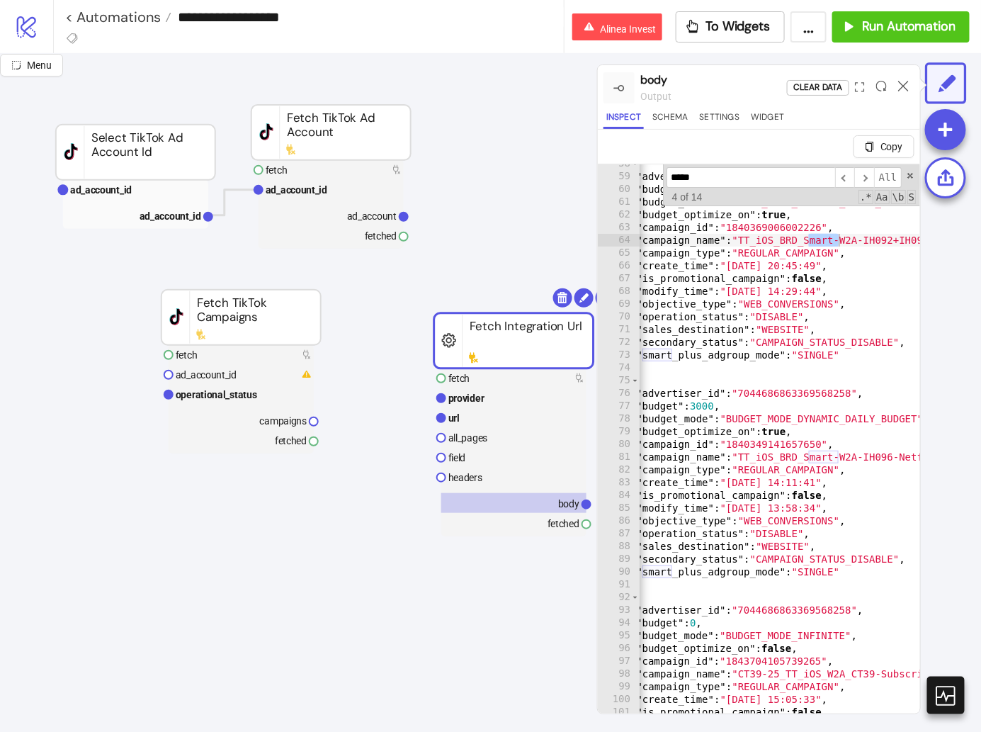
type input "*****"
drag, startPoint x: 842, startPoint y: 456, endPoint x: 809, endPoint y: 454, distance: 32.7
click at [809, 454] on div "{ "advertiser_id" : "7044686863369568258" , "budget" : 1500 , "budget_mode" : "…" at bounding box center [940, 462] width 708 height 611
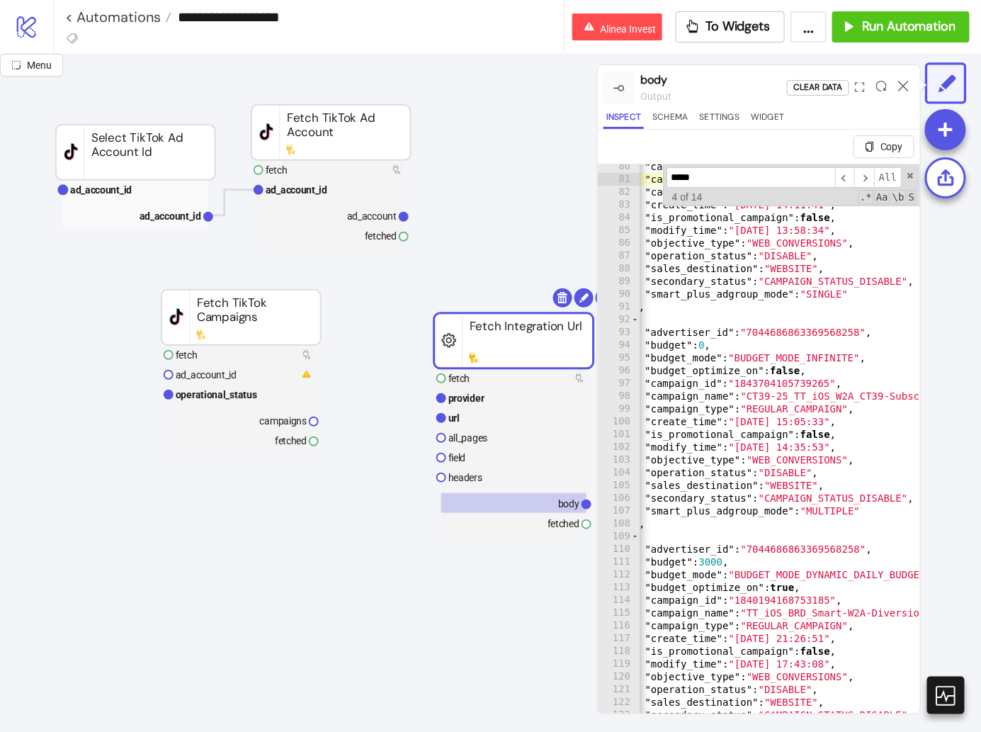
click at [839, 506] on div ""campaign_id" : "1840349141657650" , "campaign_name" : "TT_iOS_BRD_Smart-W2A-IH…" at bounding box center [949, 465] width 708 height 611
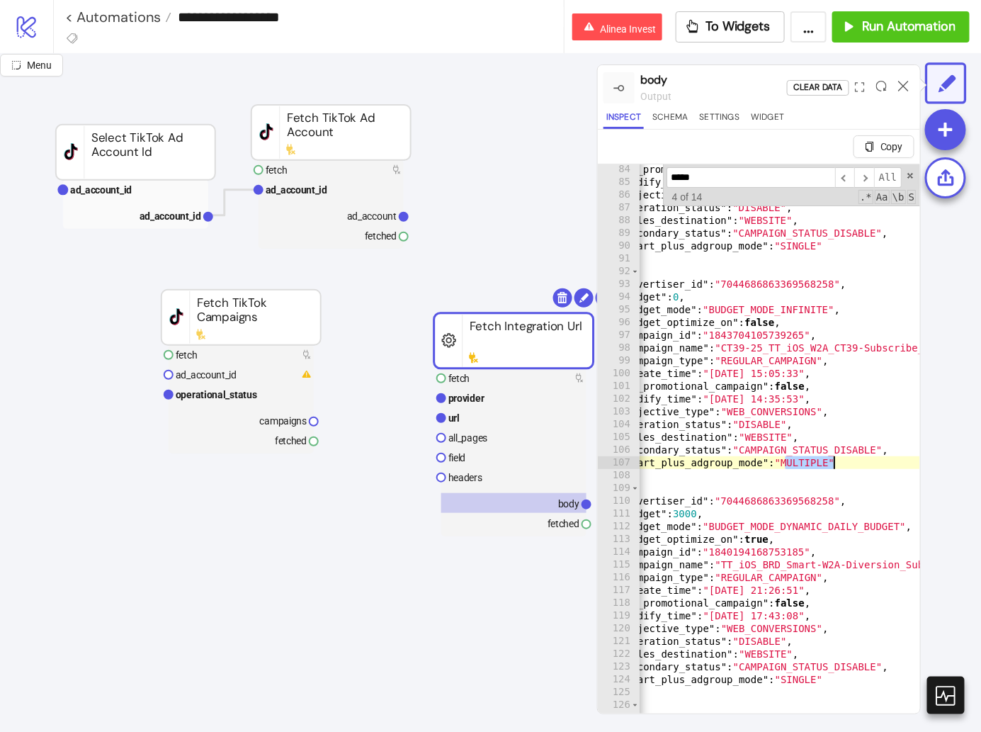
click at [823, 556] on div ""is_promotional_campaign" : false , "modify_time" : "2025-08-14 13:58:34" , "ob…" at bounding box center [923, 468] width 708 height 611
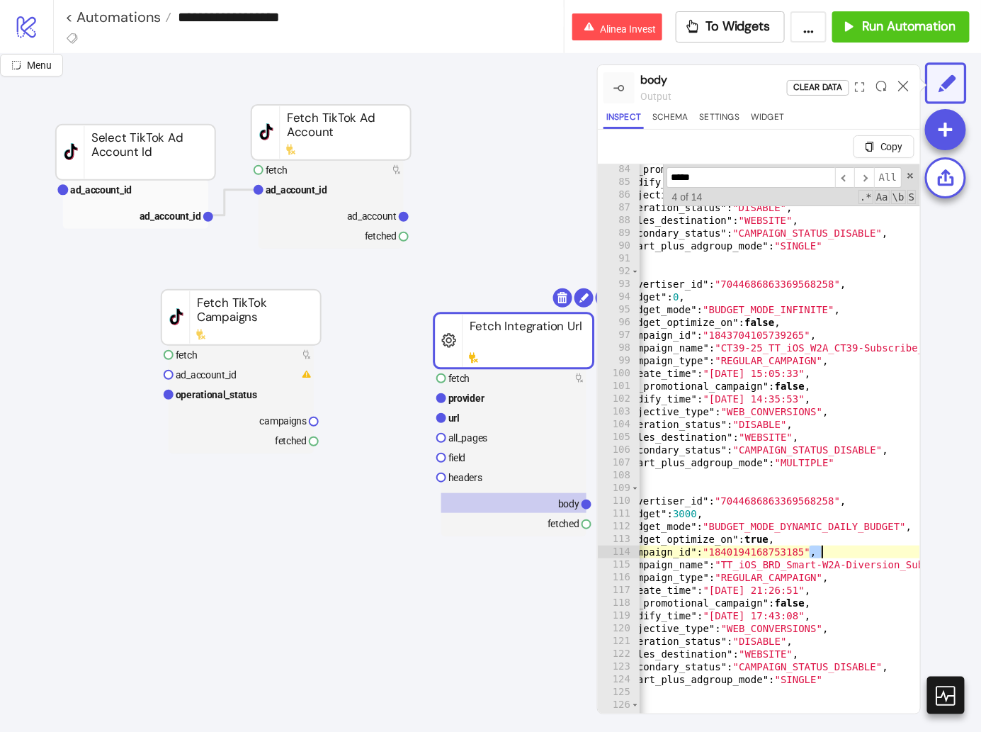
click at [823, 556] on div ""is_promotional_campaign" : false , "modify_time" : "2025-08-14 13:58:34" , "ob…" at bounding box center [923, 468] width 708 height 611
click at [818, 568] on div ""is_promotional_campaign" : false , "modify_time" : "2025-08-14 13:58:34" , "ob…" at bounding box center [923, 468] width 708 height 611
type textarea "**********"
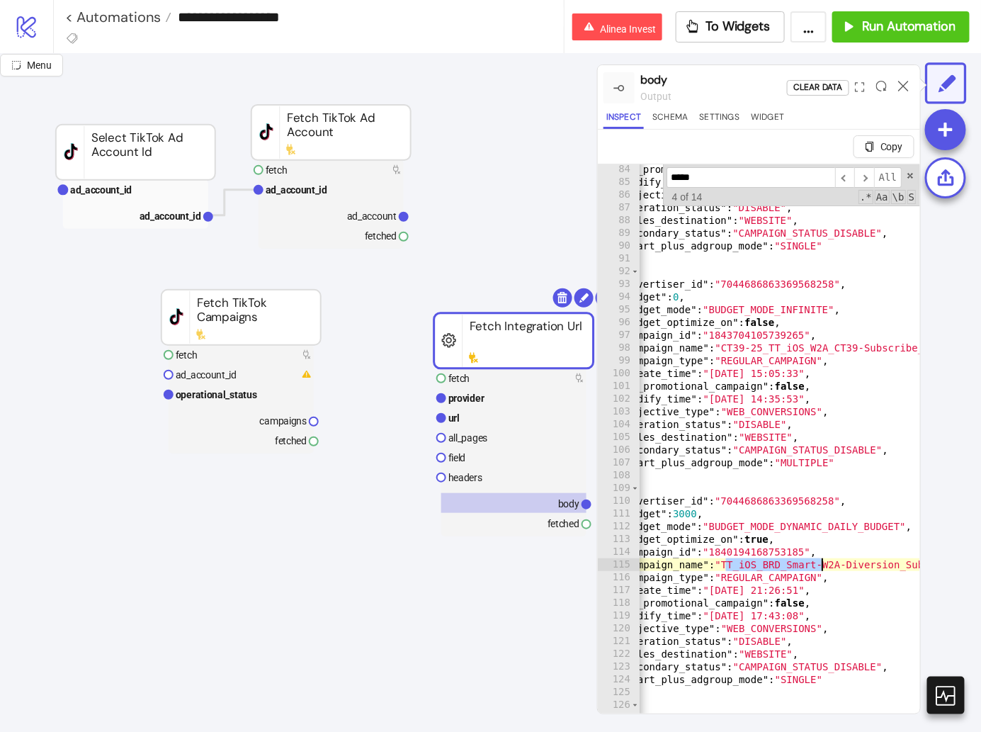
click at [818, 568] on div ""is_promotional_campaign" : false , "modify_time" : "2025-08-14 13:58:34" , "ob…" at bounding box center [923, 468] width 708 height 611
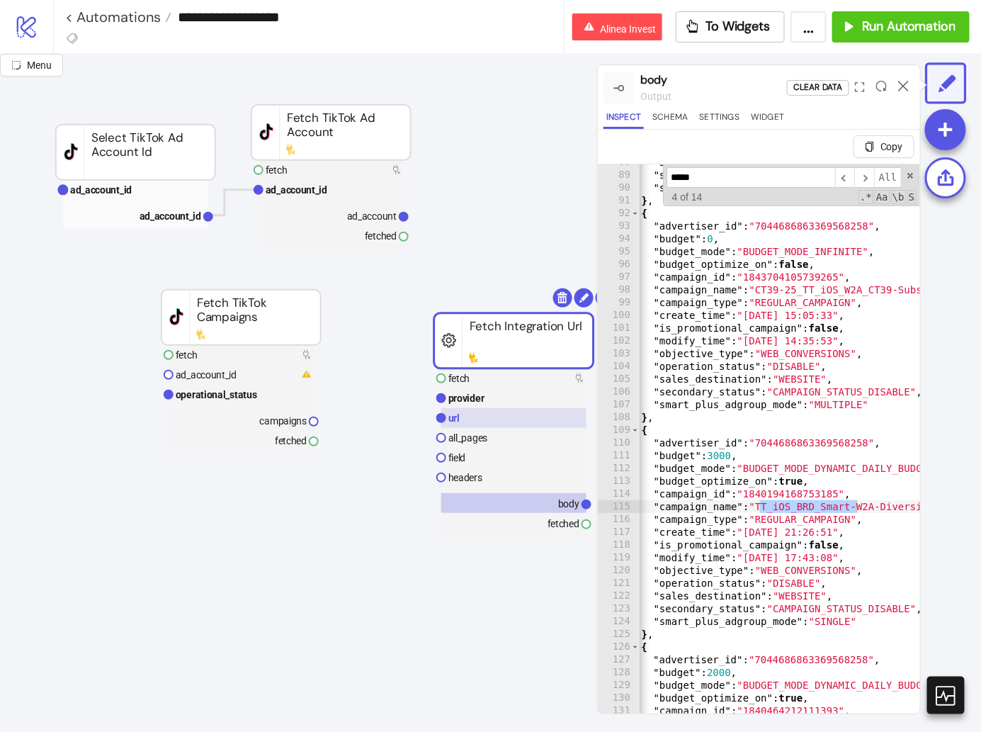
click at [505, 417] on rect at bounding box center [513, 418] width 145 height 20
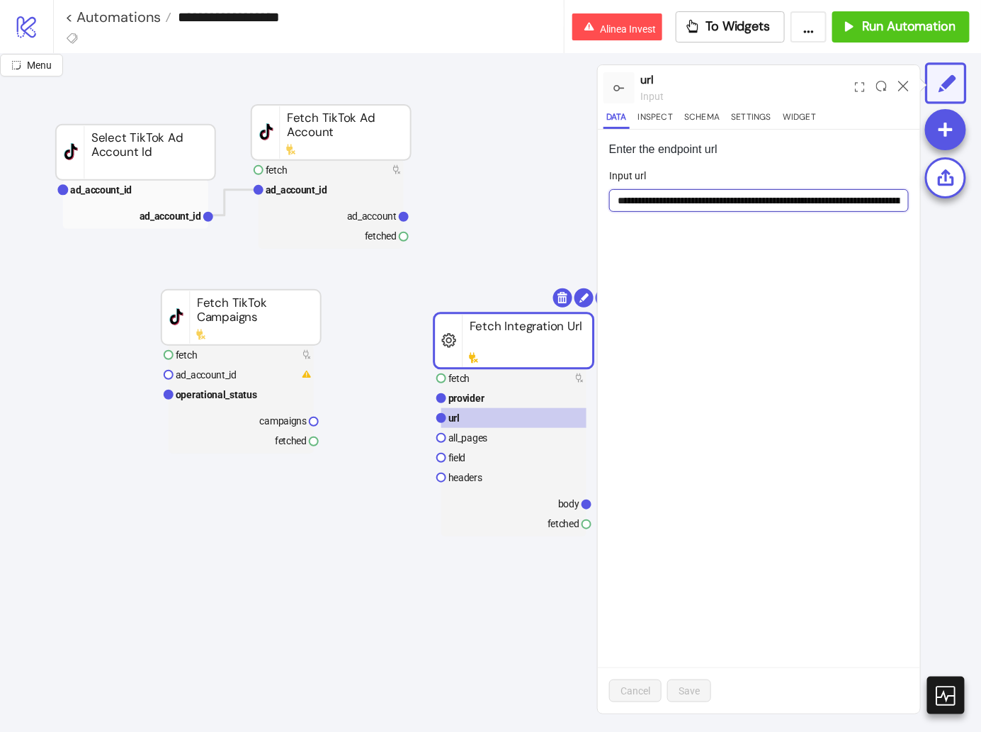
click at [867, 202] on input "**********" at bounding box center [759, 200] width 300 height 23
click at [782, 200] on input "**********" at bounding box center [759, 200] width 300 height 22
click at [758, 237] on div "**********" at bounding box center [759, 422] width 322 height 584
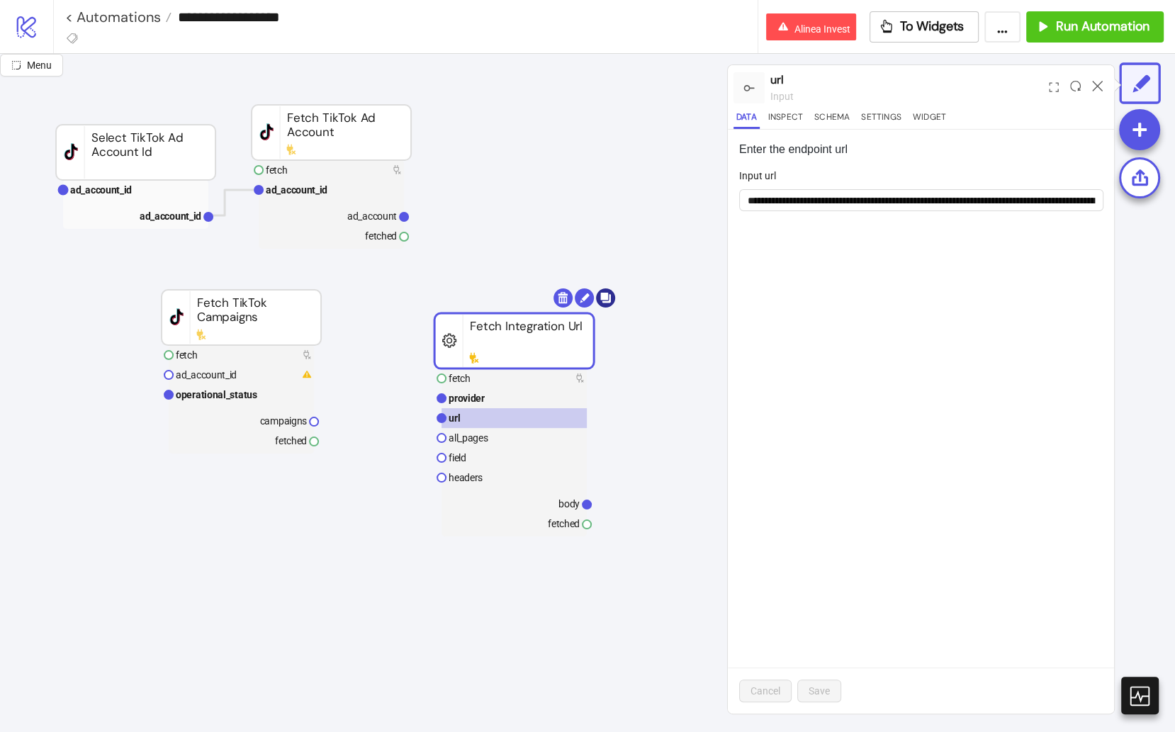
click at [605, 291] on body "**********" at bounding box center [587, 366] width 1175 height 732
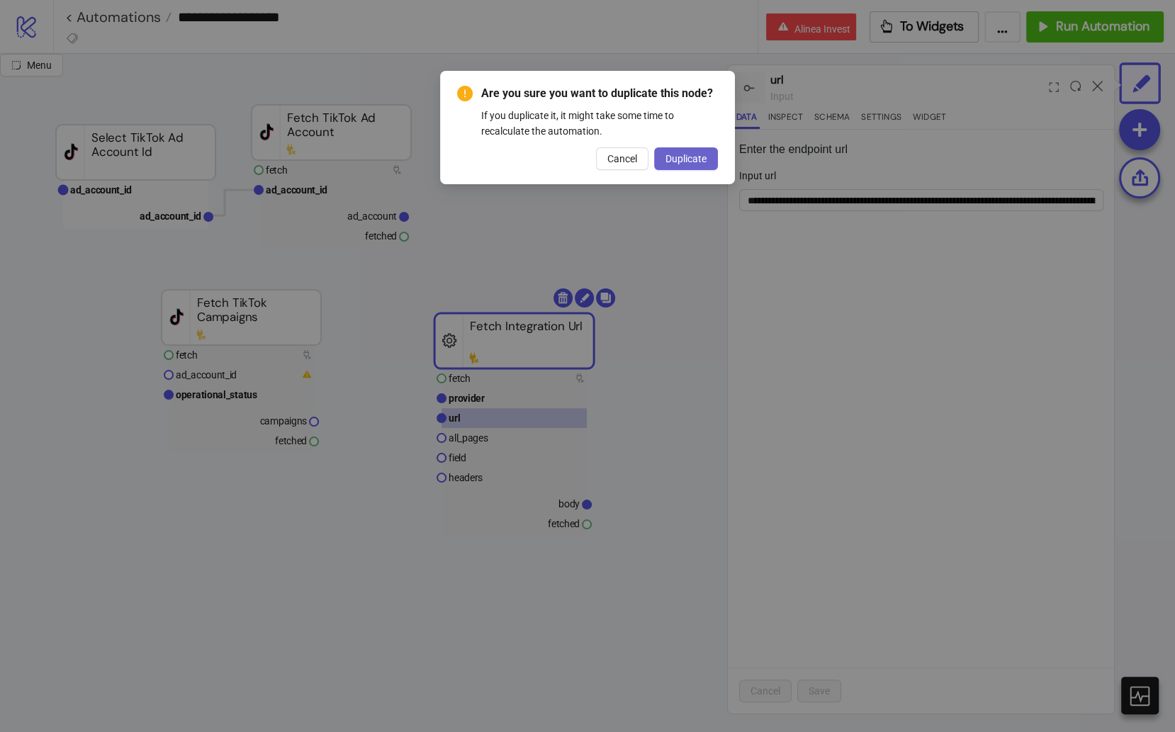
click at [700, 167] on button "Duplicate" at bounding box center [686, 158] width 64 height 23
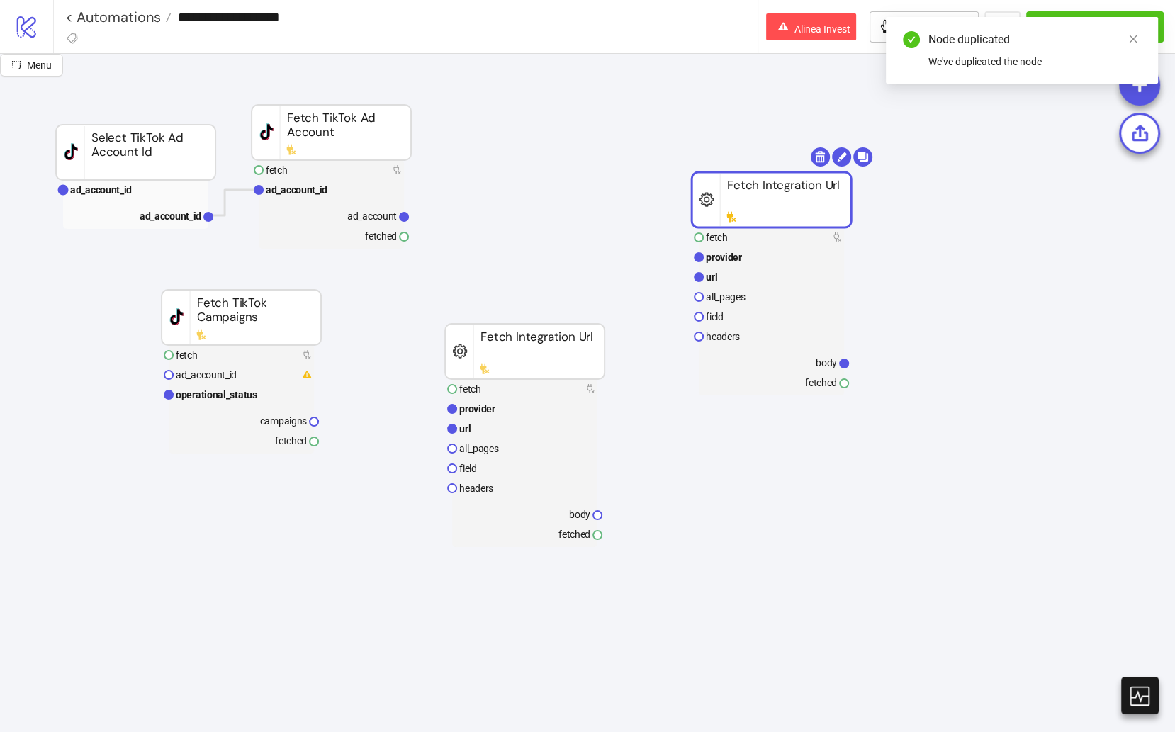
drag, startPoint x: 548, startPoint y: 330, endPoint x: 813, endPoint y: 200, distance: 294.7
click at [813, 200] on rect at bounding box center [771, 199] width 159 height 55
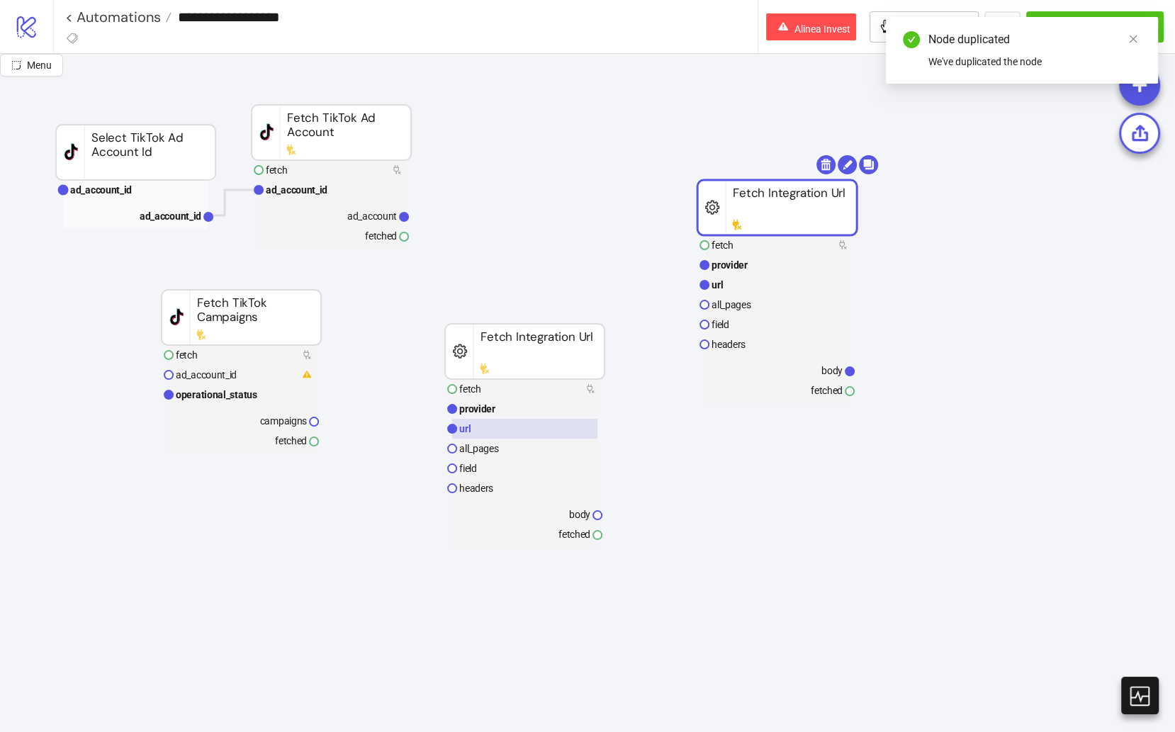
click at [505, 429] on rect at bounding box center [524, 429] width 145 height 20
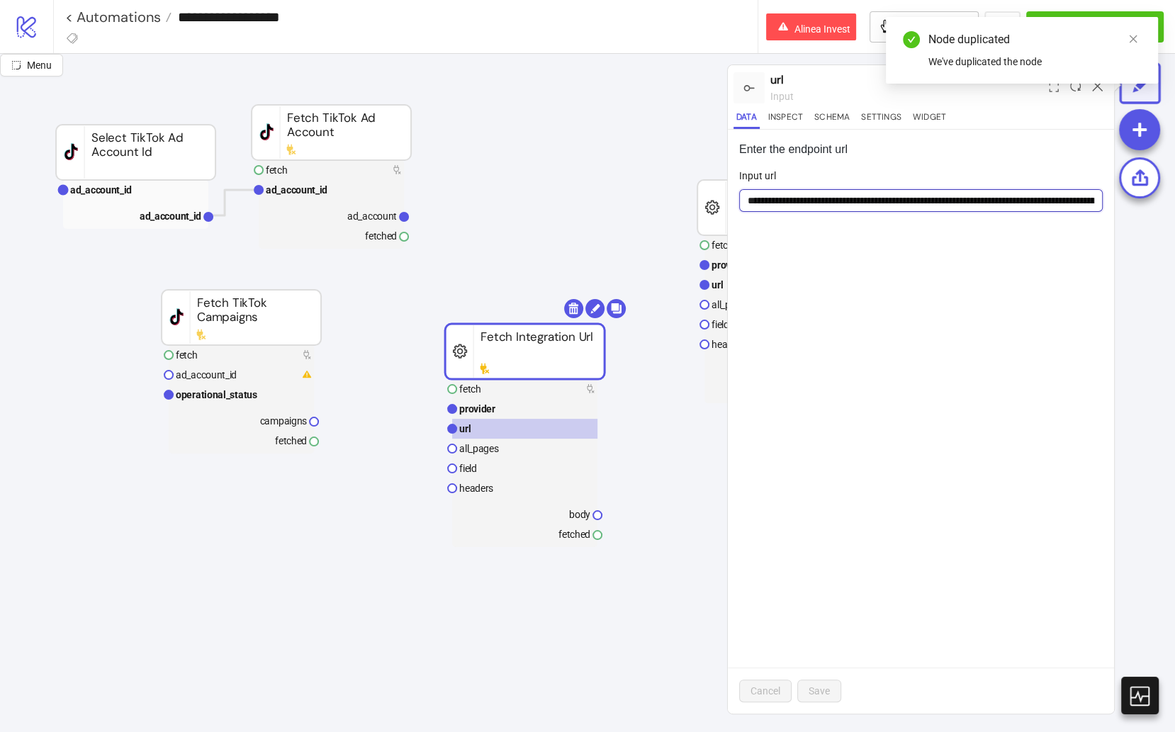
click at [968, 206] on input "**********" at bounding box center [921, 200] width 364 height 23
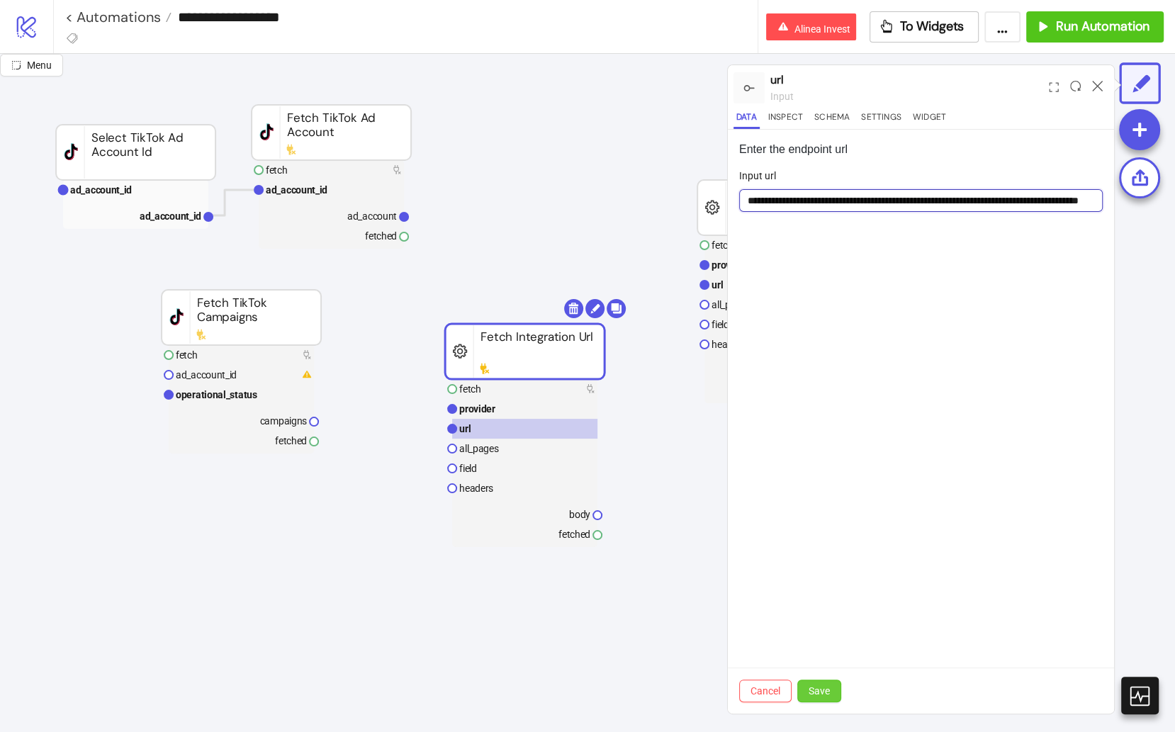
type input "**********"
click at [820, 692] on span "Save" at bounding box center [819, 690] width 21 height 11
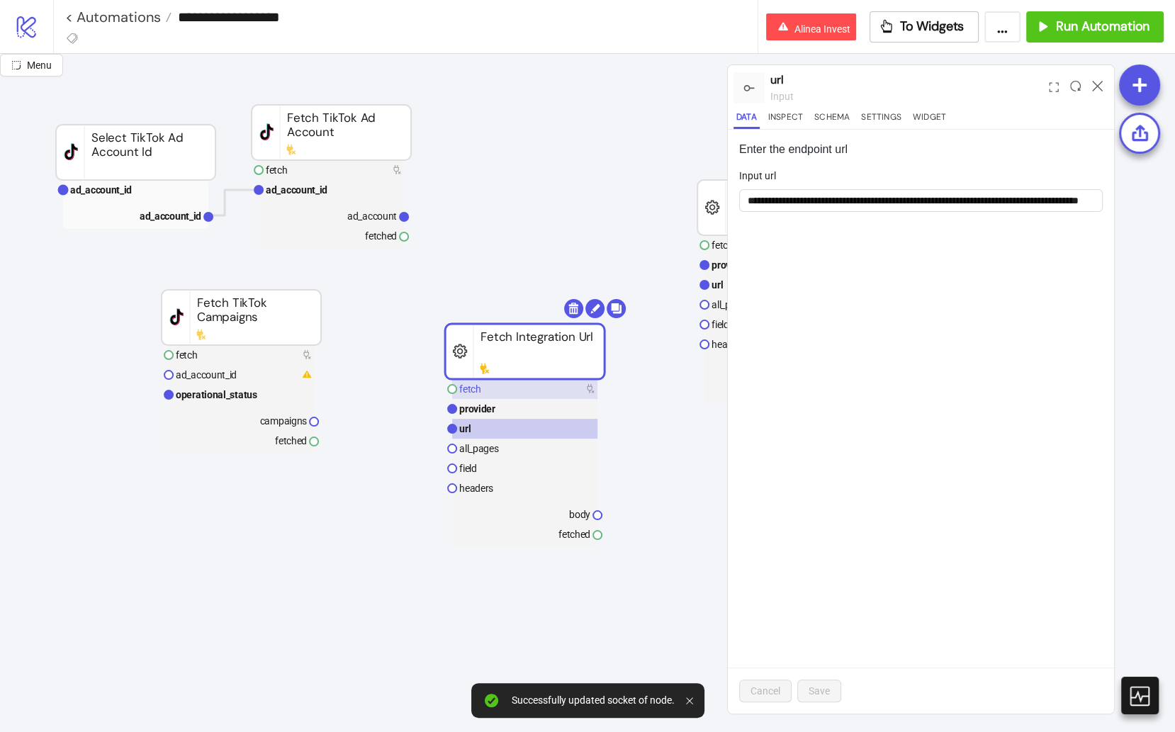
click at [528, 388] on rect at bounding box center [524, 389] width 145 height 20
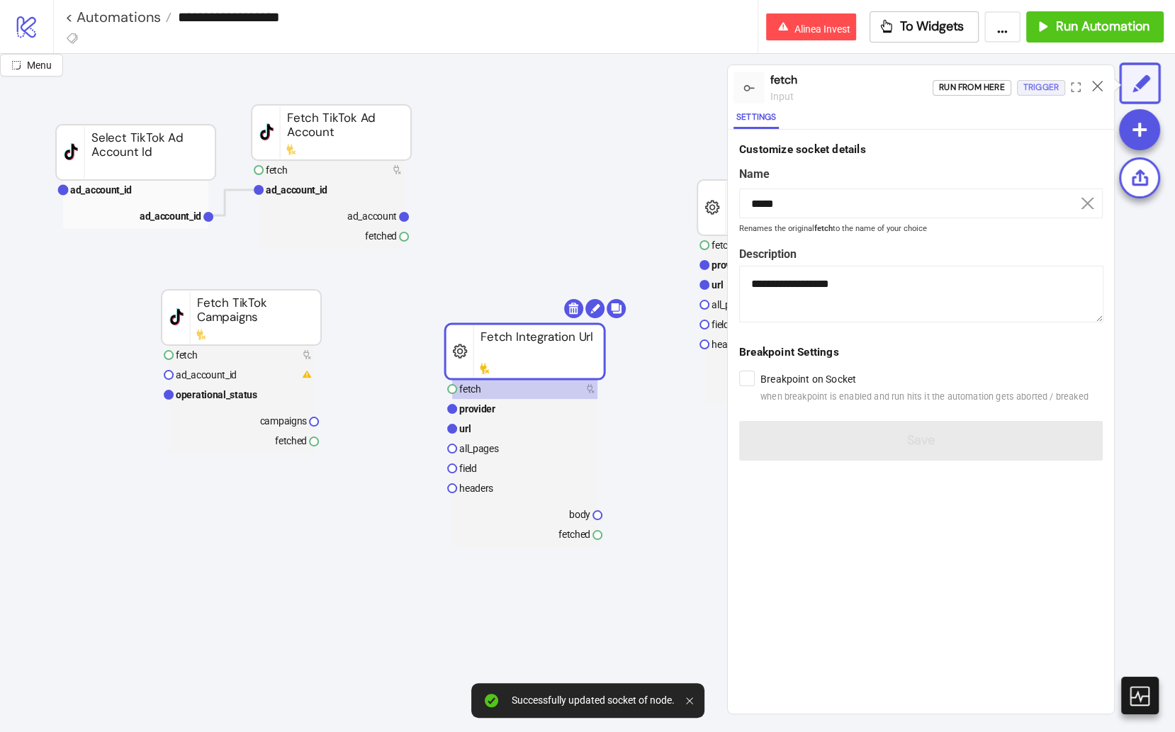
click at [981, 82] on div "Trigger" at bounding box center [1040, 87] width 35 height 16
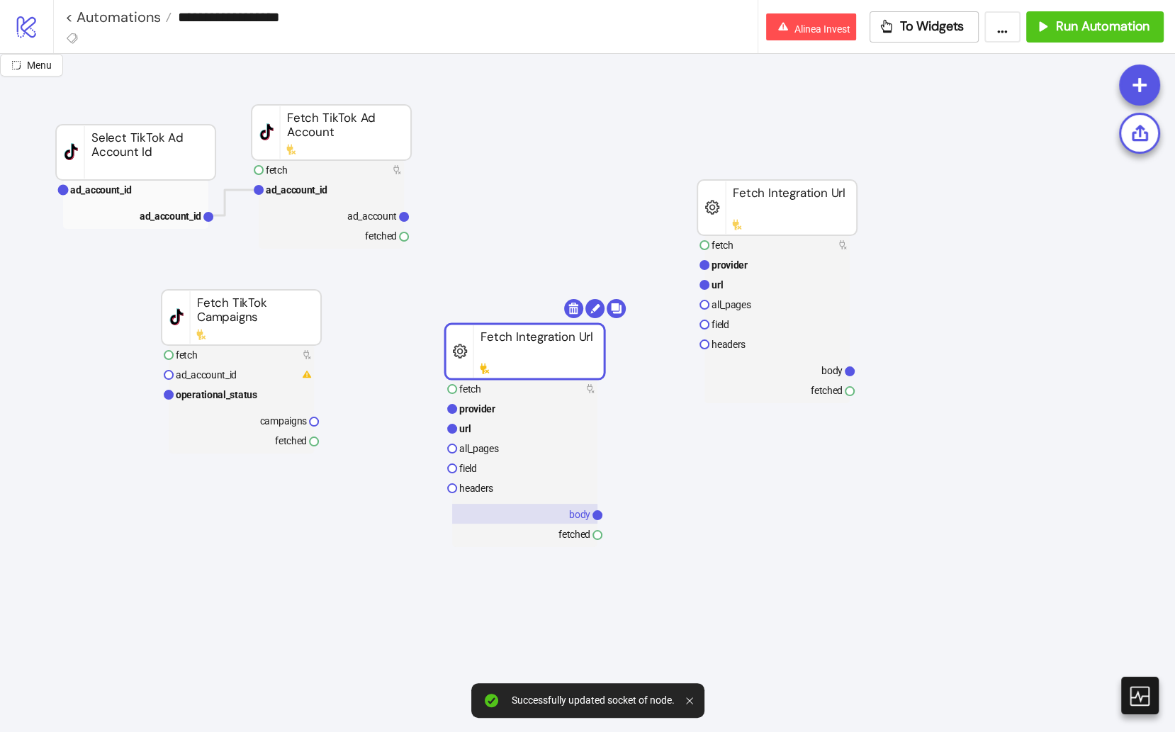
click at [532, 514] on rect at bounding box center [524, 514] width 145 height 20
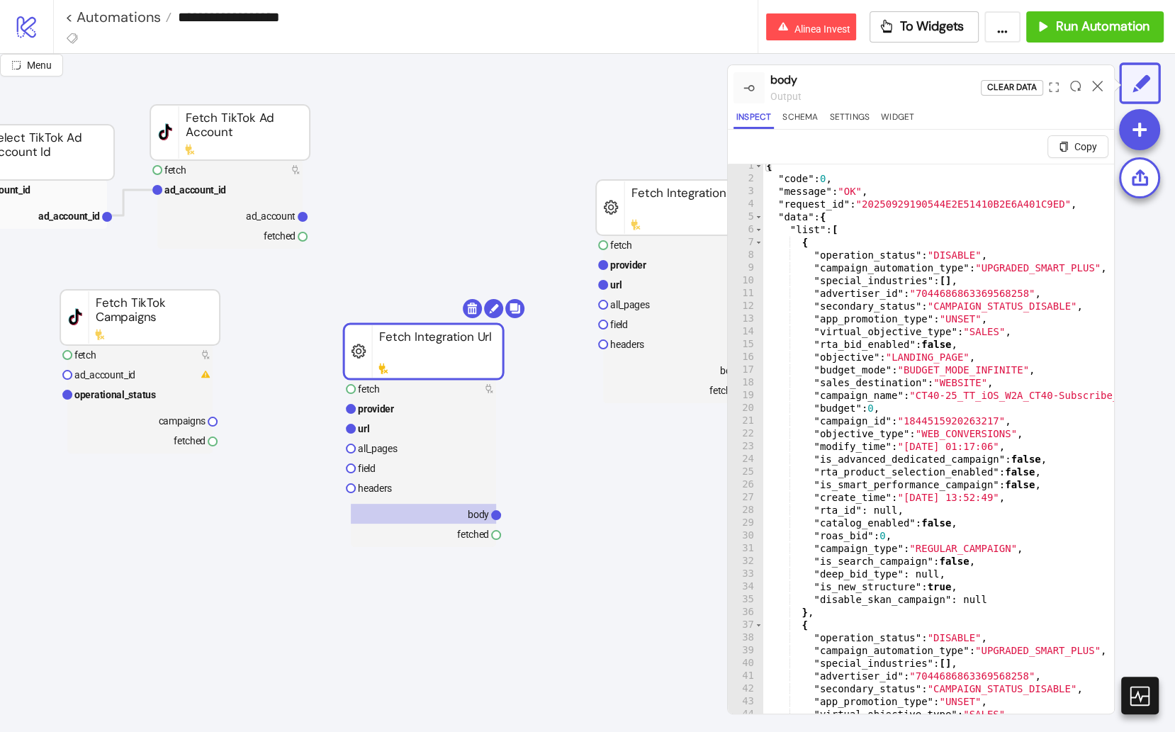
scroll to position [5, 0]
click at [981, 272] on div "{ "code" : 0 , "message" : "OK" , "request_id" : "20250929190544E2E51410B2E6A40…" at bounding box center [1048, 464] width 571 height 611
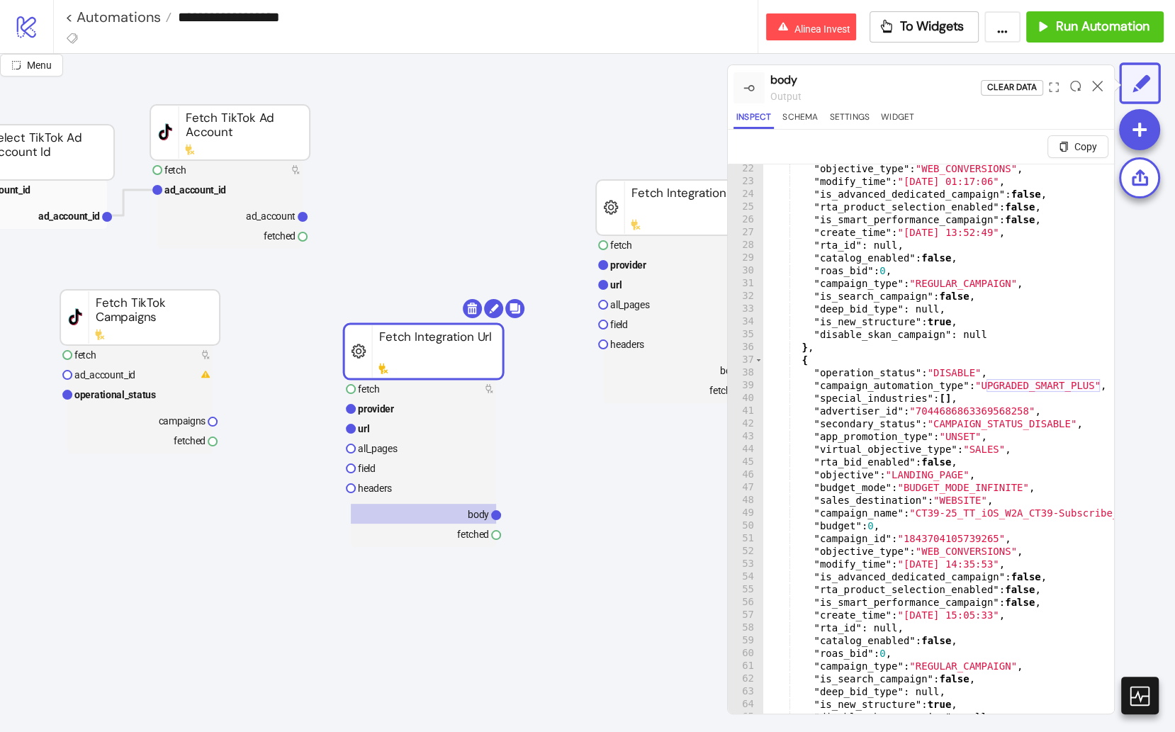
scroll to position [158, 0]
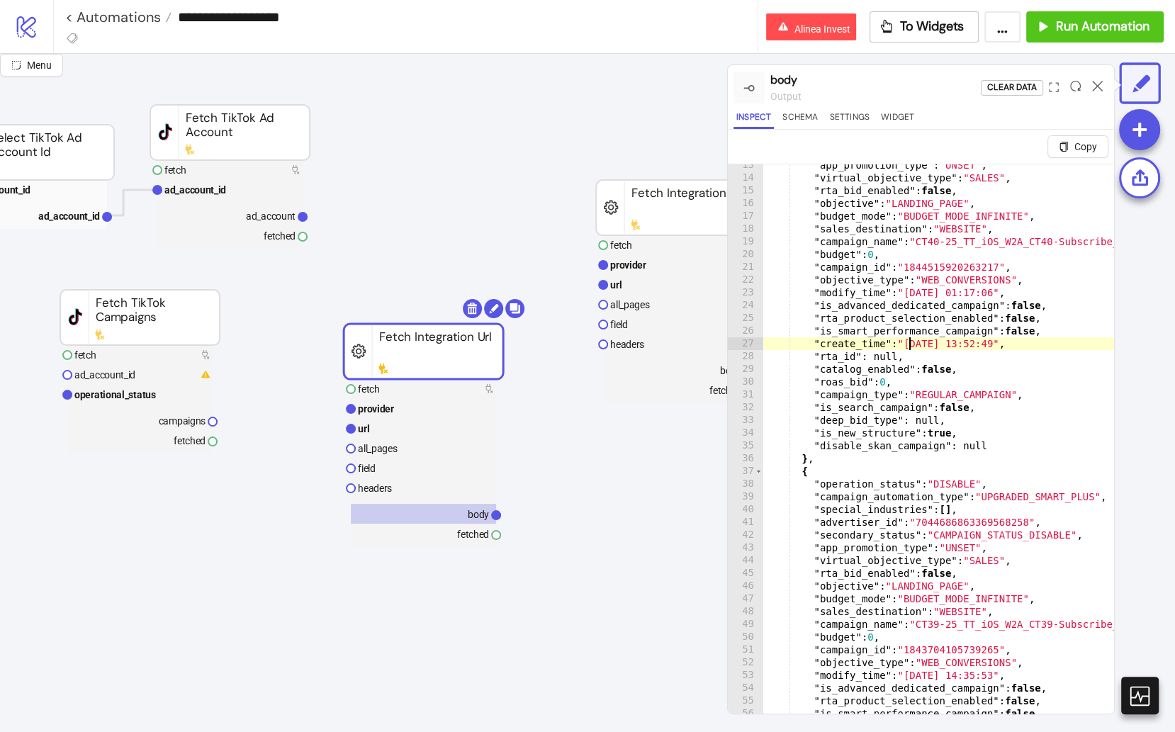
click at [908, 347] on div ""app_promotion_type" : "UNSET" , "virtual_objective_type" : "SALES" , "rta_bid_…" at bounding box center [1048, 464] width 571 height 611
type textarea "**********"
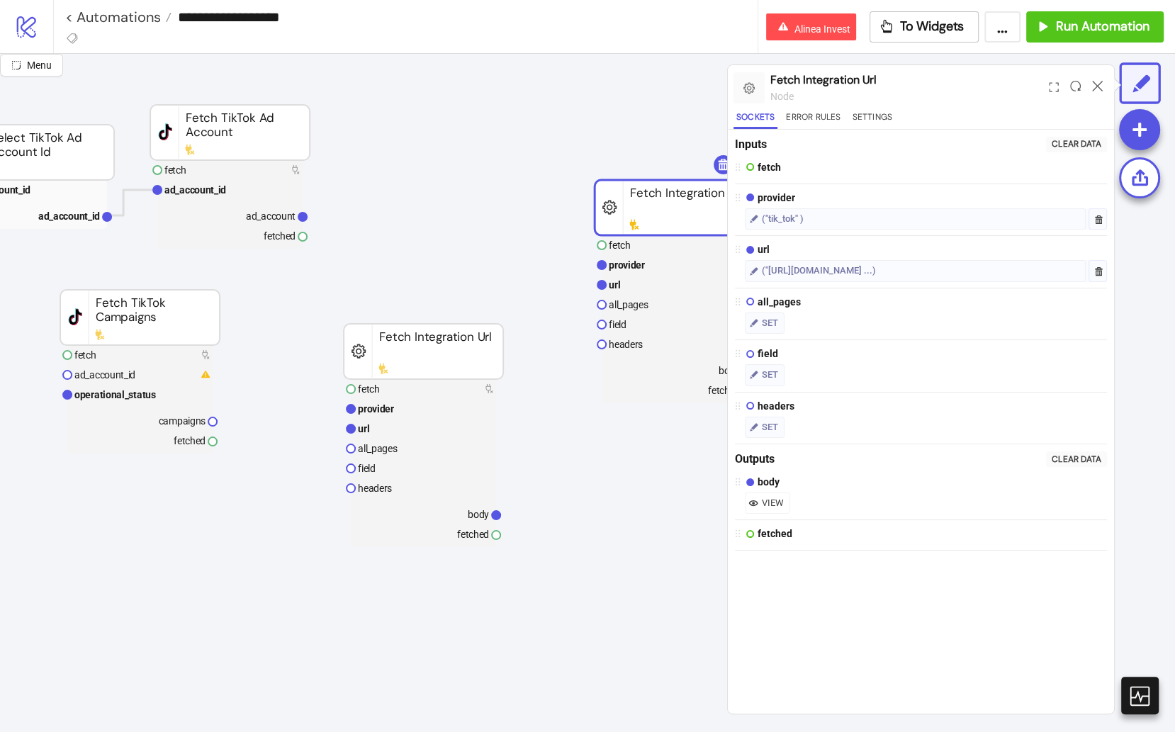
drag, startPoint x: 706, startPoint y: 218, endPoint x: 657, endPoint y: 199, distance: 52.9
click at [657, 199] on rect at bounding box center [674, 207] width 159 height 55
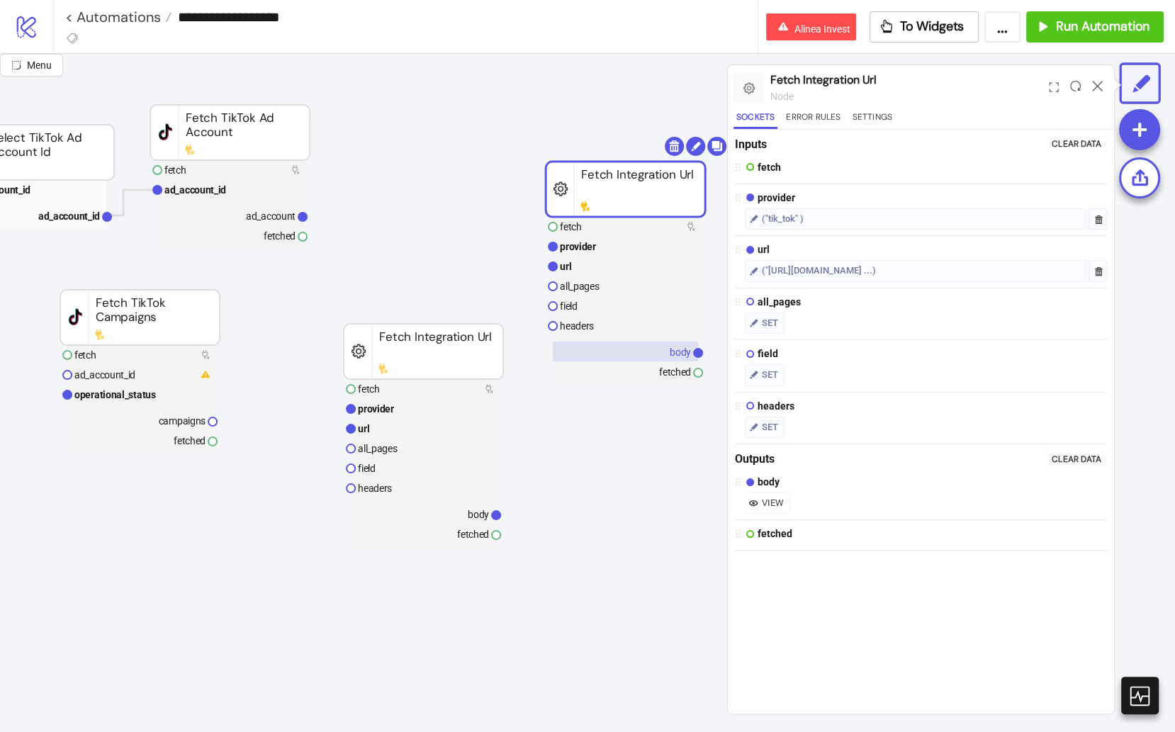
click at [660, 346] on rect at bounding box center [625, 352] width 145 height 20
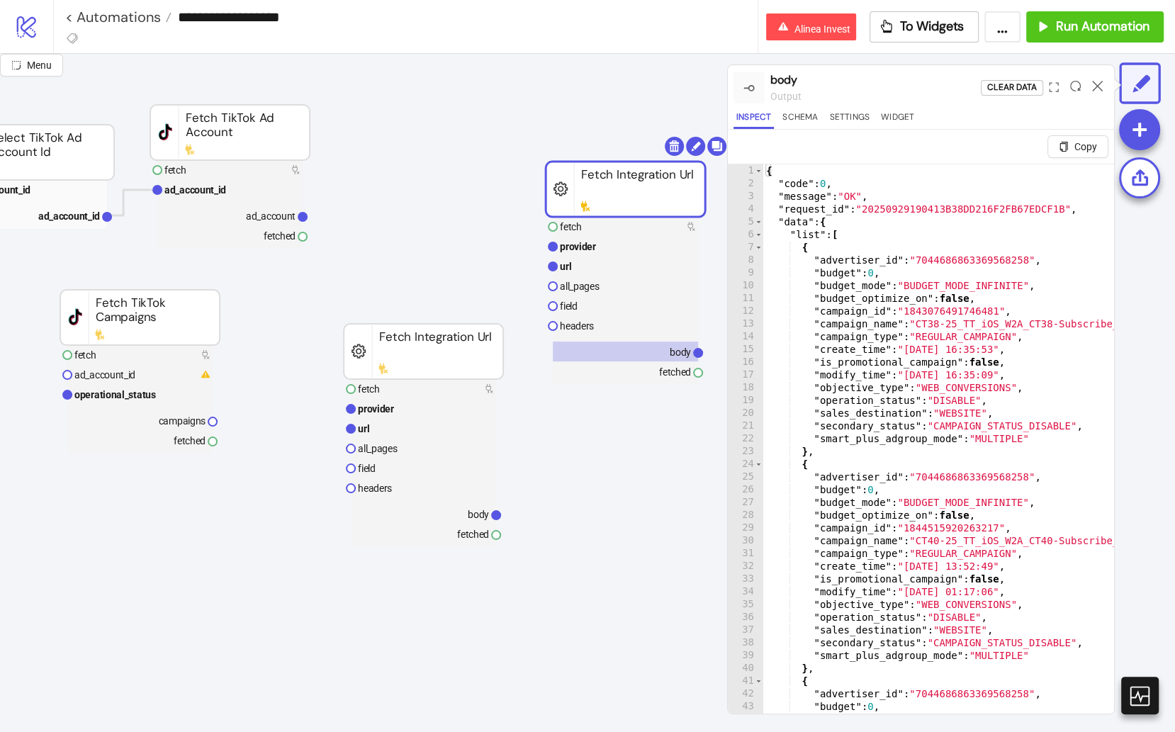
type textarea "**********"
click at [946, 408] on div "{ "code" : 0 , "message" : "OK" , "request_id" : "20250929190413B38DD216F2FB67E…" at bounding box center [1117, 469] width 708 height 611
click at [454, 517] on rect at bounding box center [423, 514] width 145 height 20
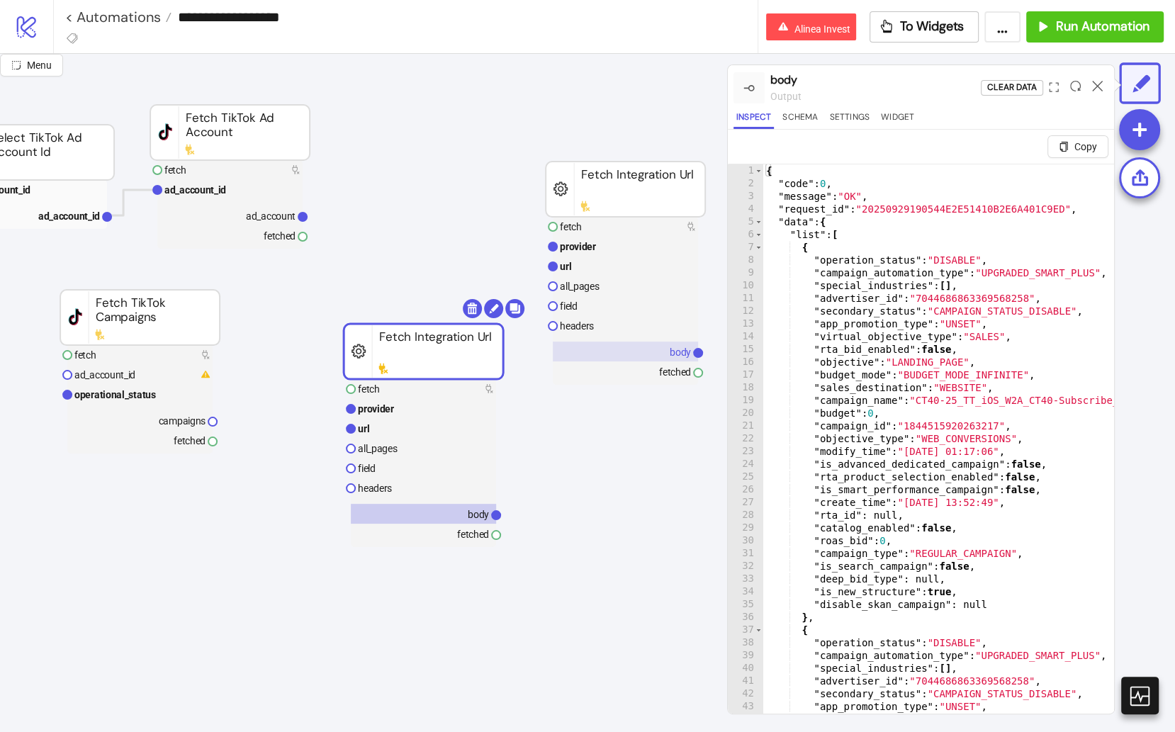
click at [638, 347] on rect at bounding box center [625, 352] width 145 height 20
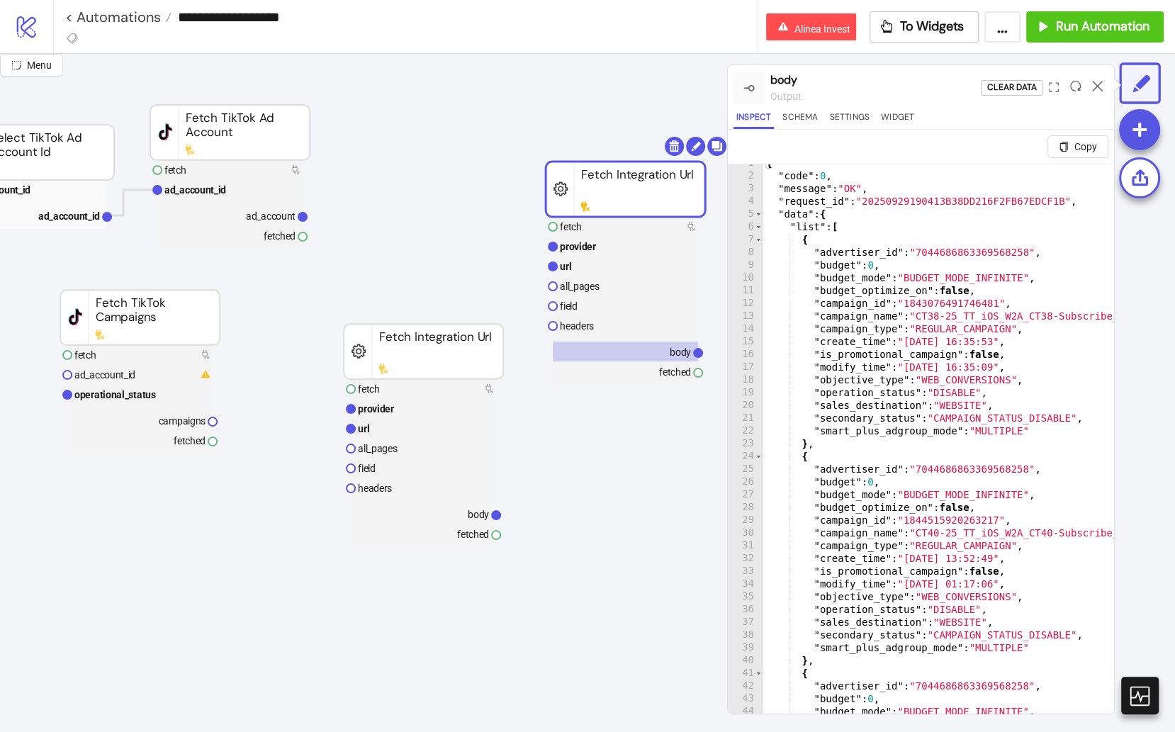
scroll to position [9, 0]
click at [981, 426] on div "{ "code" : 0 , "message" : "OK" , "request_id" : "20250929190413B38DD216F2FB67E…" at bounding box center [1117, 460] width 708 height 611
click at [903, 424] on div "{ "code" : 0 , "message" : "OK" , "request_id" : "20250929190413B38DD216F2FB67E…" at bounding box center [1117, 460] width 708 height 611
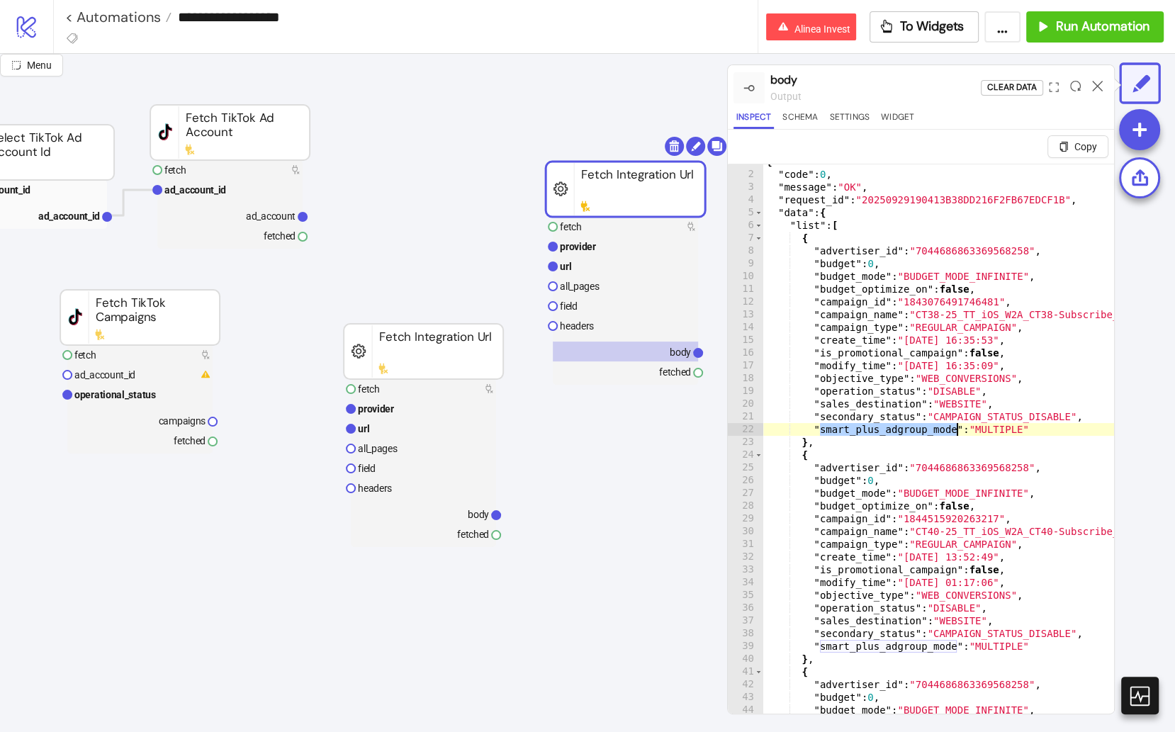
click at [981, 426] on div "{ "code" : 0 , "message" : "OK" , "request_id" : "20250929190413B38DD216F2FB67E…" at bounding box center [1117, 460] width 708 height 611
click at [981, 427] on div "{ "code" : 0 , "message" : "OK" , "request_id" : "20250929190413B38DD216F2FB67E…" at bounding box center [1117, 460] width 708 height 611
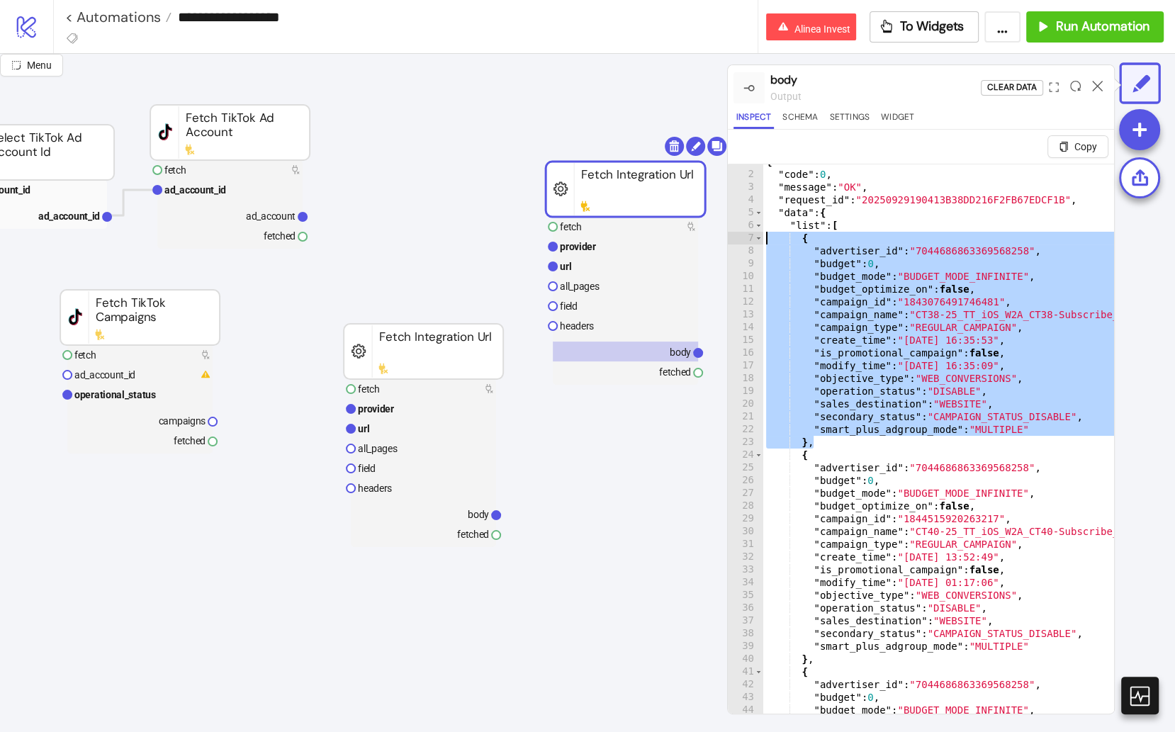
drag, startPoint x: 837, startPoint y: 437, endPoint x: 725, endPoint y: 236, distance: 229.7
click at [725, 236] on div "**********" at bounding box center [587, 393] width 1175 height 678
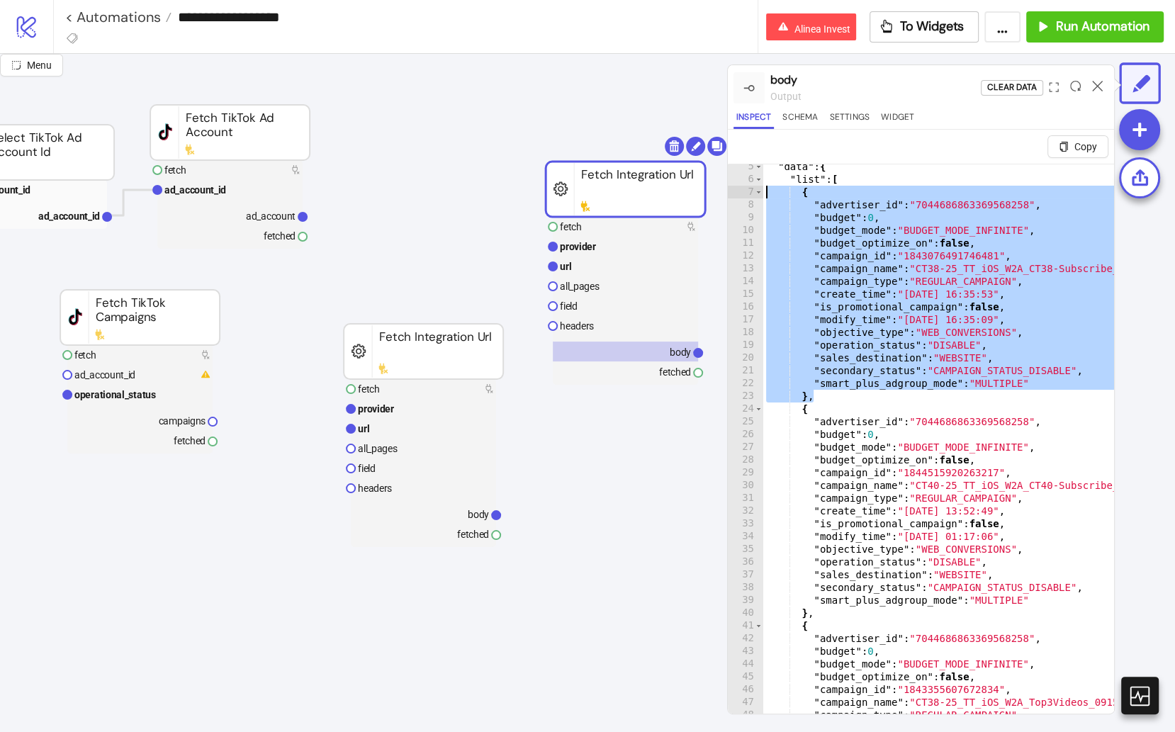
scroll to position [189, 0]
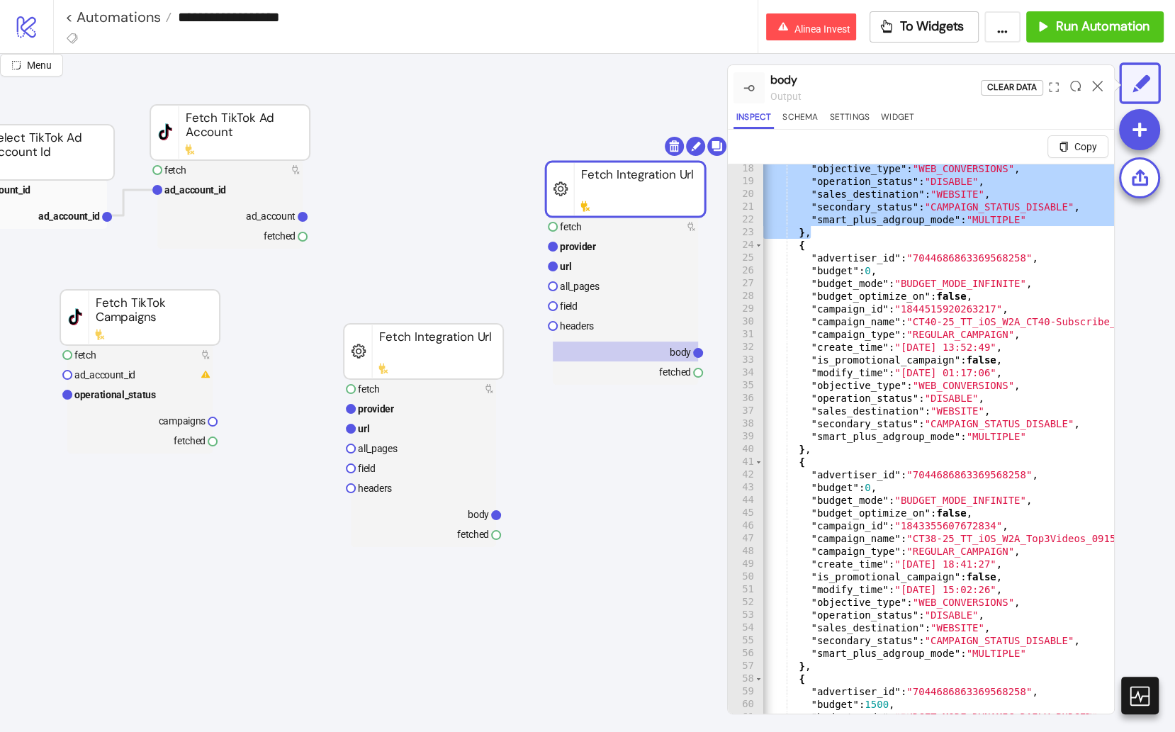
click at [981, 651] on div ""objective_type" : "WEB_CONVERSIONS" , "operation_status" : "DISABLE" , "sales_…" at bounding box center [1114, 467] width 708 height 611
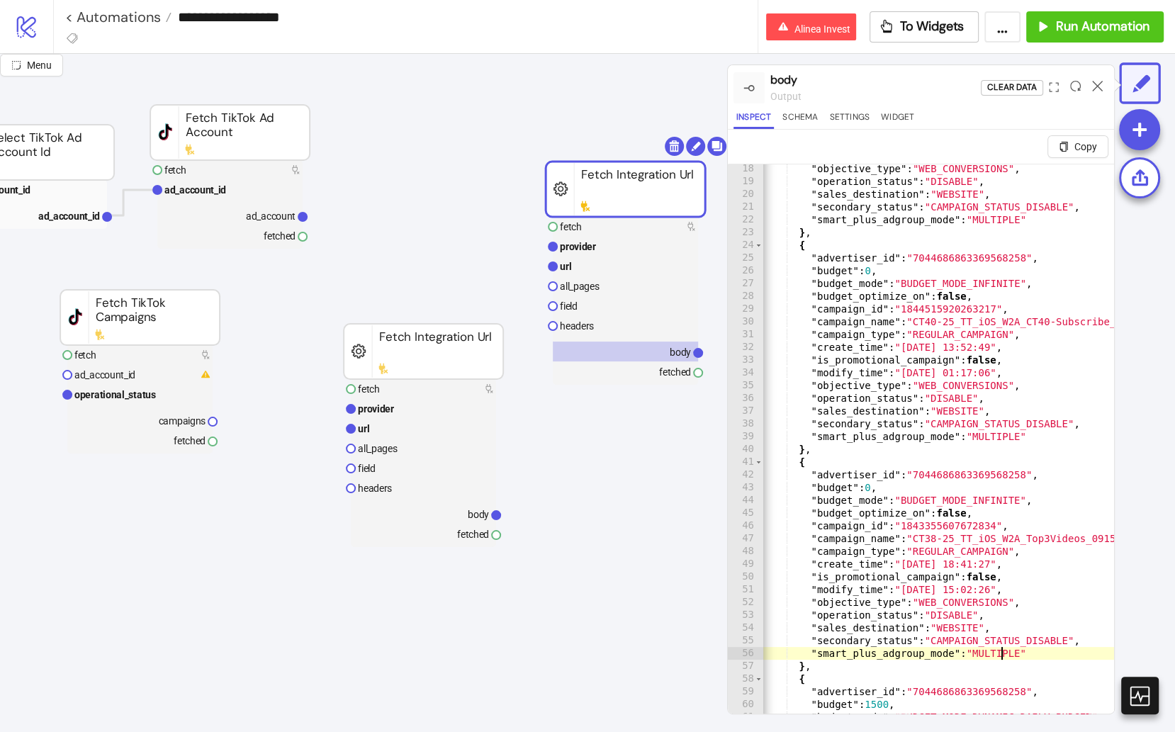
click at [981, 651] on div ""objective_type" : "WEB_CONVERSIONS" , "operation_status" : "DISABLE" , "sales_…" at bounding box center [1114, 467] width 708 height 611
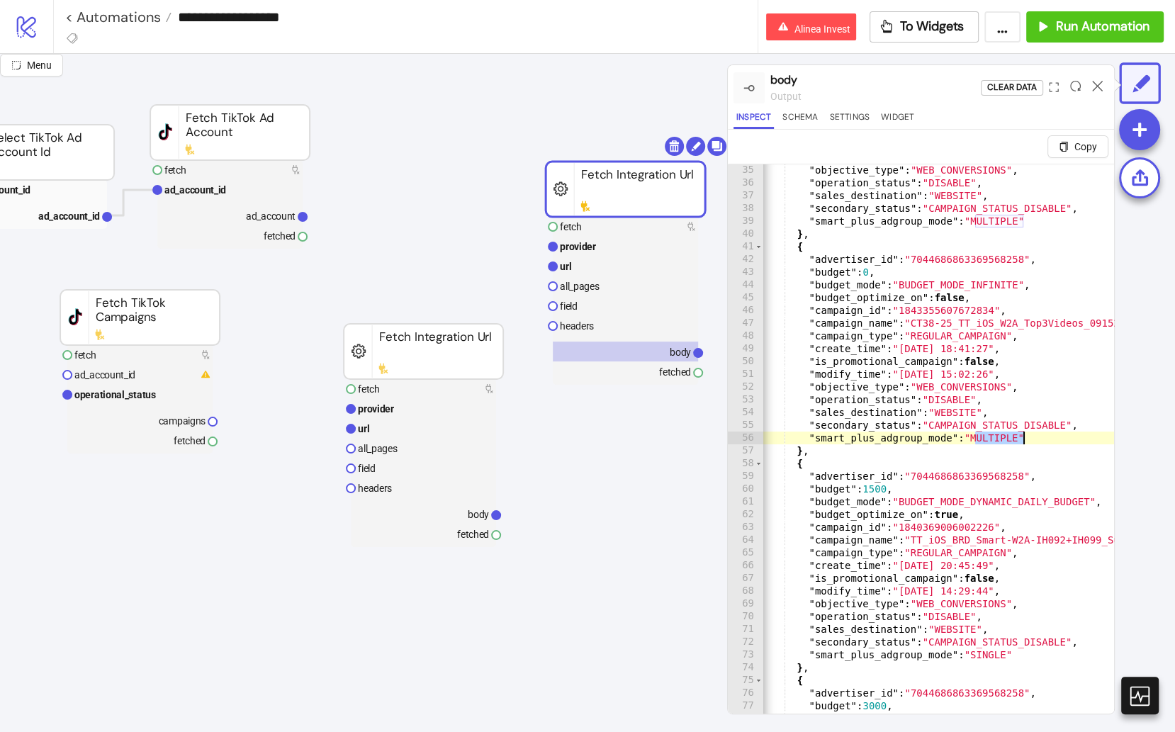
click at [981, 654] on div ""objective_type" : "WEB_CONVERSIONS" , "operation_status" : "DISABLE" , "sales_…" at bounding box center [1112, 469] width 708 height 611
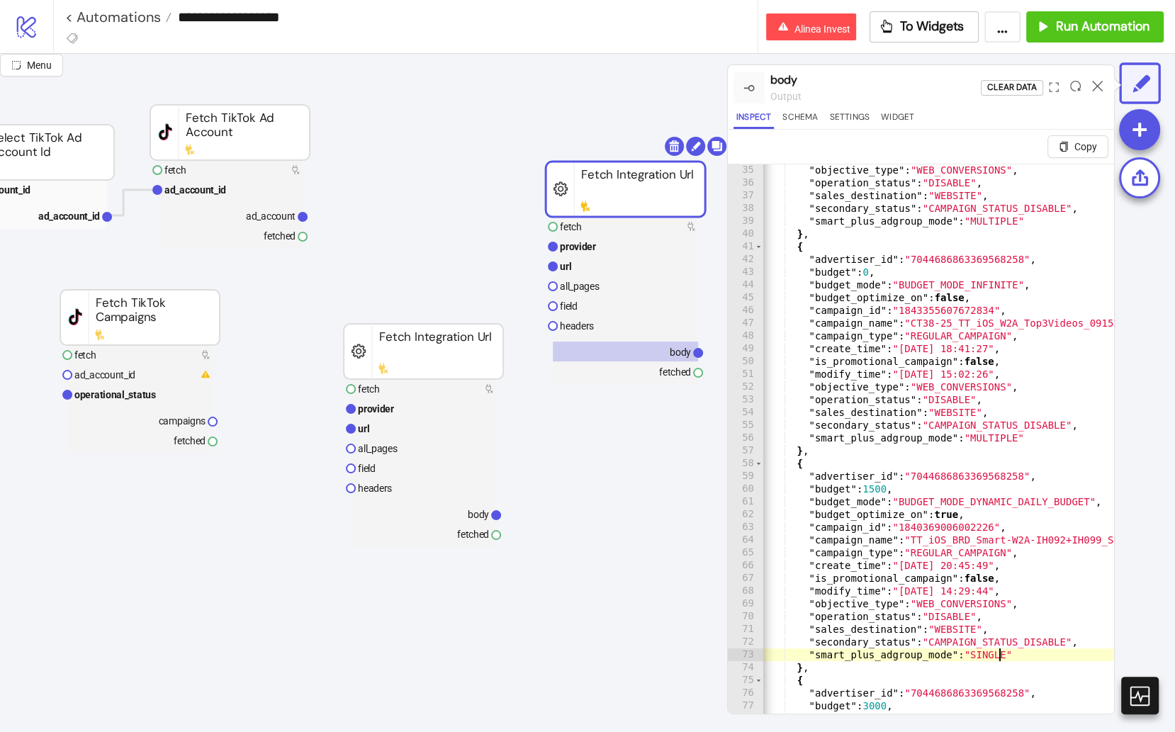
click at [981, 654] on div ""objective_type" : "WEB_CONVERSIONS" , "operation_status" : "DISABLE" , "sales_…" at bounding box center [1112, 469] width 708 height 611
click at [840, 650] on div ""objective_type" : "WEB_CONVERSIONS" , "operation_status" : "DISABLE" , "sales_…" at bounding box center [1112, 469] width 708 height 611
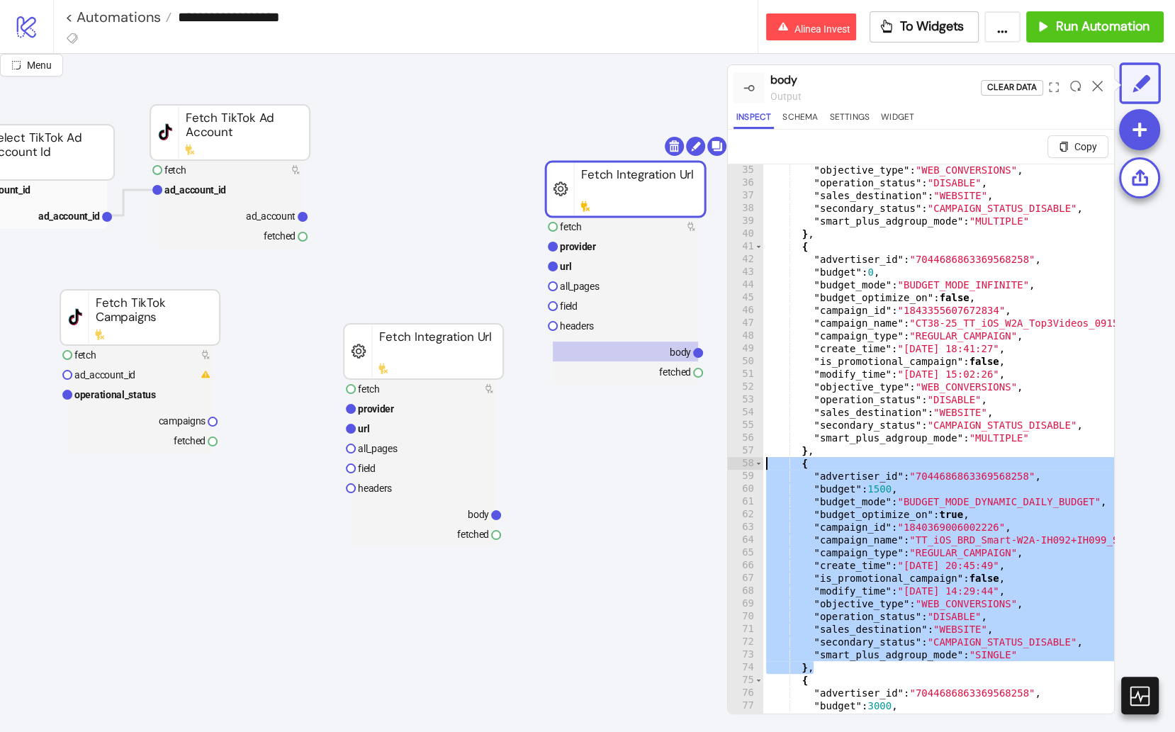
drag, startPoint x: 823, startPoint y: 665, endPoint x: 750, endPoint y: 460, distance: 217.8
click at [751, 461] on div "**********" at bounding box center [921, 456] width 386 height 584
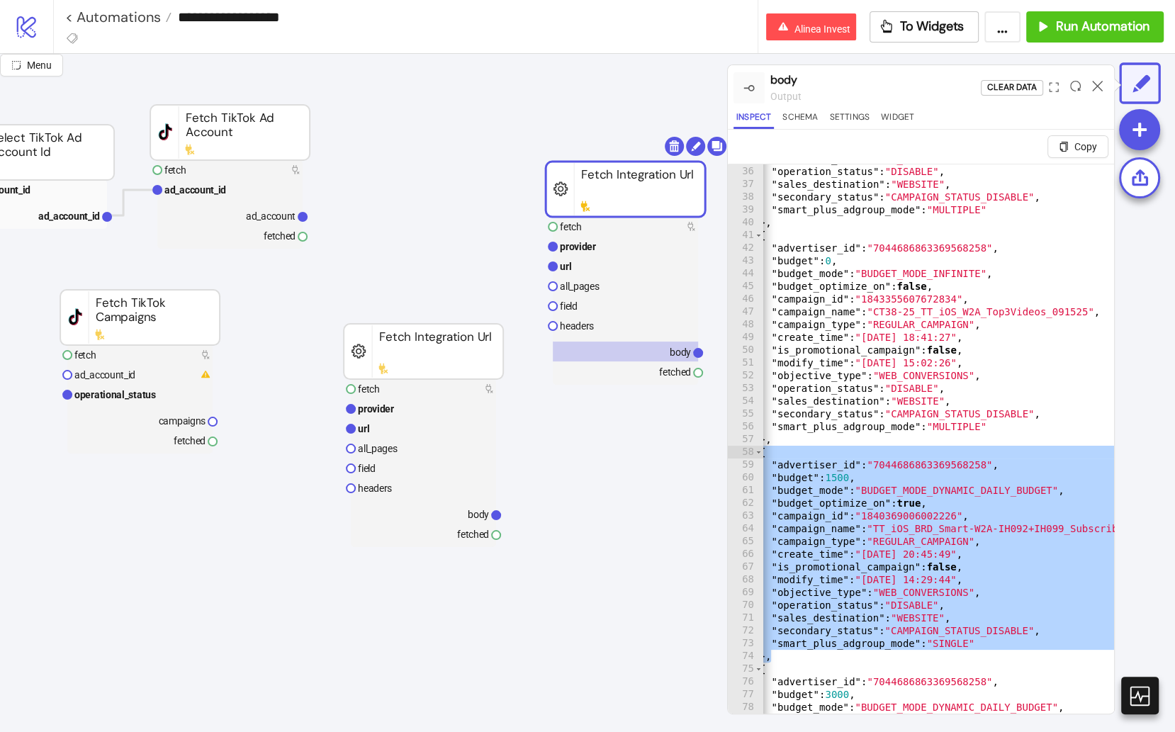
click at [981, 588] on div ""objective_type" : "WEB_CONVERSIONS" , "operation_status" : "DISABLE" , "sales_…" at bounding box center [1075, 457] width 708 height 611
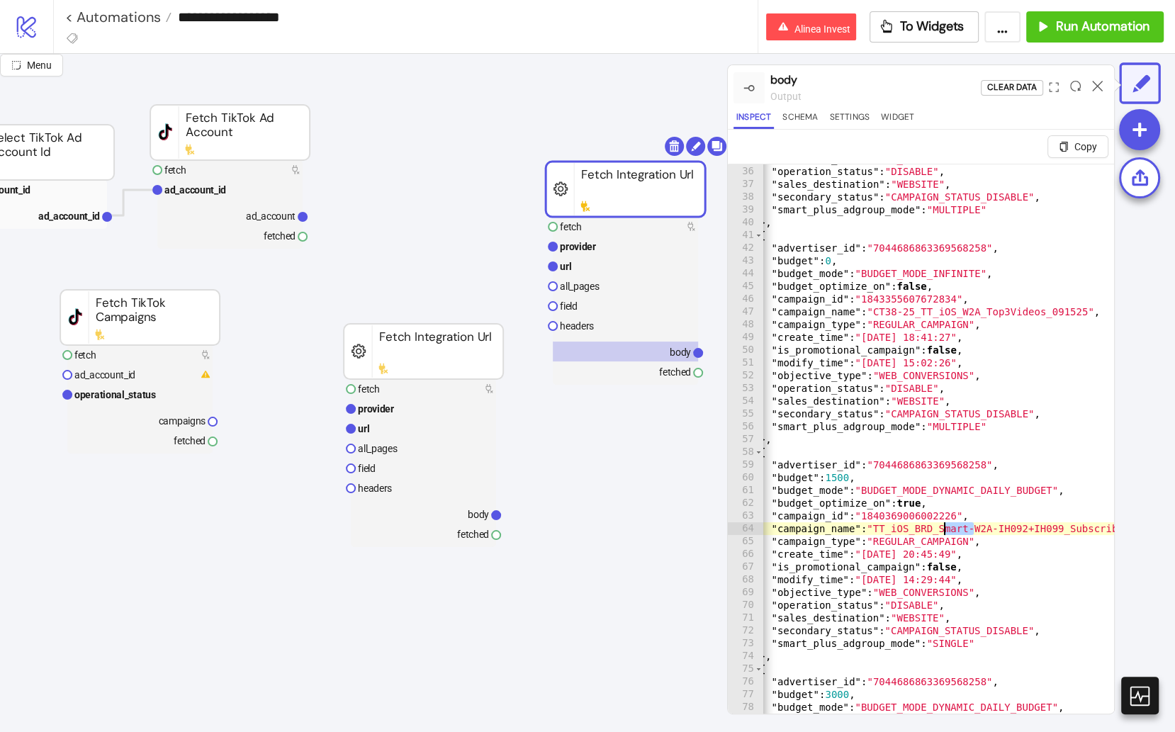
drag, startPoint x: 975, startPoint y: 528, endPoint x: 940, endPoint y: 526, distance: 34.8
click at [940, 526] on div ""objective_type" : "WEB_CONVERSIONS" , "operation_status" : "DISABLE" , "sales_…" at bounding box center [1075, 457] width 708 height 611
click at [958, 641] on div ""objective_type" : "WEB_CONVERSIONS" , "operation_status" : "DISABLE" , "sales_…" at bounding box center [1075, 457] width 708 height 611
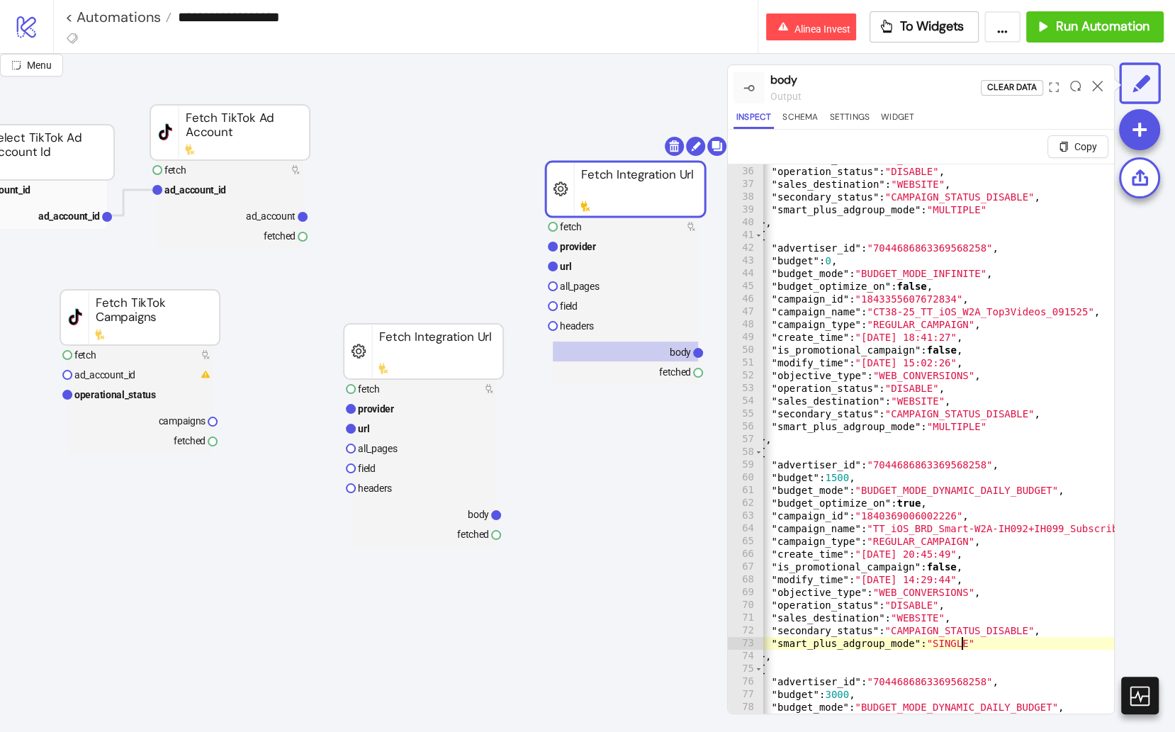
click at [958, 641] on div ""objective_type" : "WEB_CONVERSIONS" , "operation_status" : "DISABLE" , "sales_…" at bounding box center [1075, 457] width 708 height 611
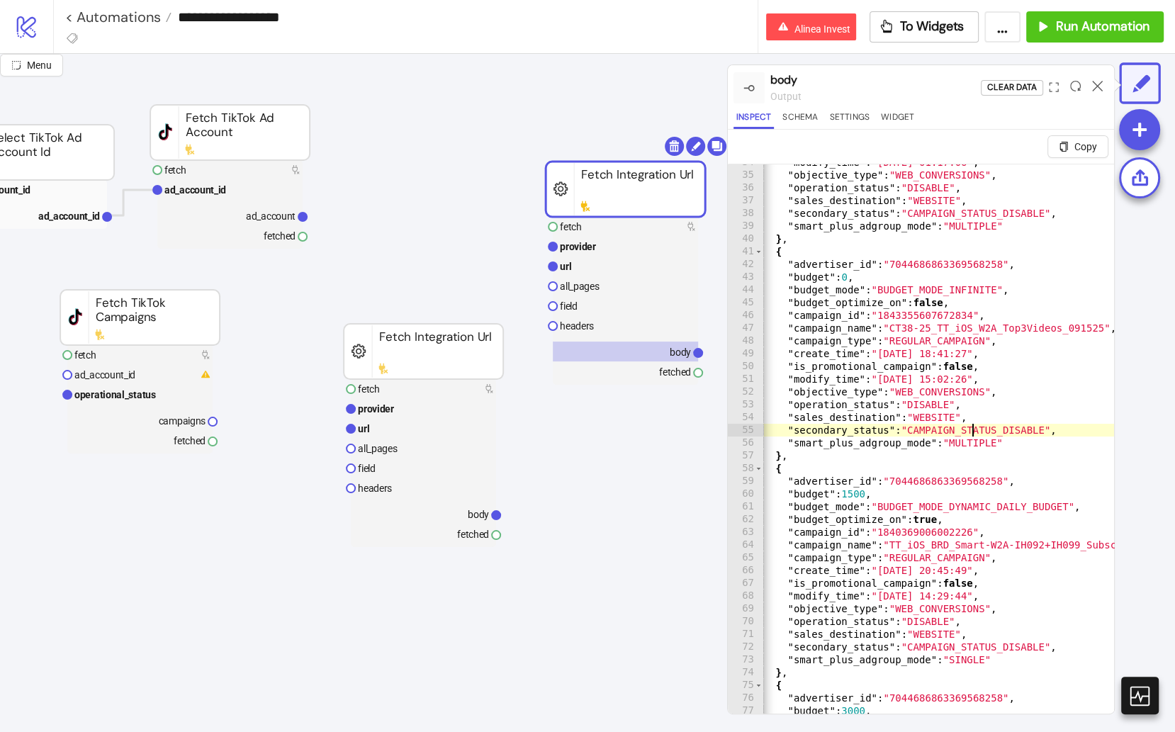
click at [970, 434] on div ""modify_time" : "2025-09-29 01:17:06" , "objective_type" : "WEB_CONVERSIONS" , …" at bounding box center [1091, 461] width 708 height 611
type textarea "**********"
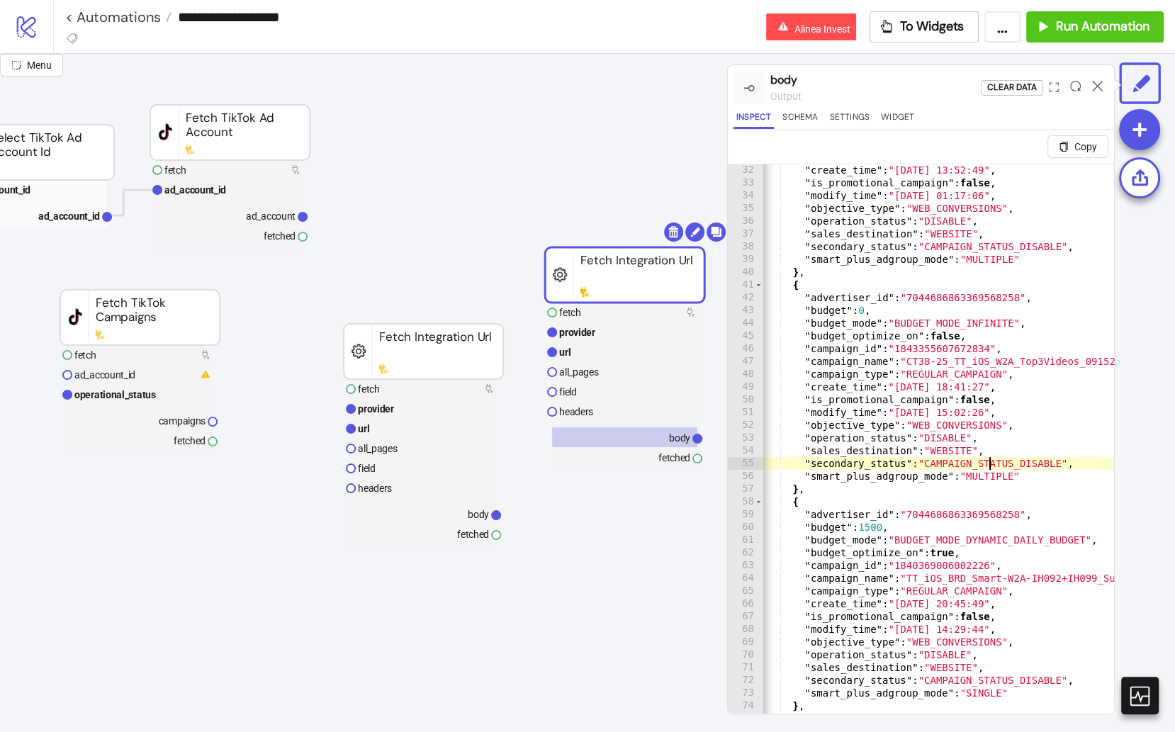
drag, startPoint x: 668, startPoint y: 188, endPoint x: 668, endPoint y: 282, distance: 93.5
click at [668, 283] on rect at bounding box center [624, 274] width 159 height 55
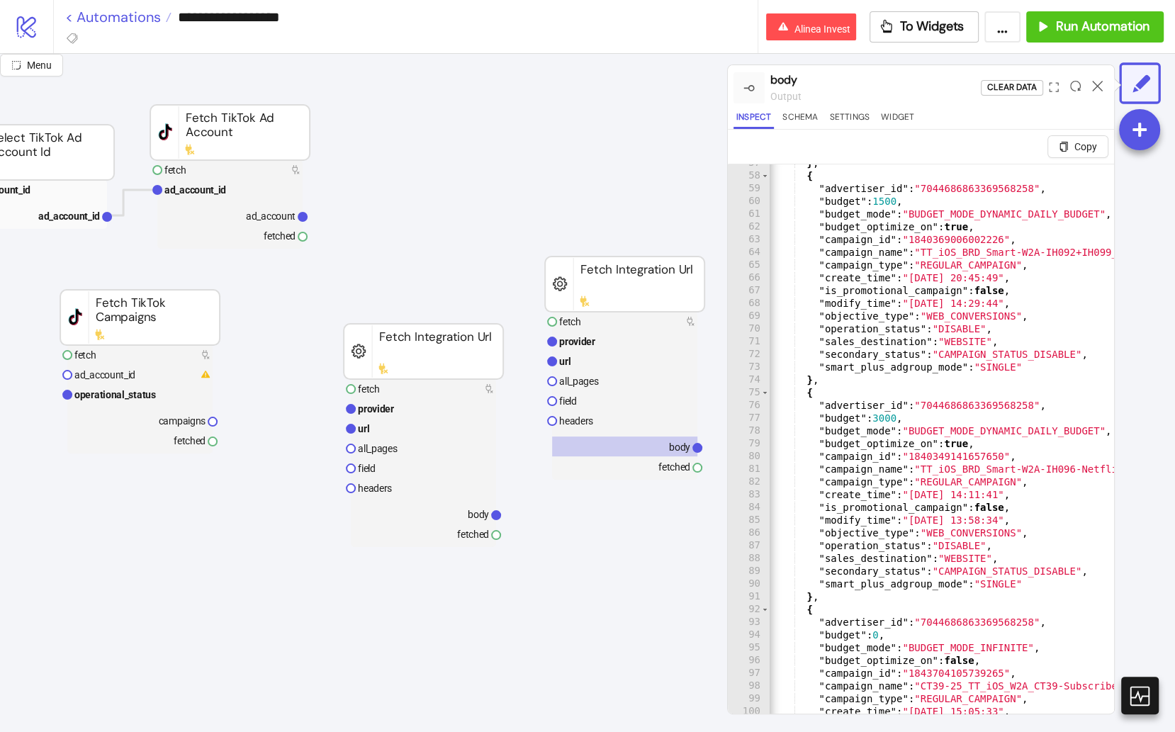
click at [147, 16] on link "< Automations" at bounding box center [118, 17] width 106 height 14
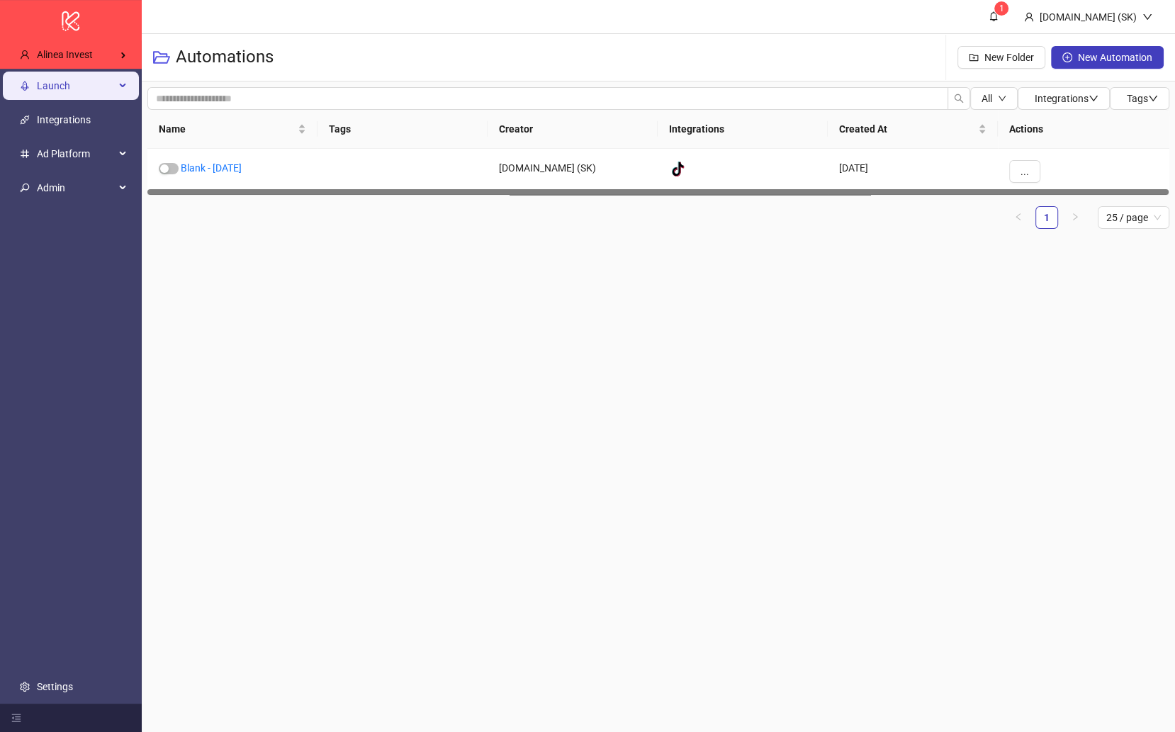
click at [85, 69] on li "Launch" at bounding box center [71, 86] width 142 height 34
click at [85, 96] on span "Launch" at bounding box center [76, 86] width 78 height 28
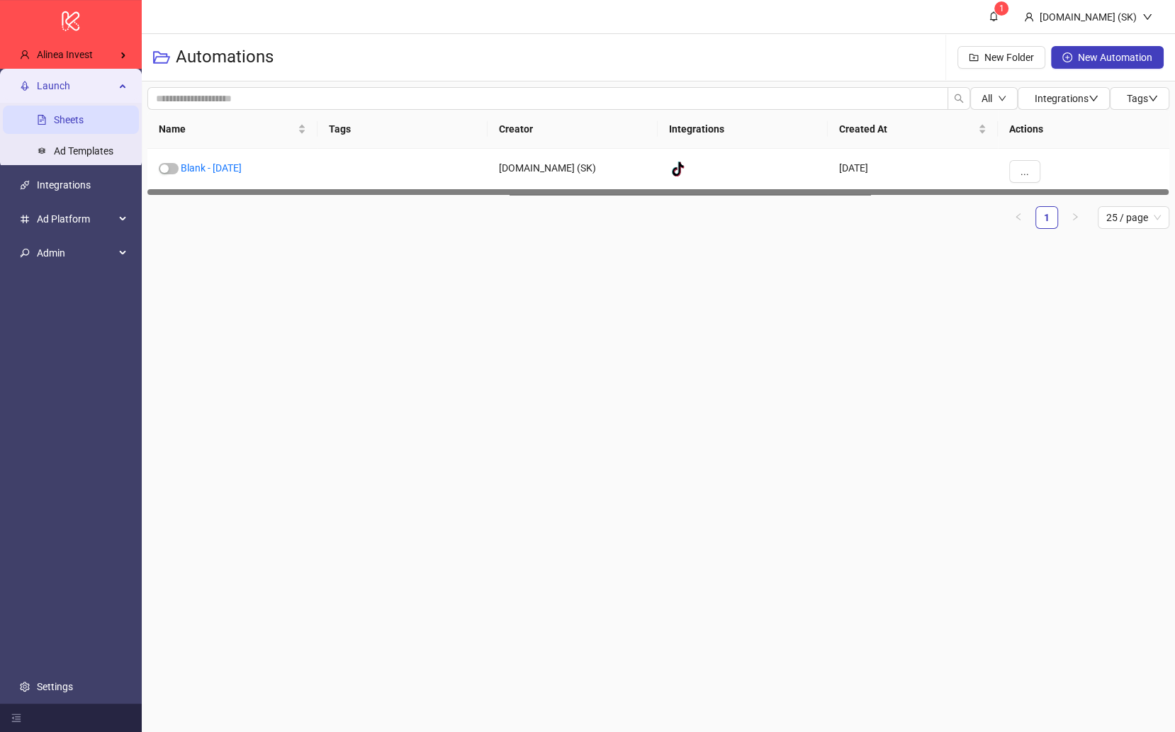
click at [84, 125] on link "Sheets" at bounding box center [69, 119] width 30 height 11
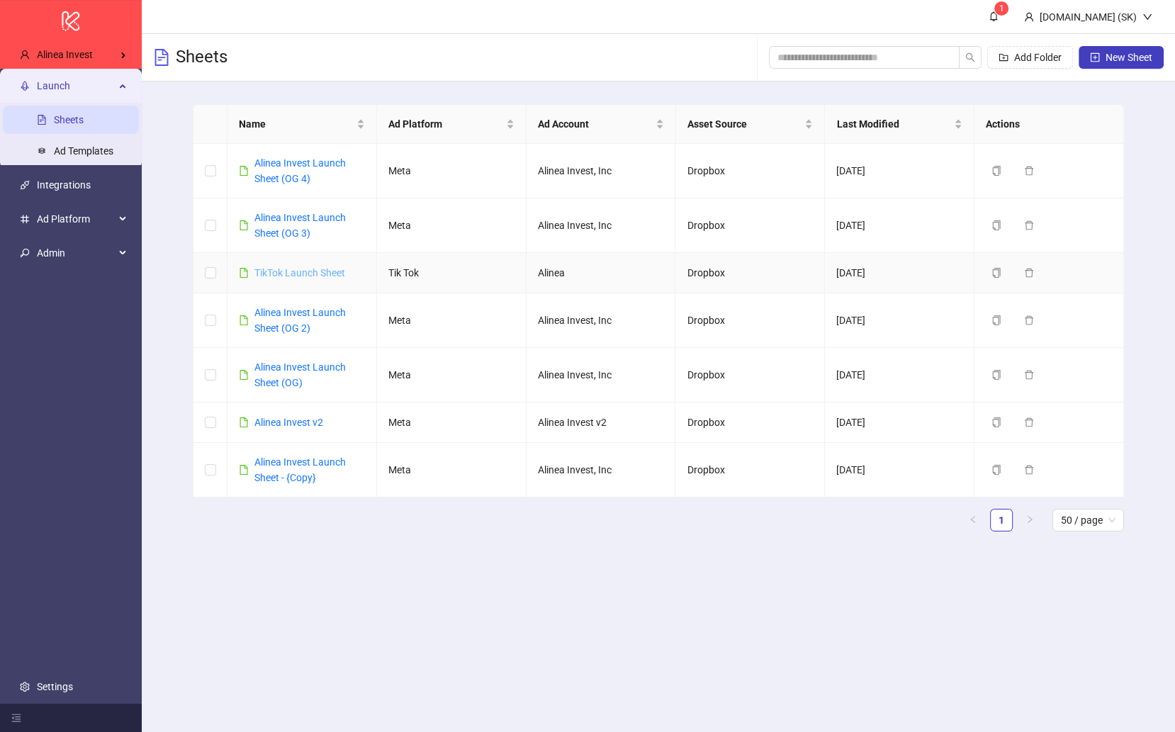
click at [274, 267] on link "TikTok Launch Sheet" at bounding box center [299, 272] width 91 height 11
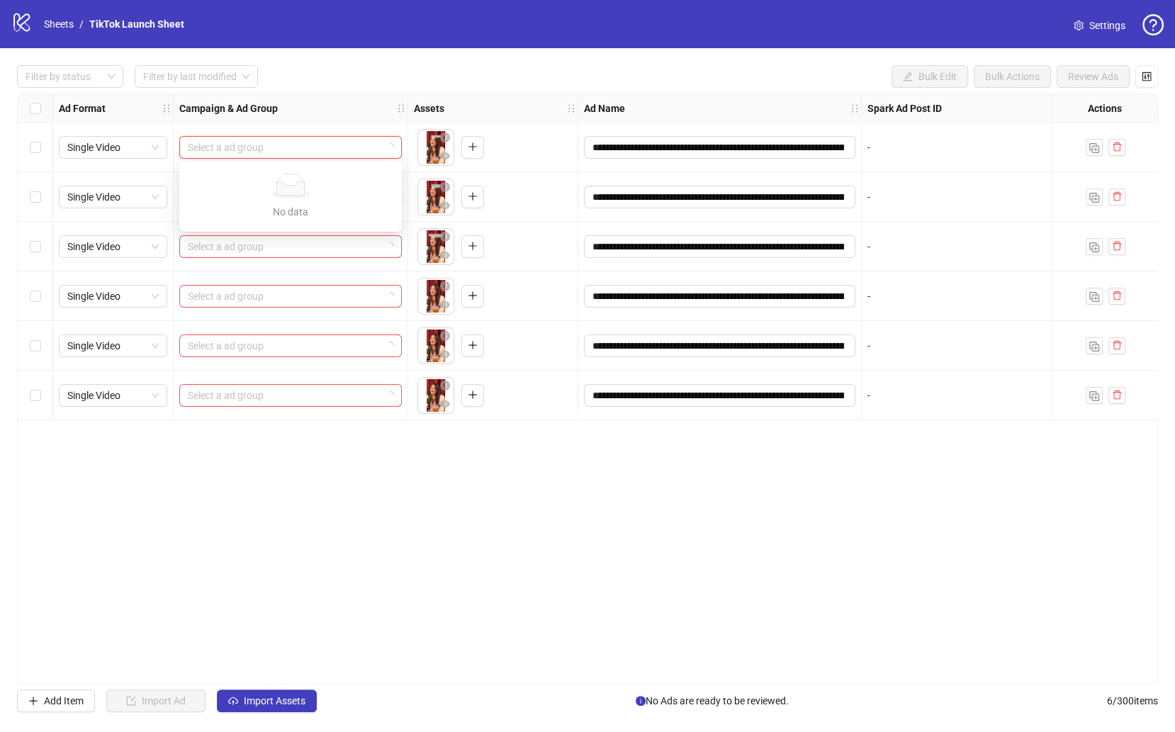
click at [332, 138] on input "search" at bounding box center [284, 147] width 193 height 21
click at [344, 142] on input "search" at bounding box center [284, 147] width 193 height 21
click at [359, 103] on div "Campaign & Ad Group" at bounding box center [291, 108] width 235 height 28
click at [347, 147] on input "search" at bounding box center [284, 147] width 193 height 21
click at [376, 82] on div "Filter by status Filter by last modified Bulk Edit Bulk Actions Review Ads" at bounding box center [587, 76] width 1141 height 23
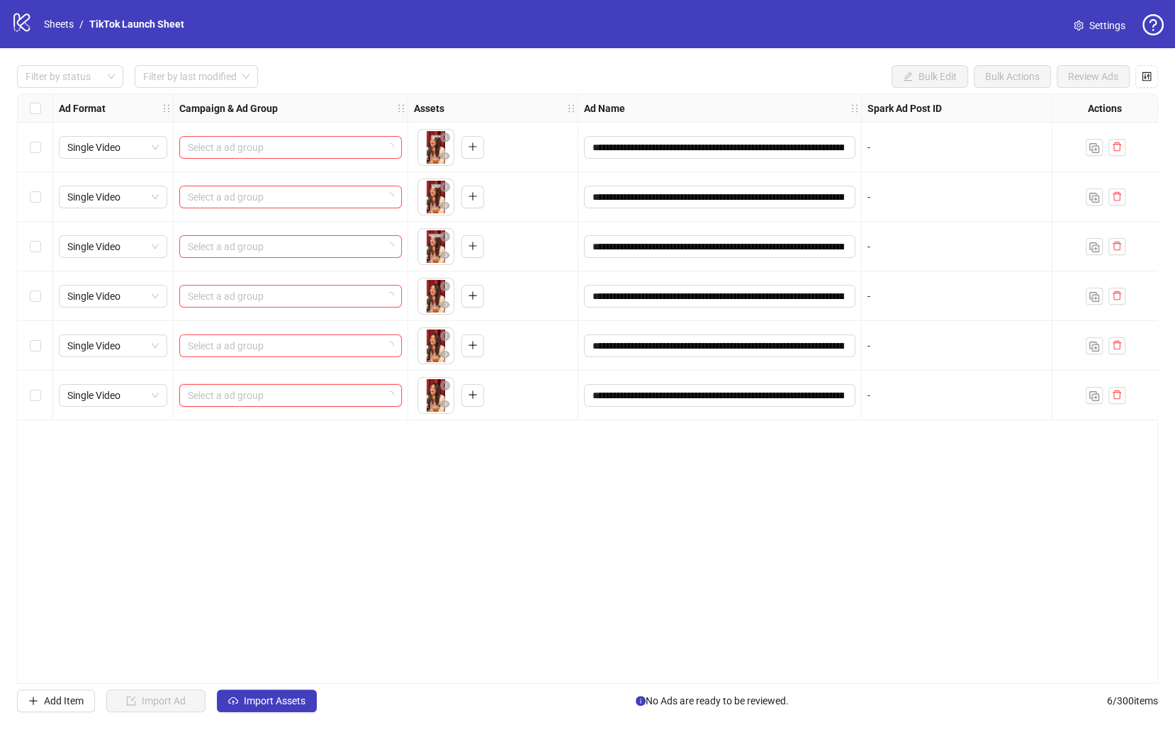
click at [368, 400] on input "search" at bounding box center [284, 395] width 193 height 21
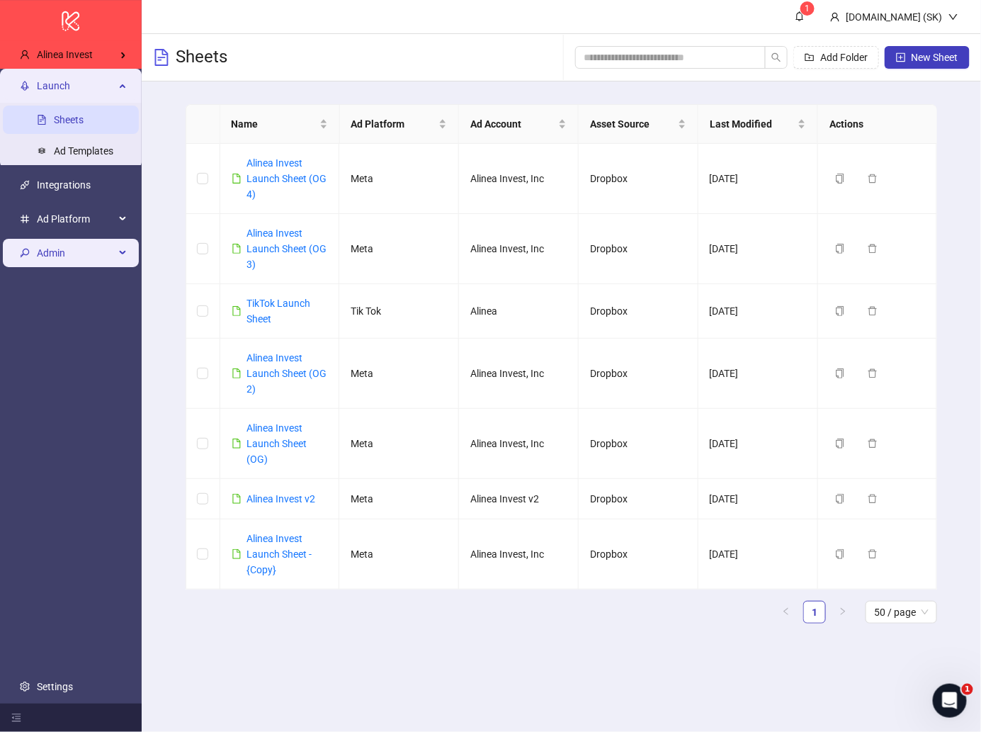
click at [102, 257] on span "Admin" at bounding box center [76, 253] width 78 height 28
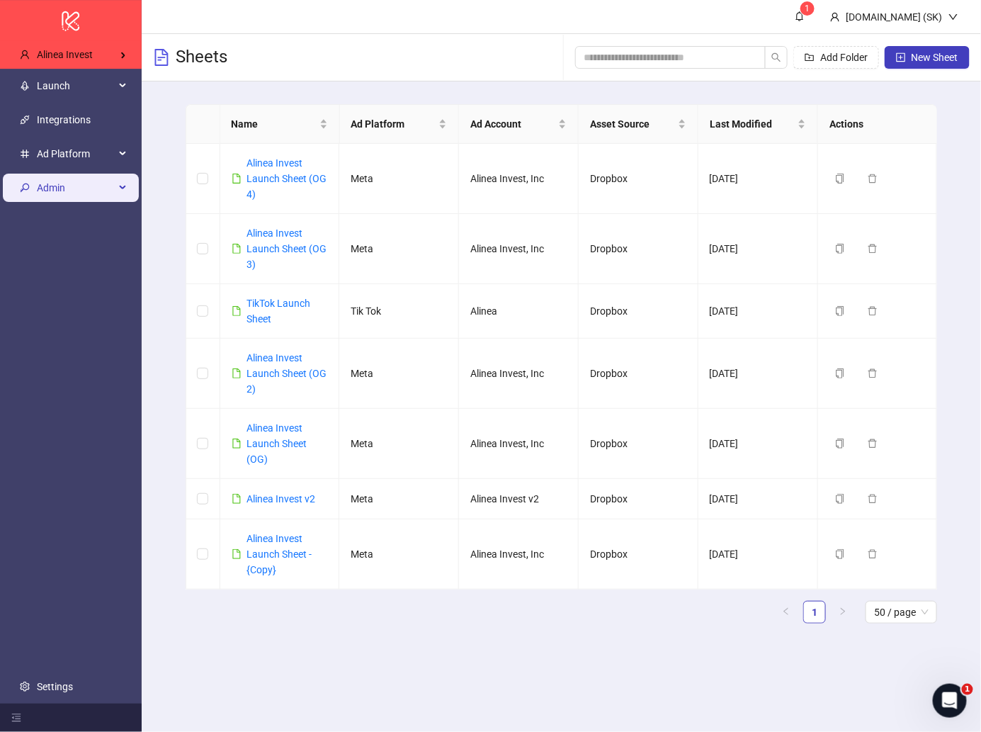
click at [91, 184] on span "Admin" at bounding box center [76, 188] width 78 height 28
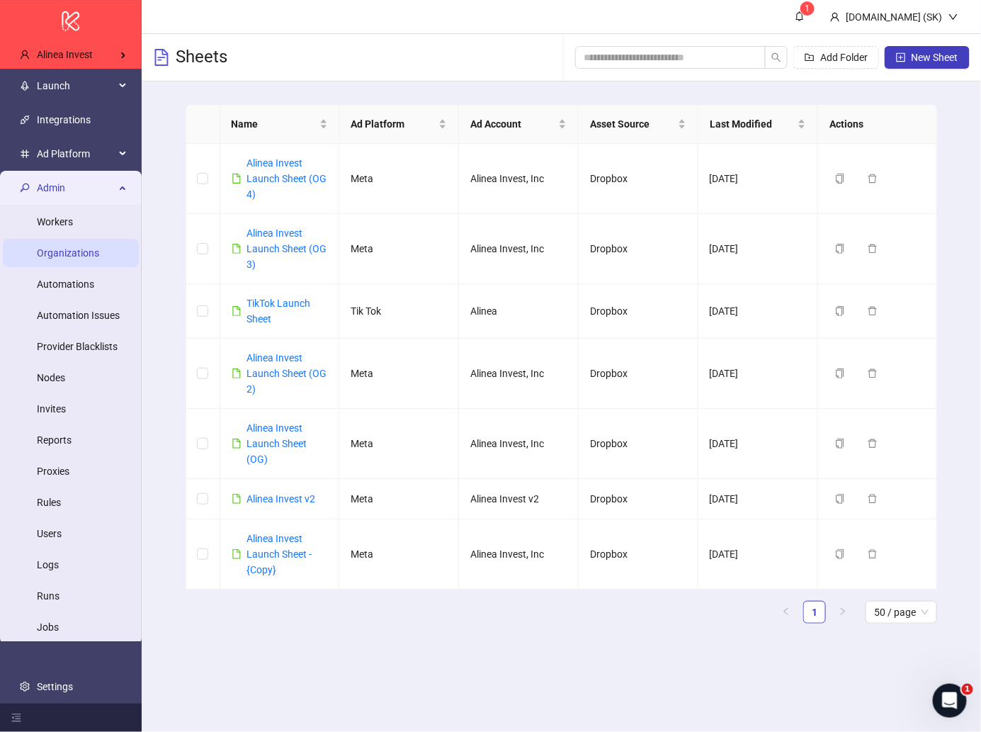
click at [77, 247] on link "Organizations" at bounding box center [68, 252] width 62 height 11
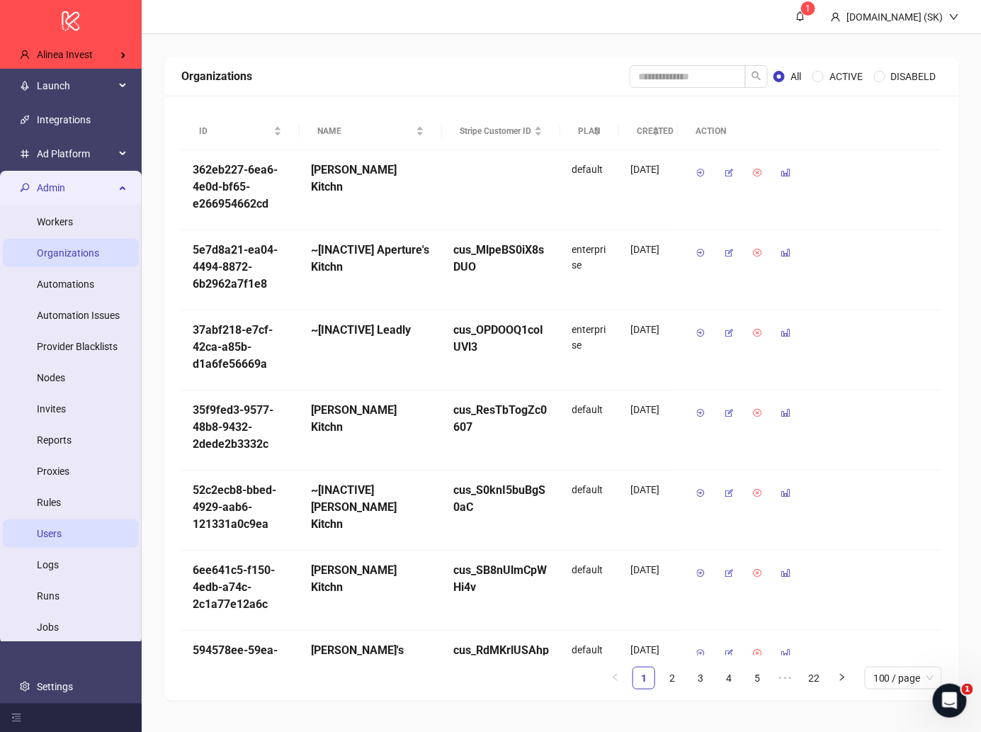
click at [62, 539] on link "Users" at bounding box center [49, 533] width 25 height 11
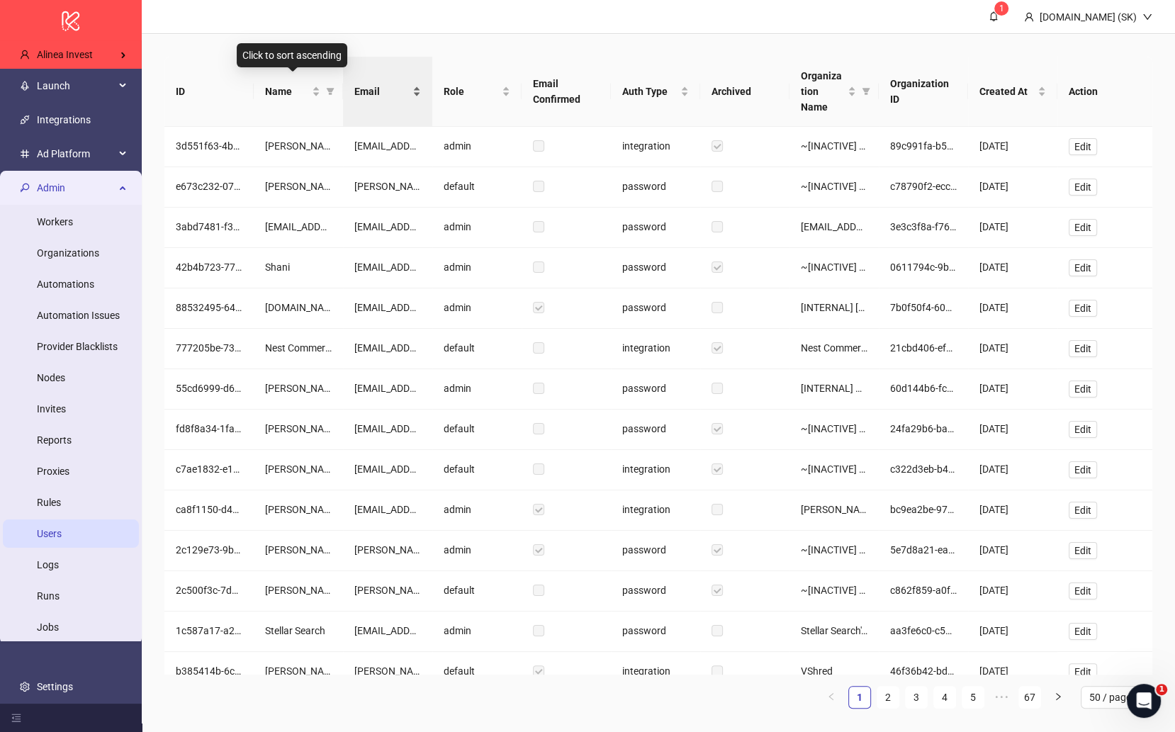
click at [367, 86] on span "Email" at bounding box center [381, 92] width 55 height 16
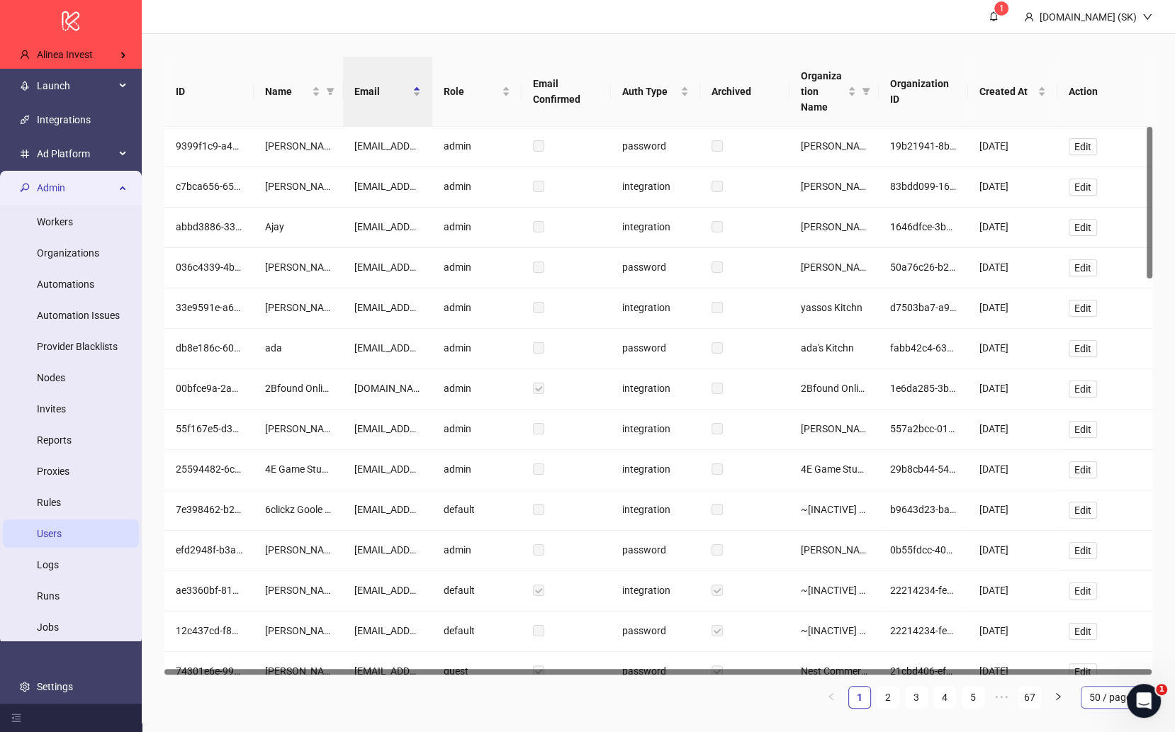
click at [981, 687] on span "50 / page" at bounding box center [1116, 697] width 55 height 21
click at [981, 658] on div "100 / page" at bounding box center [1115, 669] width 65 height 23
click at [966, 687] on link "5" at bounding box center [967, 697] width 21 height 21
click at [974, 687] on link "7" at bounding box center [967, 697] width 21 height 21
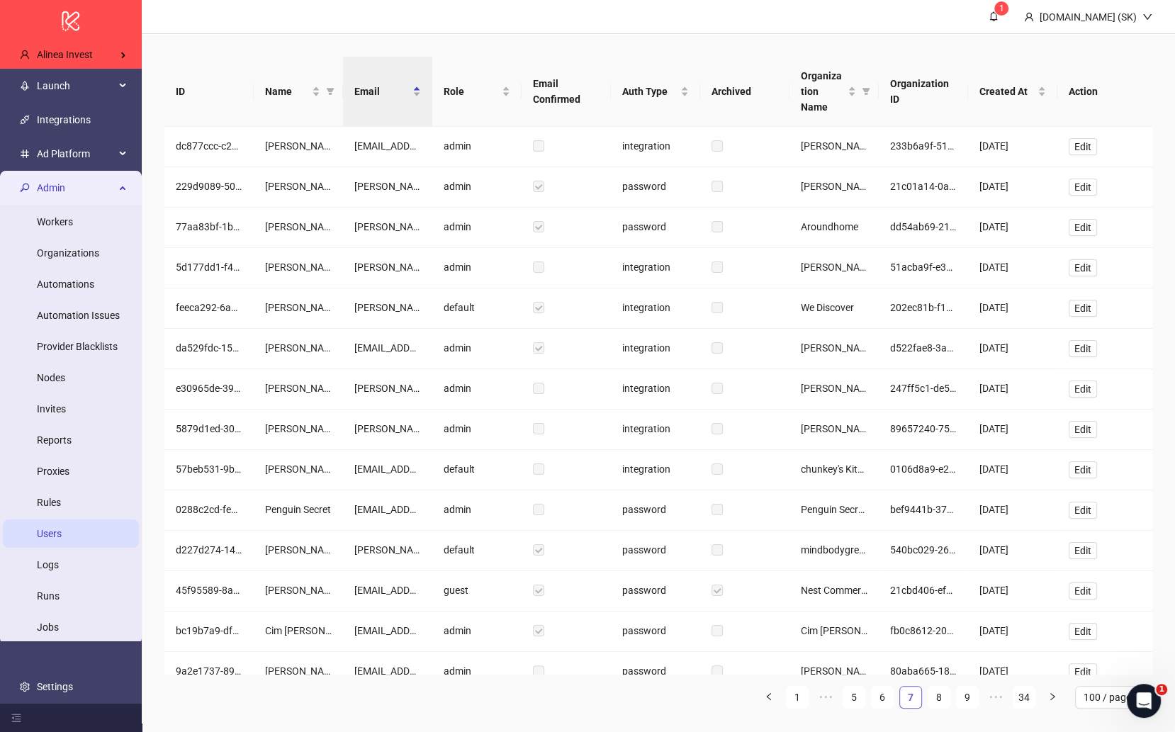
click at [974, 687] on link "9" at bounding box center [967, 697] width 21 height 21
click at [974, 687] on link "11" at bounding box center [967, 697] width 21 height 21
click at [974, 687] on link "13" at bounding box center [967, 697] width 21 height 21
click at [973, 687] on link "15" at bounding box center [967, 697] width 21 height 21
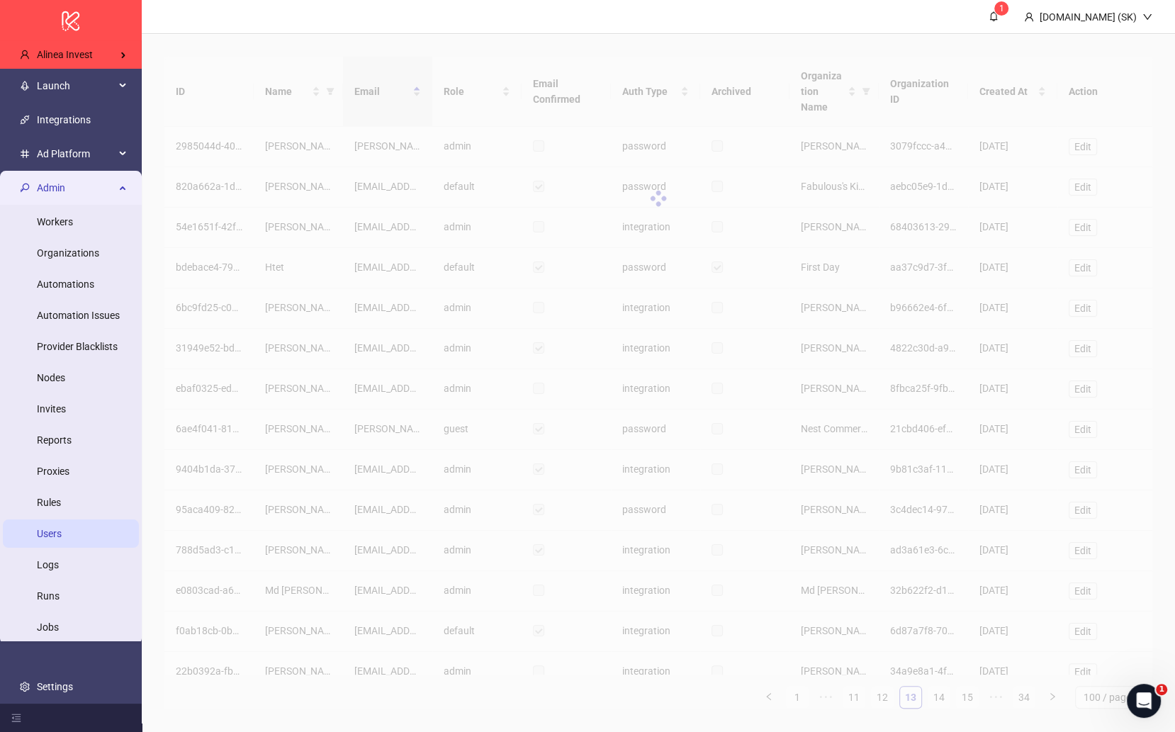
click at [972, 680] on div "ID Name Email Role Email Confirmed Auth Type Archived Organization Name Organiz…" at bounding box center [658, 383] width 988 height 652
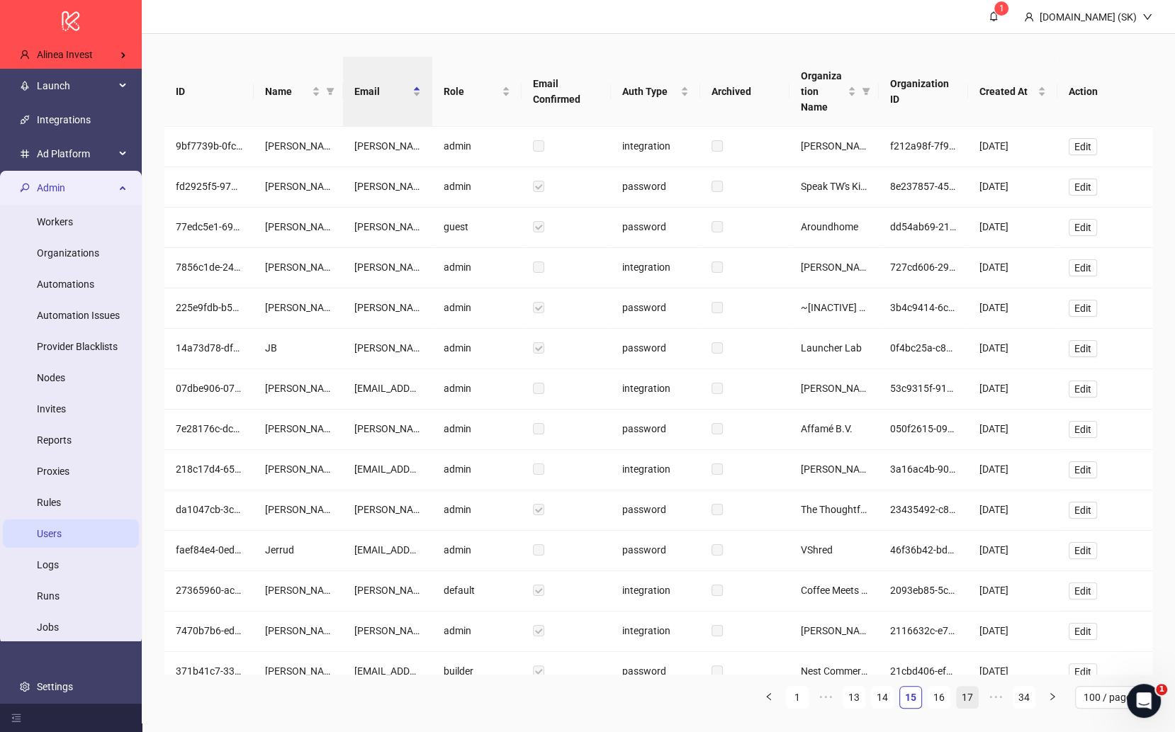
click at [974, 687] on link "17" at bounding box center [967, 697] width 21 height 21
click at [972, 687] on link "19" at bounding box center [967, 697] width 21 height 21
click at [972, 687] on link "21" at bounding box center [967, 697] width 21 height 21
click at [970, 687] on link "23" at bounding box center [967, 697] width 21 height 21
click at [948, 687] on link "24" at bounding box center [938, 697] width 21 height 21
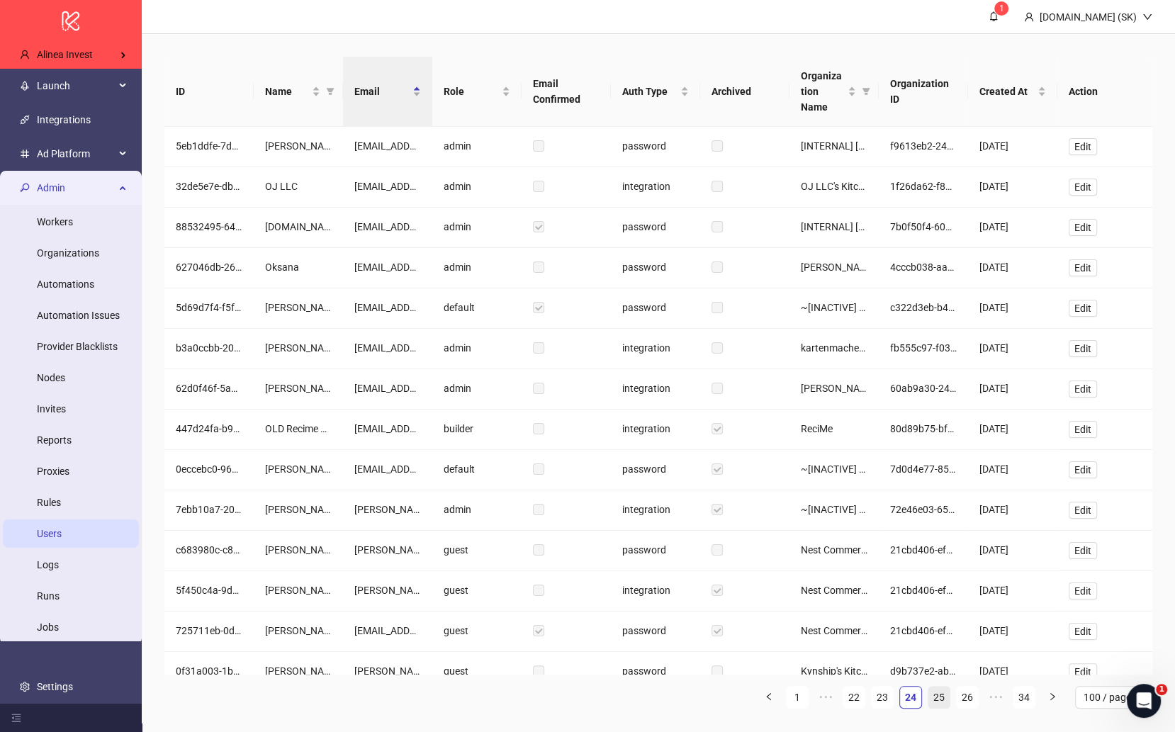
click at [935, 687] on link "25" at bounding box center [938, 697] width 21 height 21
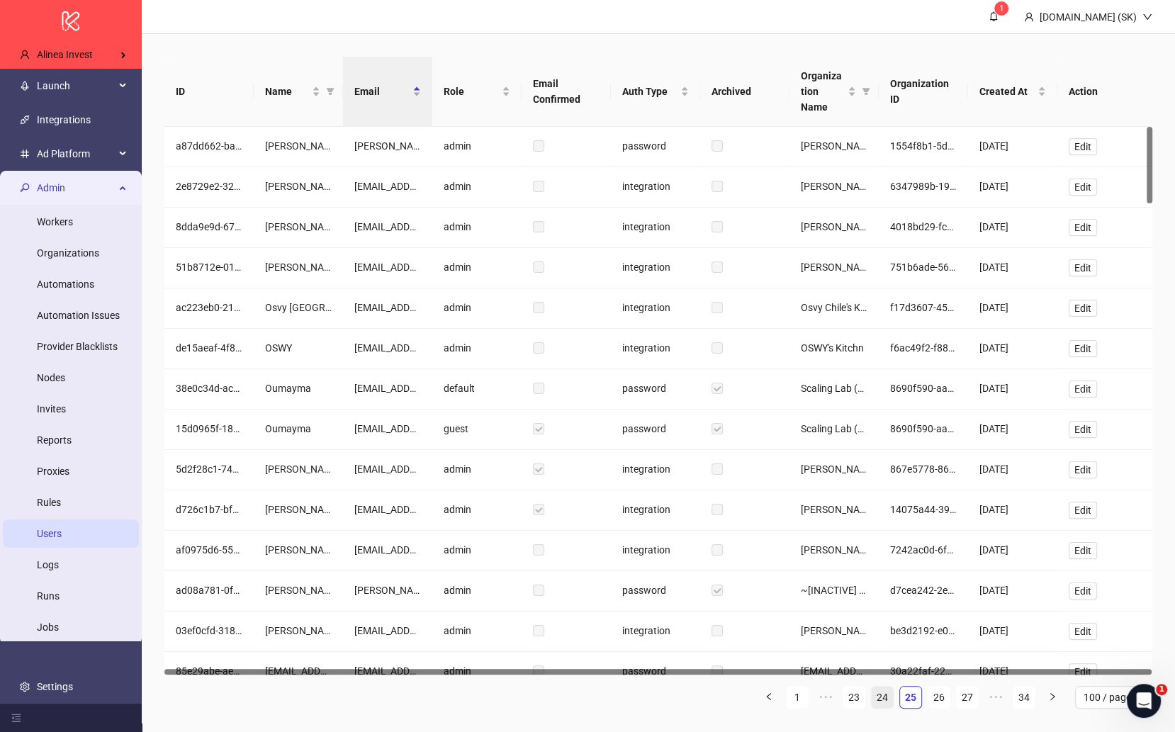
click at [886, 687] on link "24" at bounding box center [882, 697] width 21 height 21
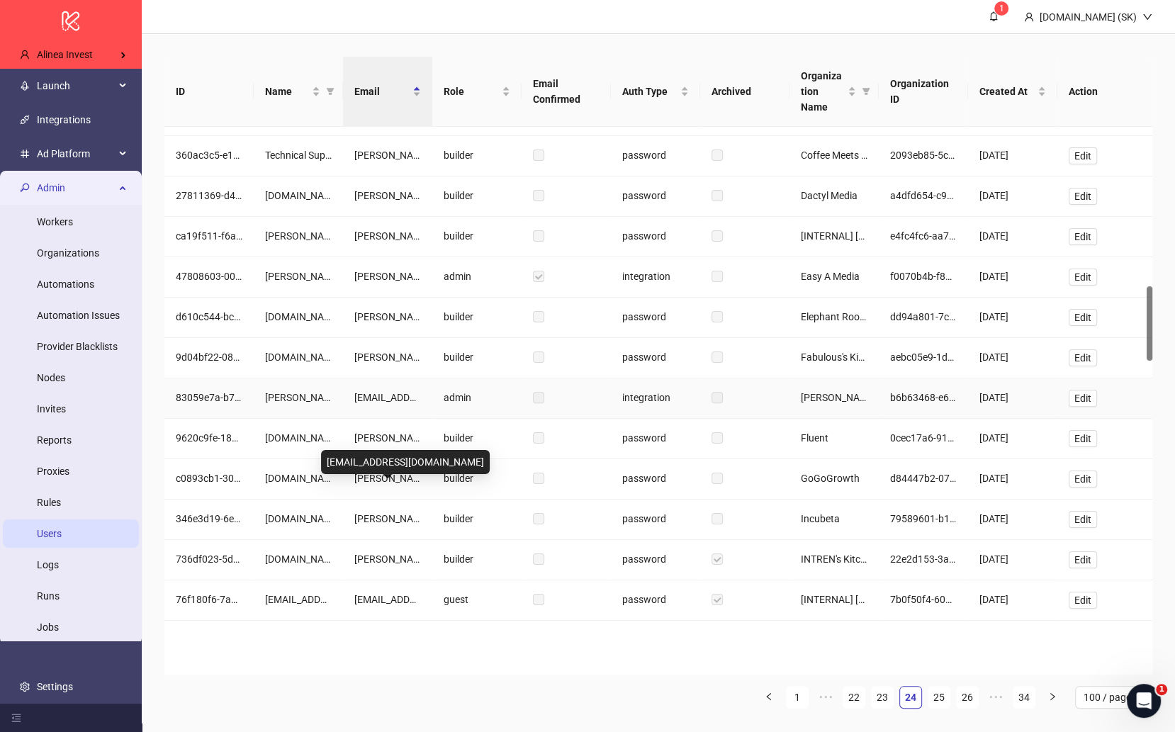
scroll to position [1331, 0]
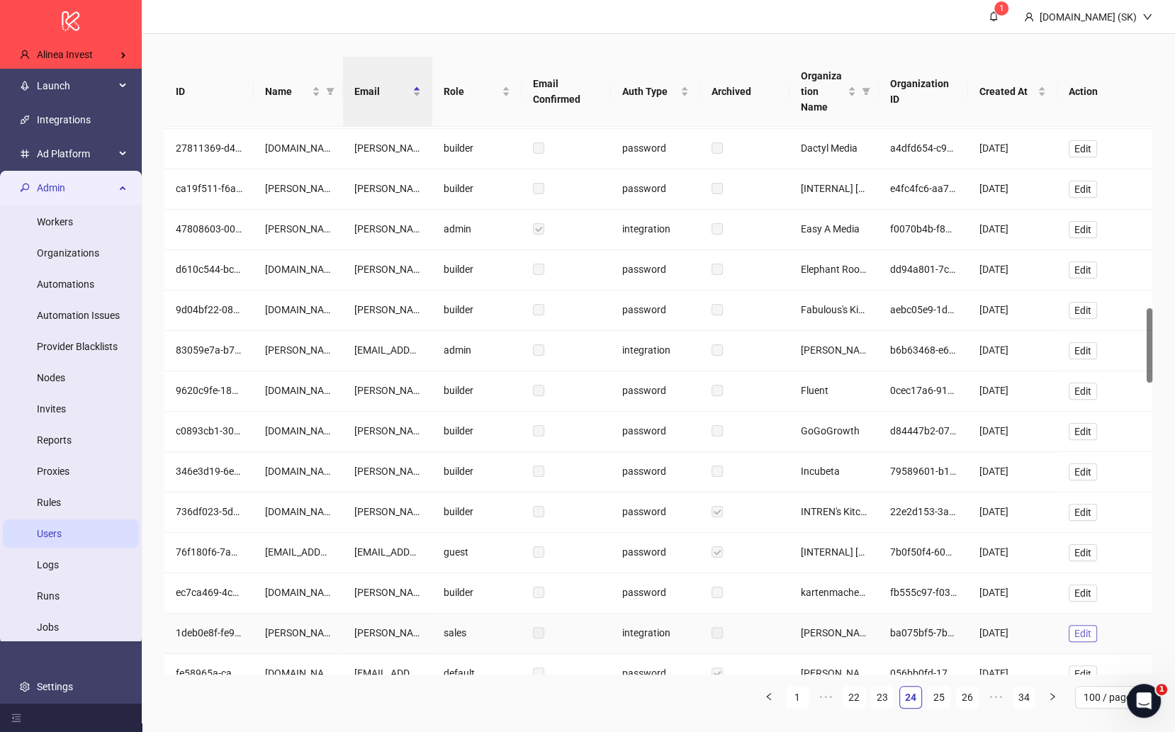
click at [981, 625] on button "Edit" at bounding box center [1083, 633] width 28 height 17
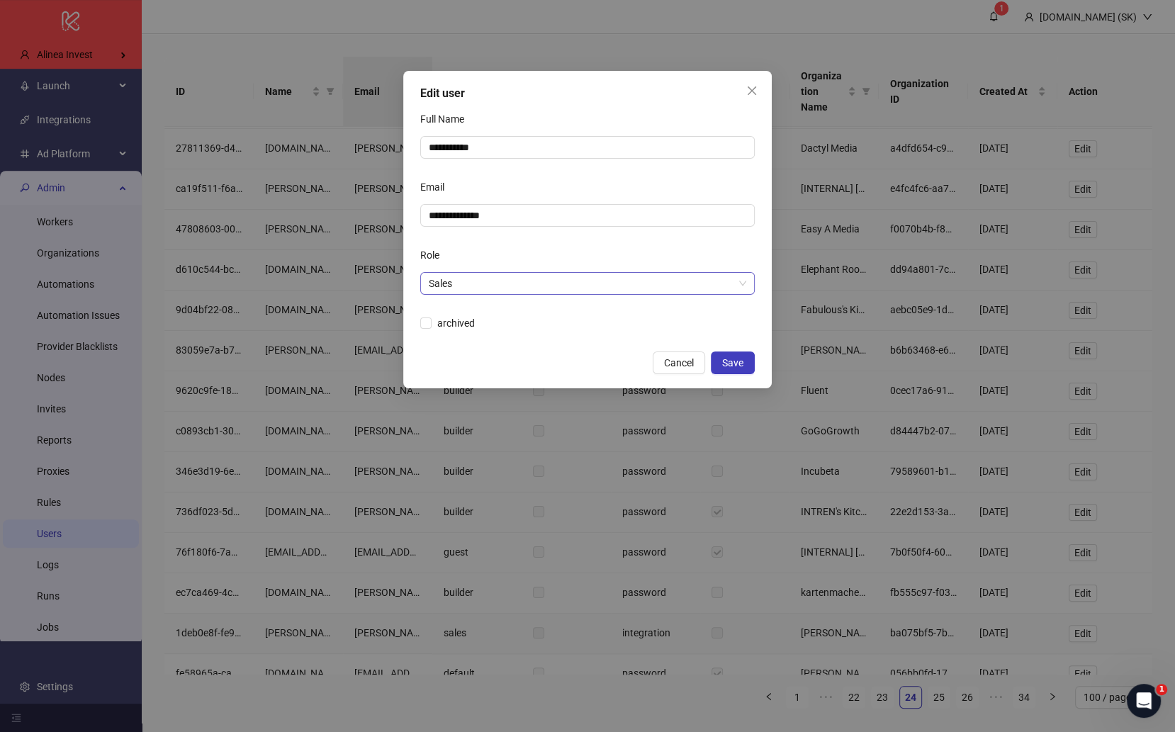
click at [538, 287] on span "Sales" at bounding box center [587, 283] width 317 height 21
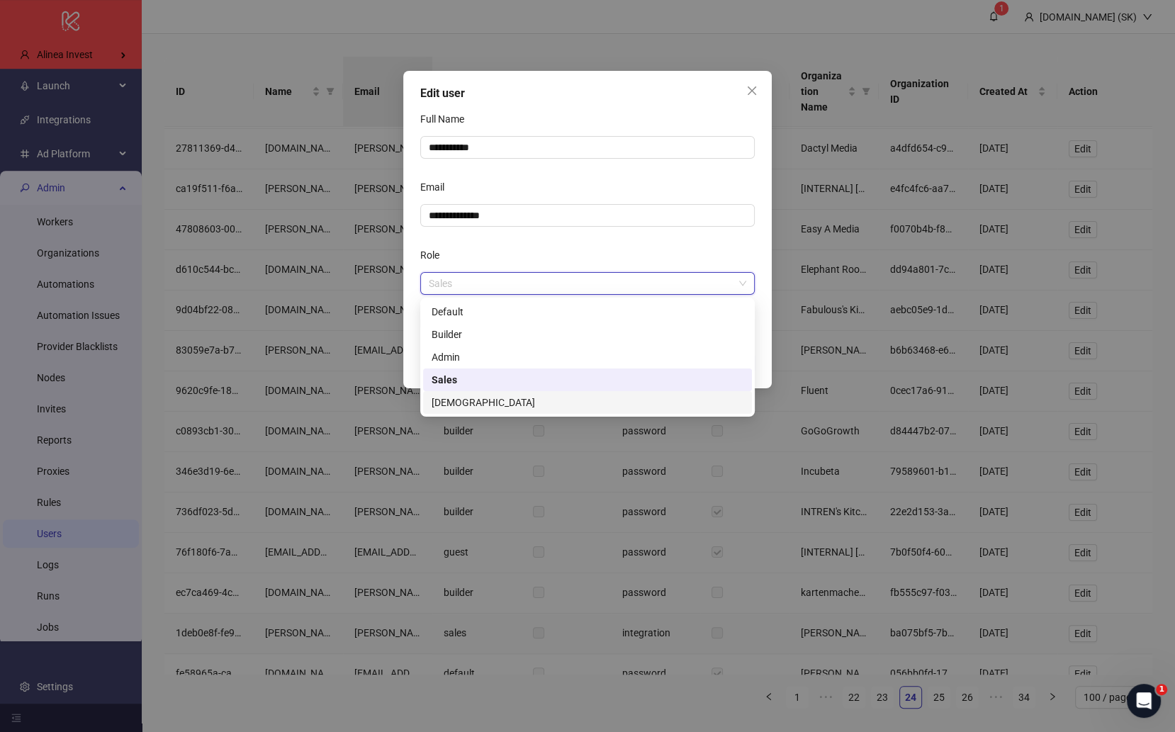
click at [490, 402] on div "[DEMOGRAPHIC_DATA]" at bounding box center [588, 403] width 312 height 16
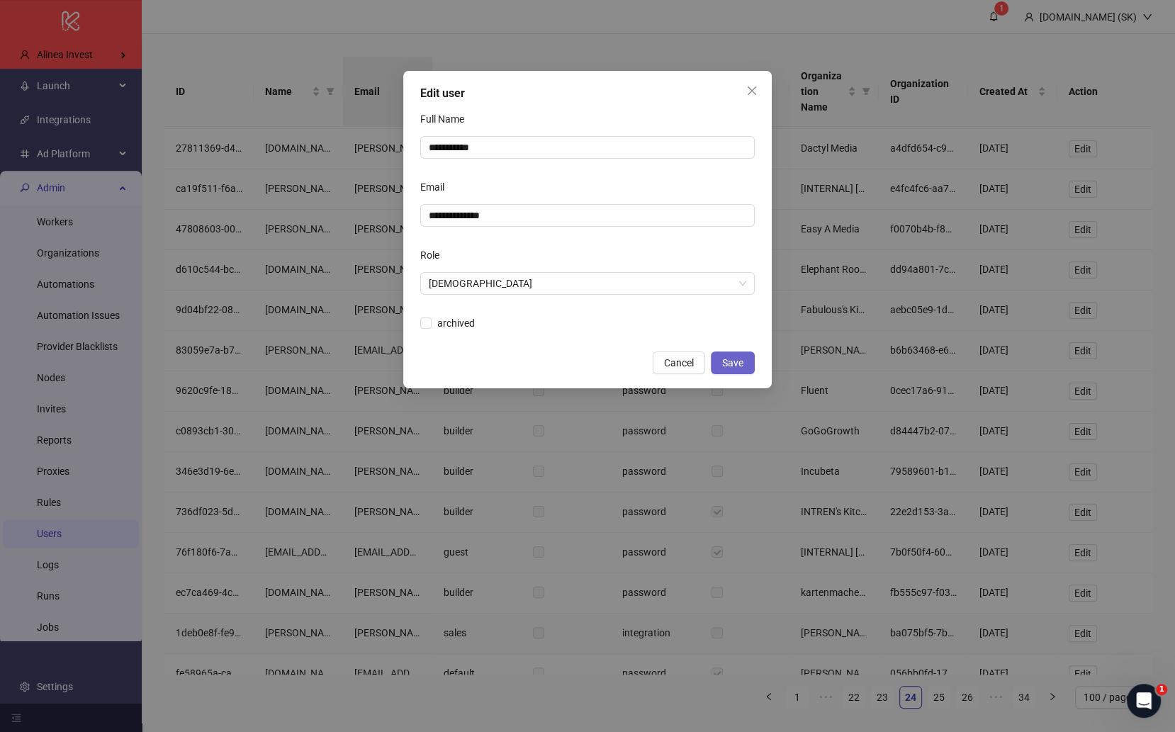
click at [735, 365] on span "Save" at bounding box center [732, 362] width 21 height 11
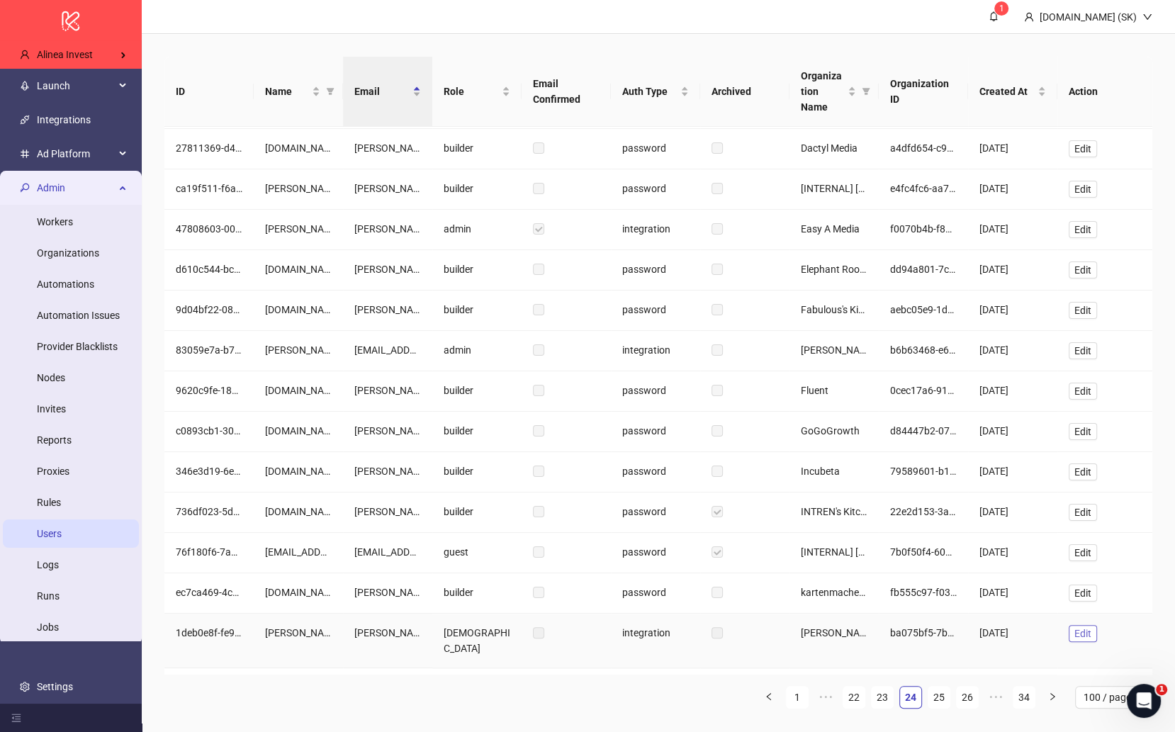
click at [981, 628] on span "Edit" at bounding box center [1082, 633] width 17 height 11
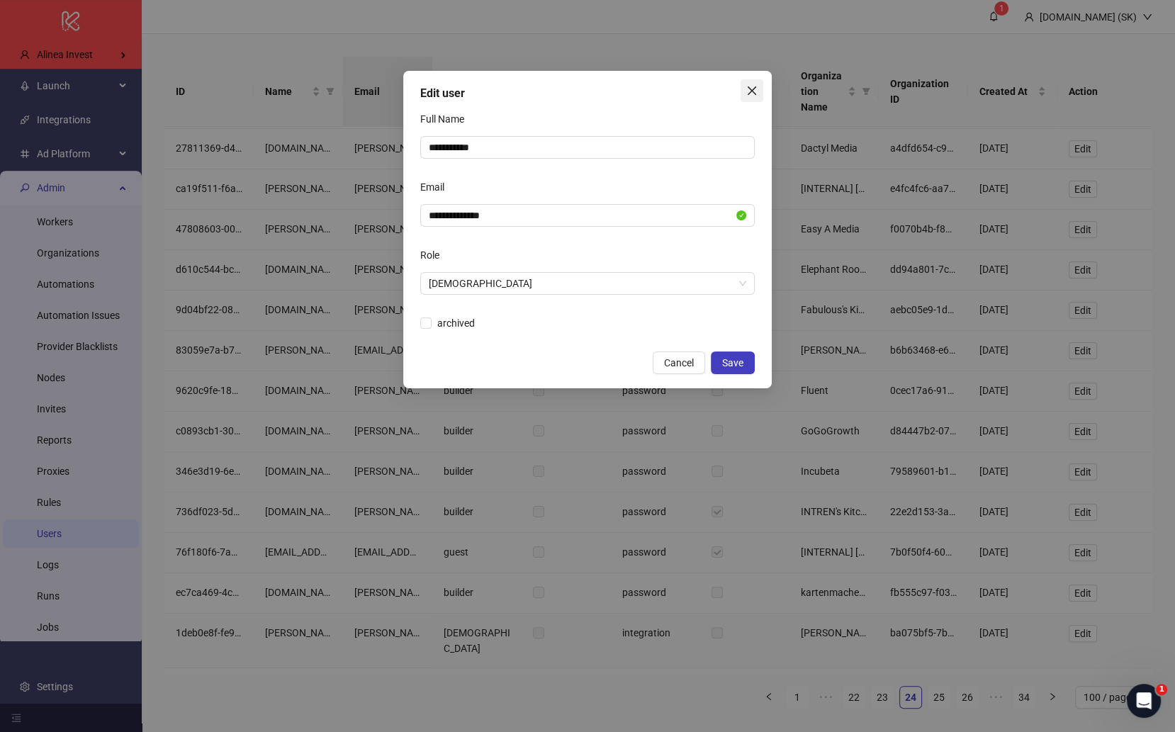
click at [752, 85] on icon "close" at bounding box center [751, 90] width 11 height 11
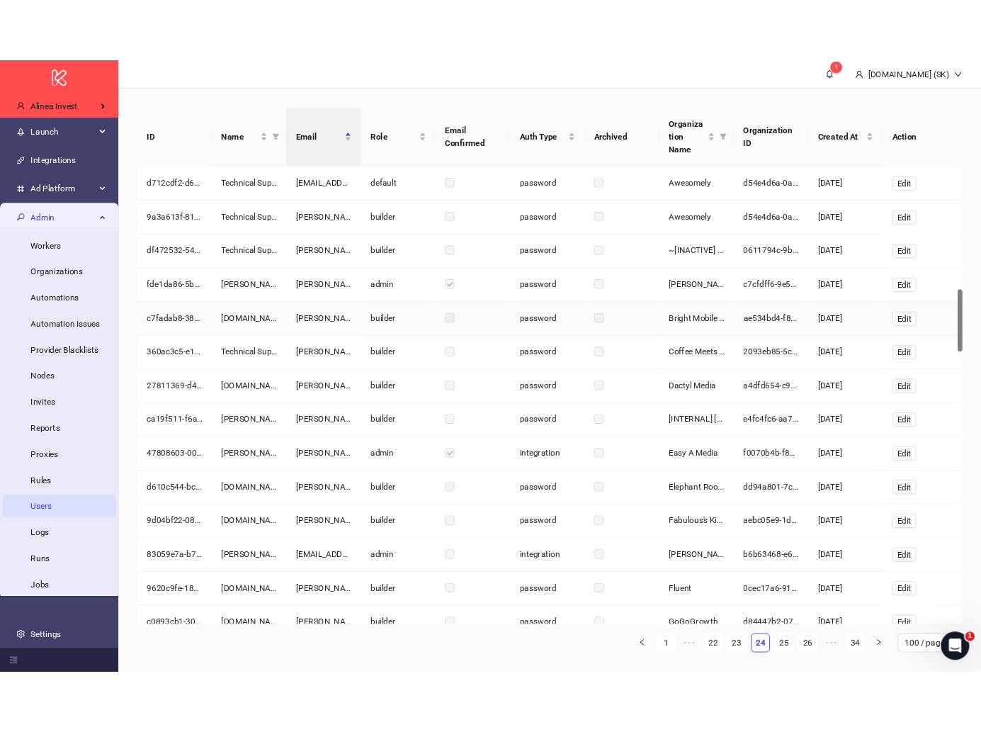
scroll to position [1081, 0]
